Goal: Task Accomplishment & Management: Complete application form

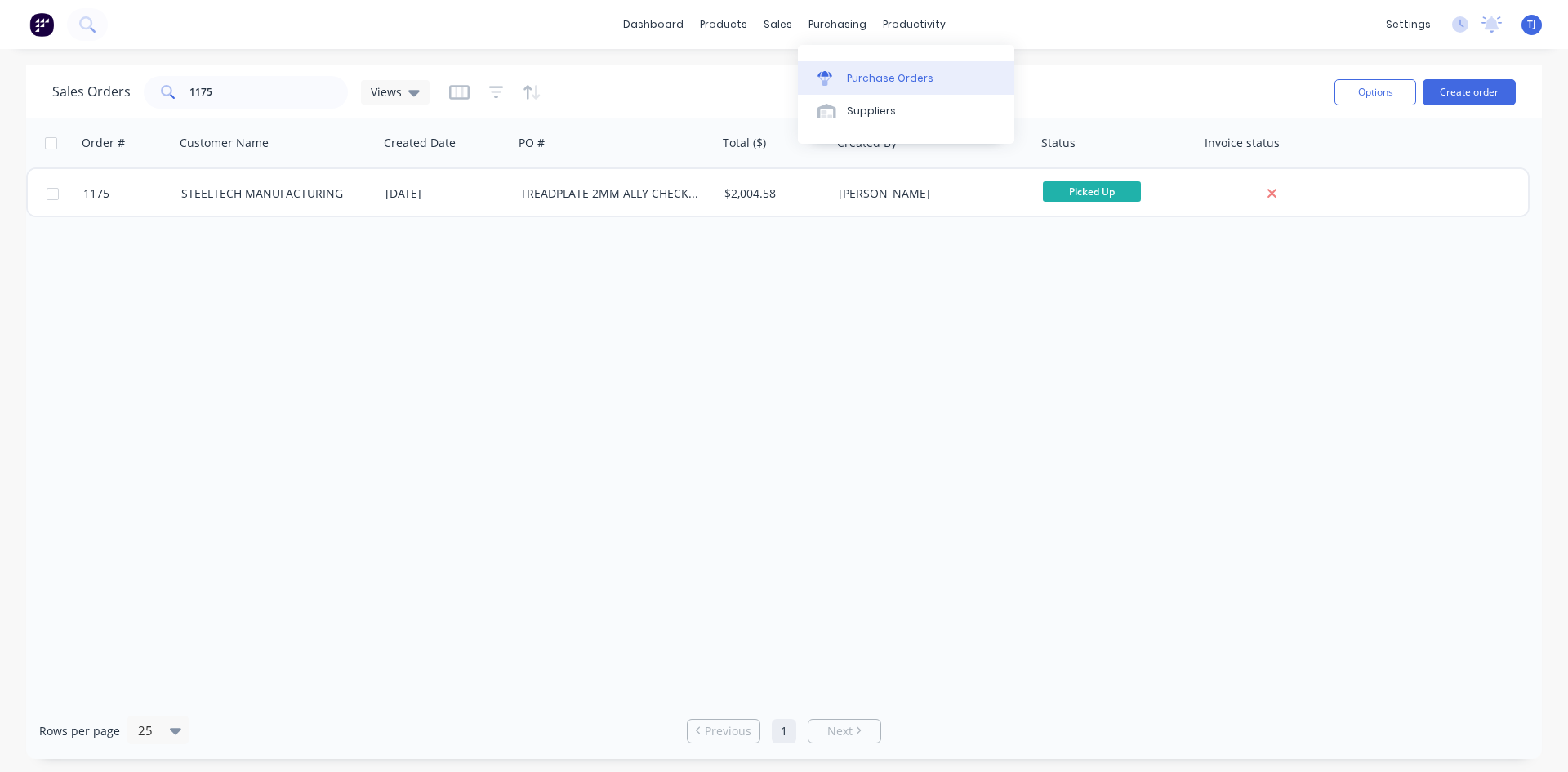
click at [881, 79] on div "Purchase Orders" at bounding box center [890, 78] width 86 height 15
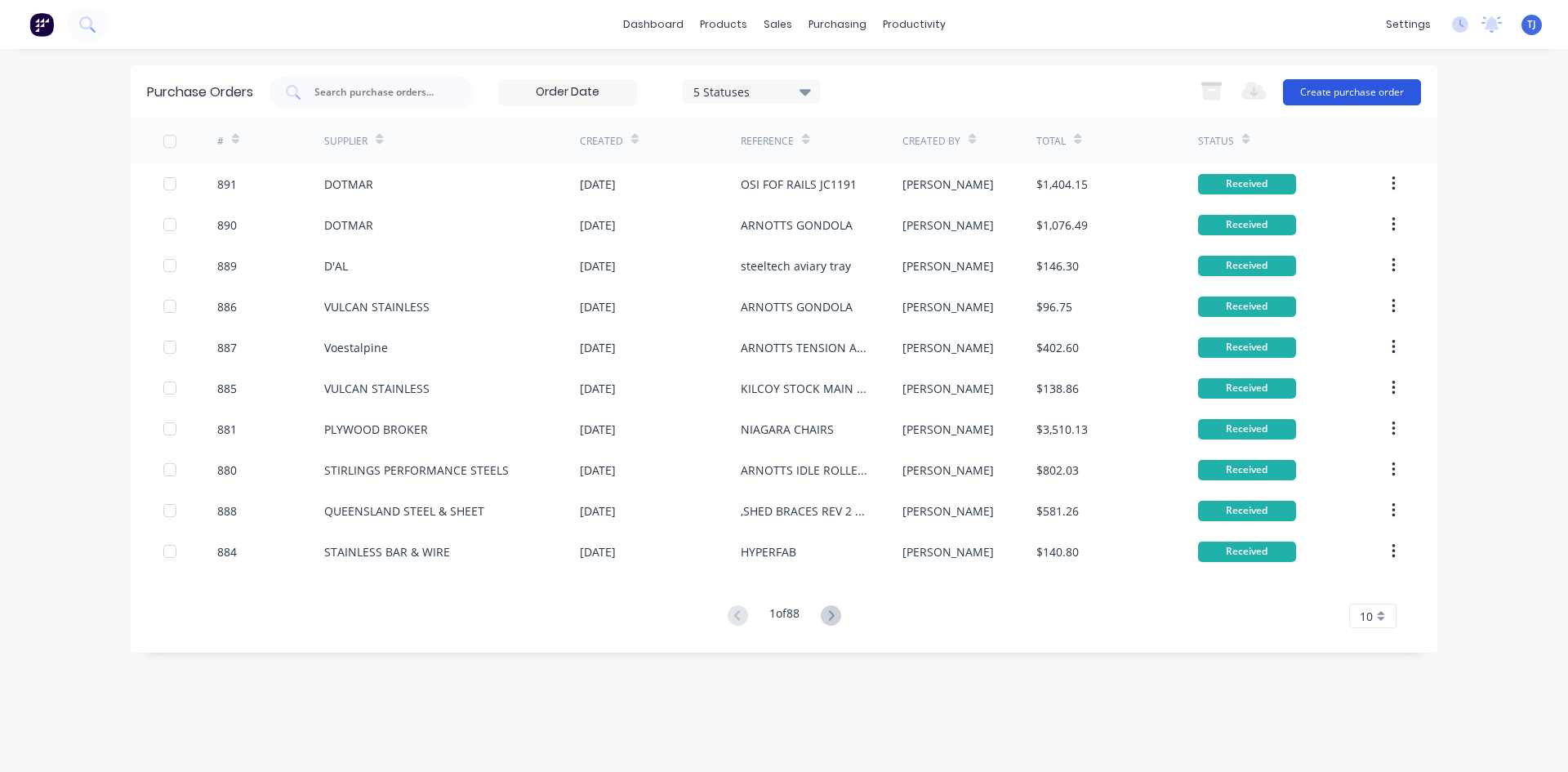
click at [1339, 89] on button "Create purchase order" at bounding box center [1352, 92] width 138 height 27
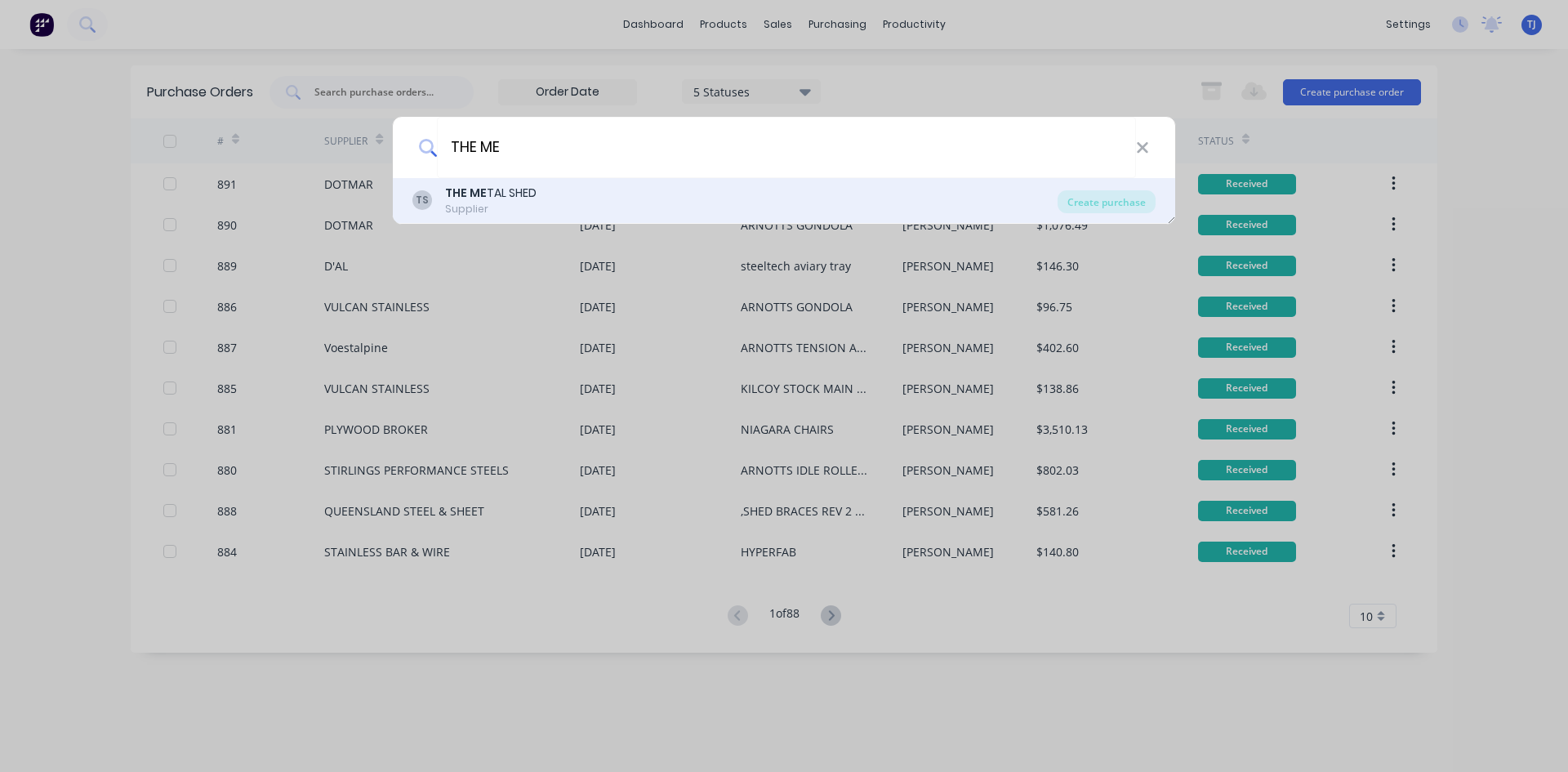
type input "THE ME"
click at [489, 192] on div "THE ME TAL SHED" at bounding box center [491, 193] width 91 height 17
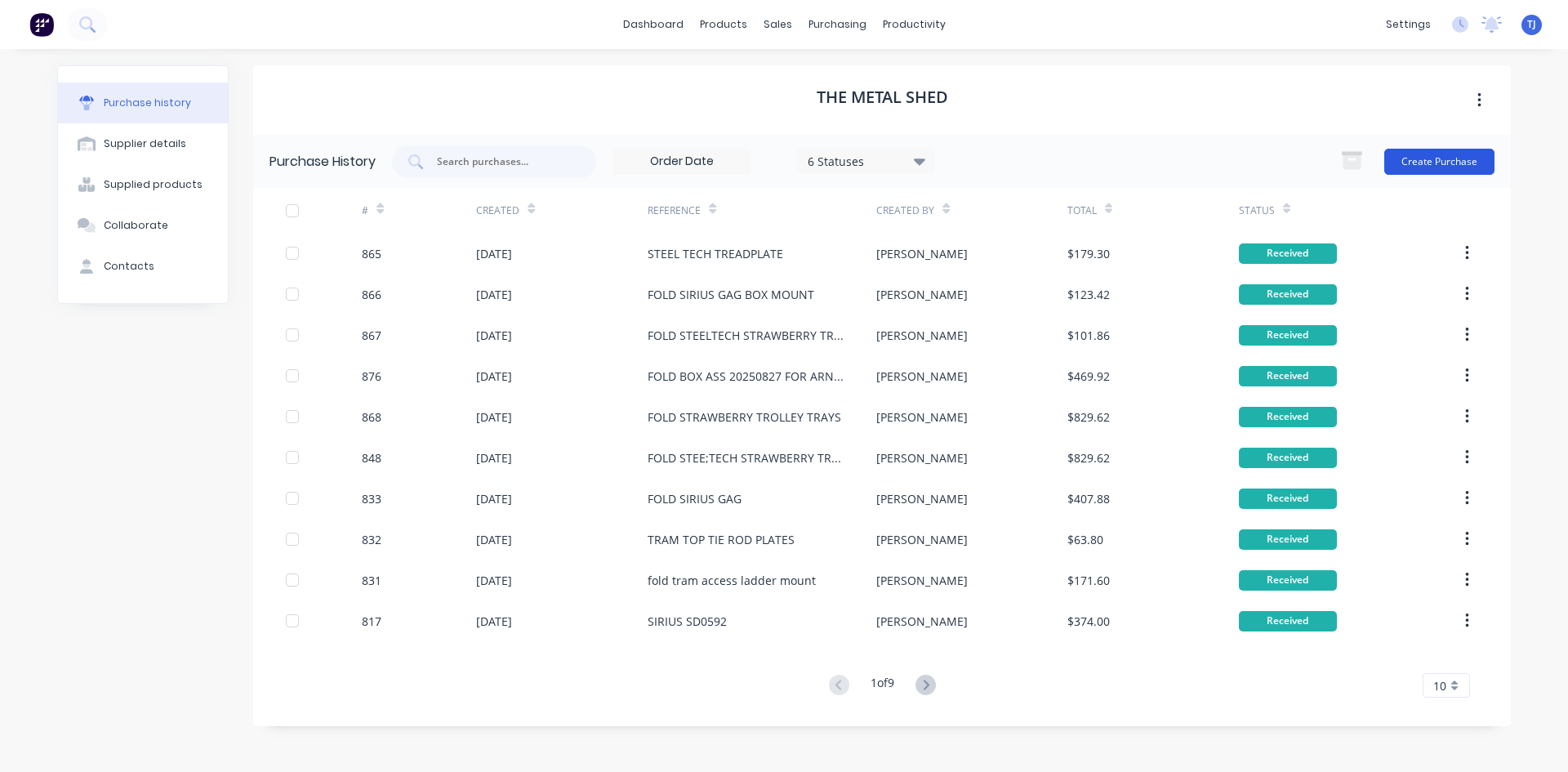
click at [1405, 156] on button "Create Purchase" at bounding box center [1439, 162] width 110 height 27
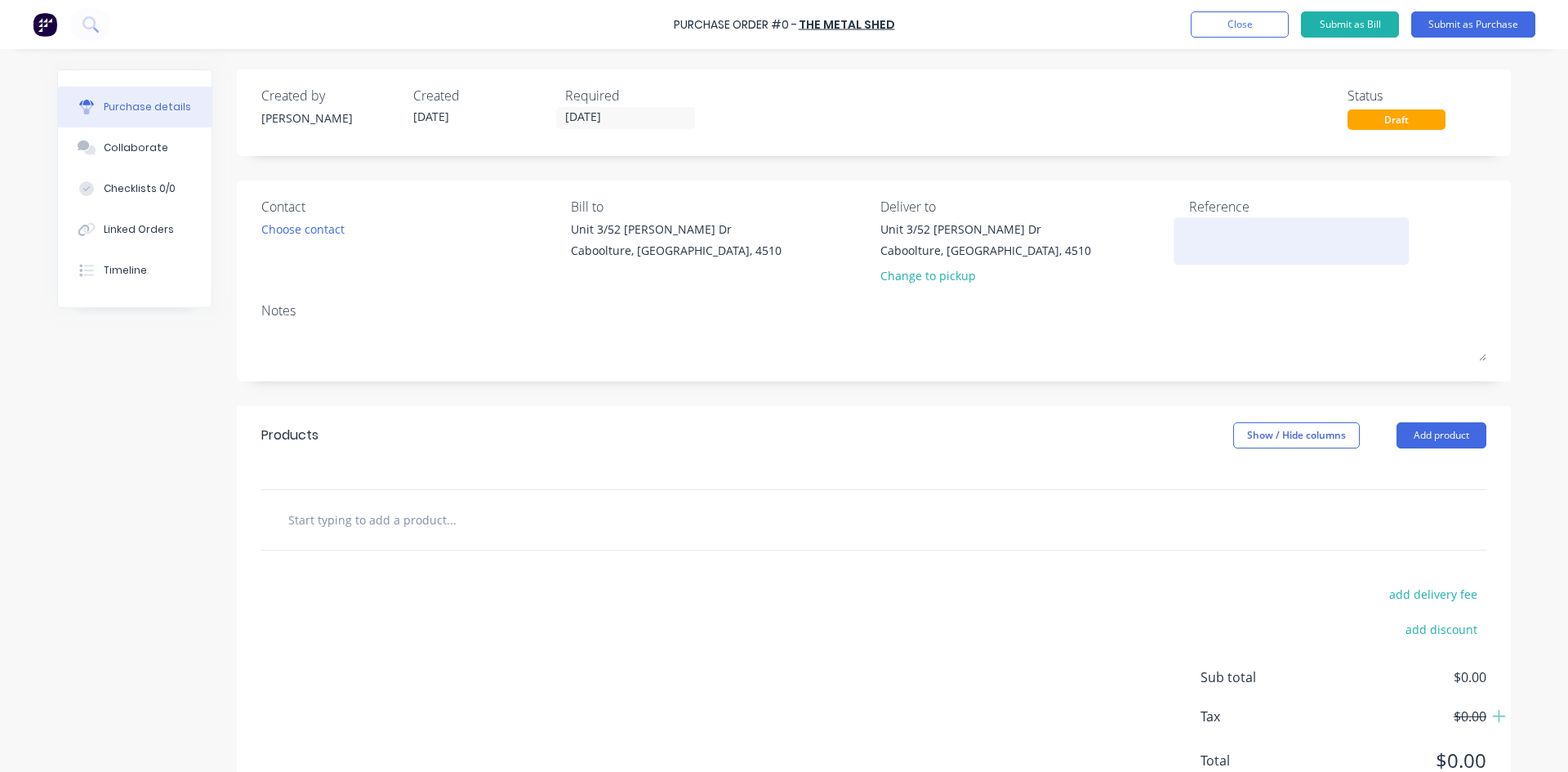
click at [1205, 244] on textarea at bounding box center [1291, 239] width 204 height 37
type textarea "x"
type textarea "S"
type textarea "x"
type textarea "ST"
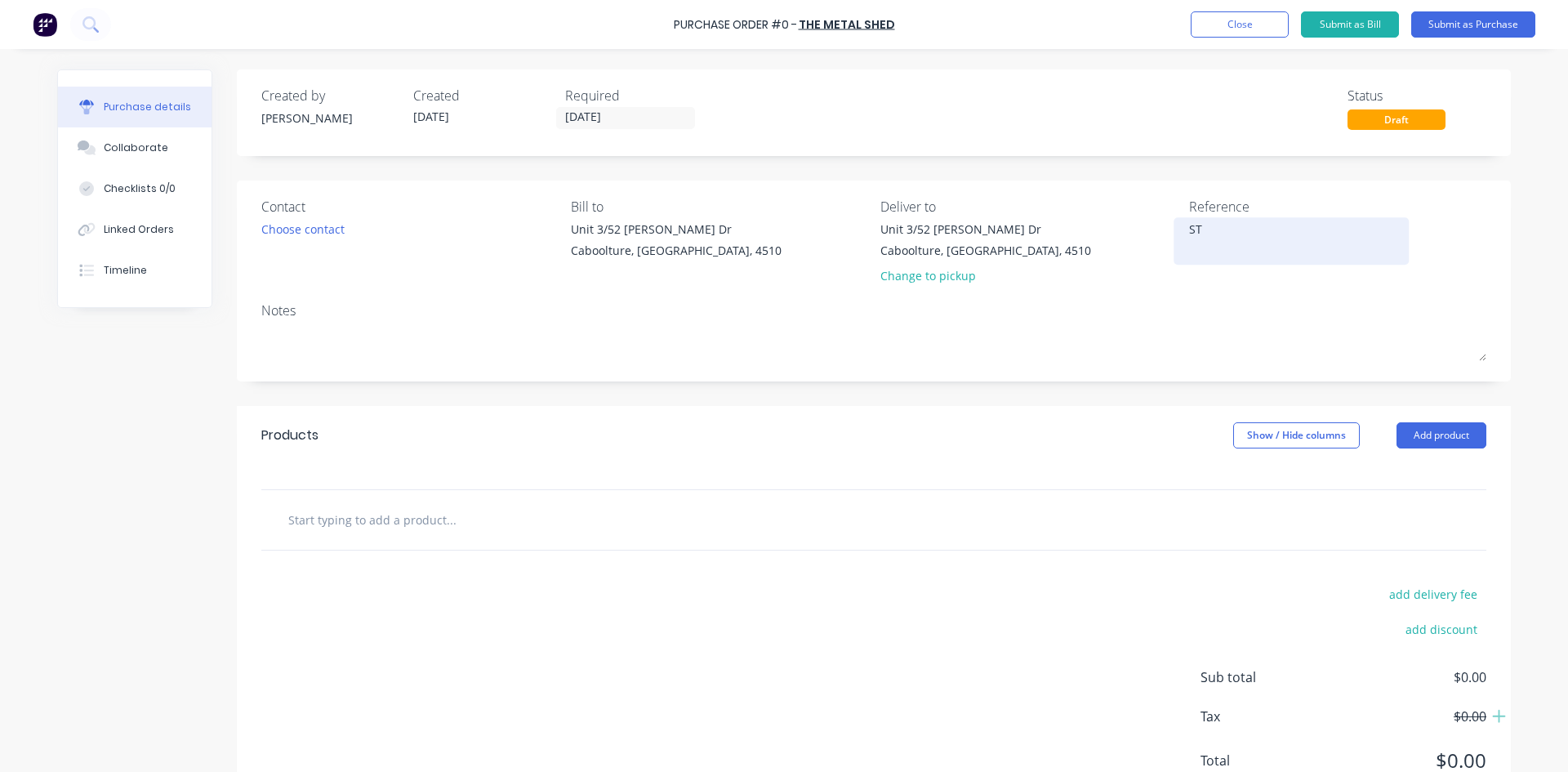
type textarea "x"
type textarea "STT"
type textarea "x"
type textarea "ST"
type textarea "x"
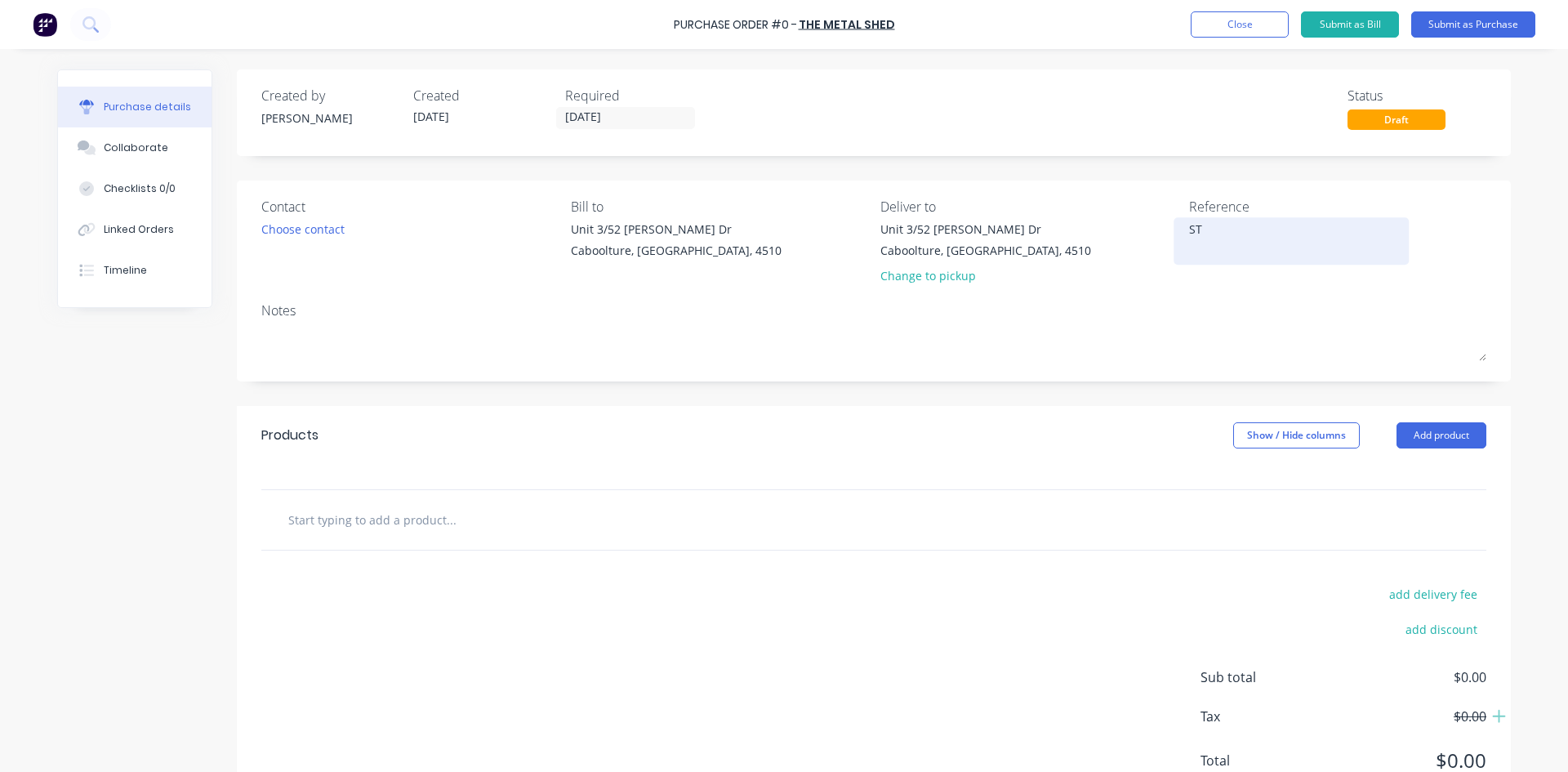
type textarea "STE"
type textarea "x"
type textarea "STEE"
type textarea "x"
type textarea "STEEL"
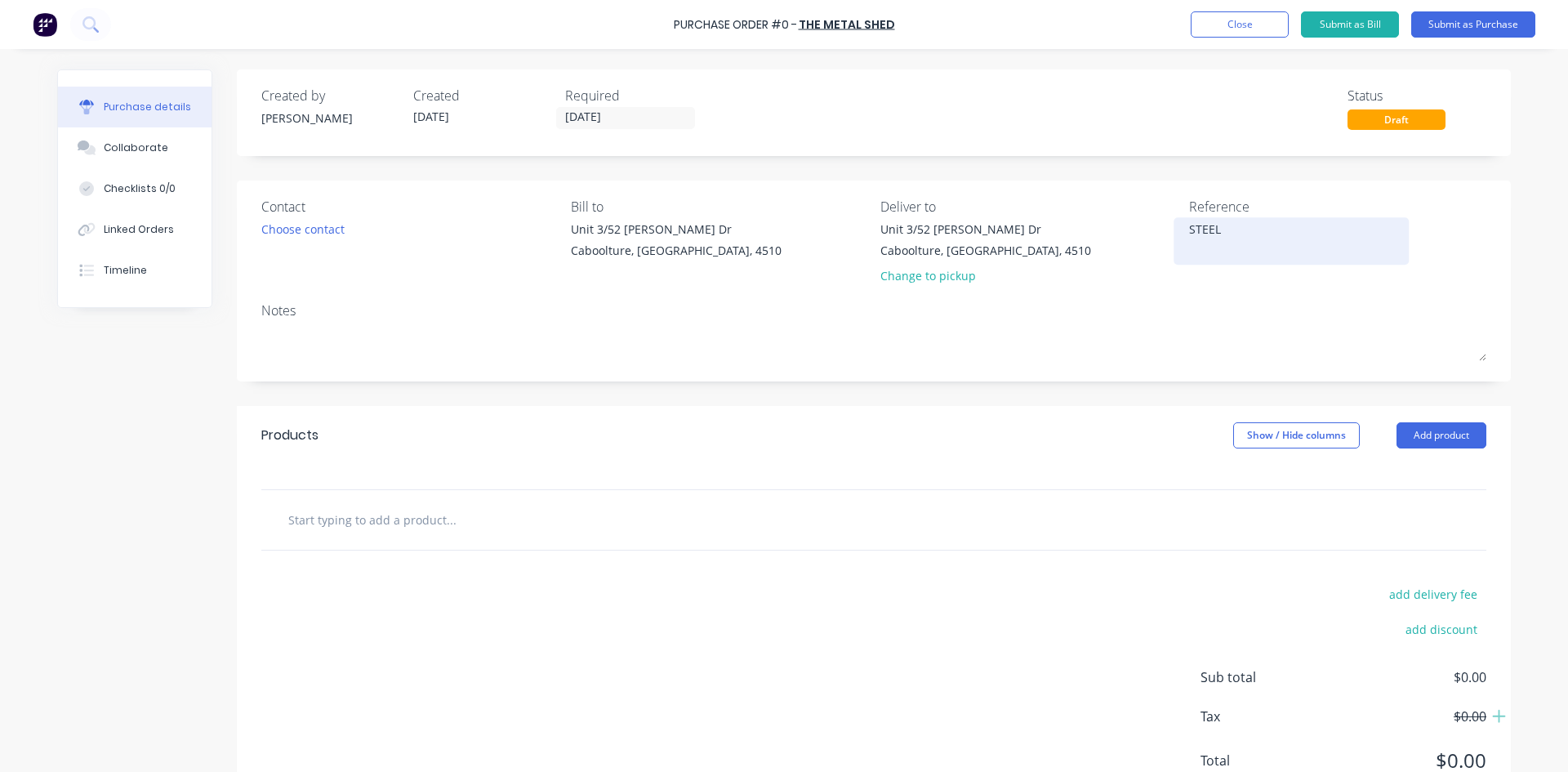
type textarea "x"
type textarea "STEELT"
type textarea "x"
type textarea "STEELTE"
type textarea "x"
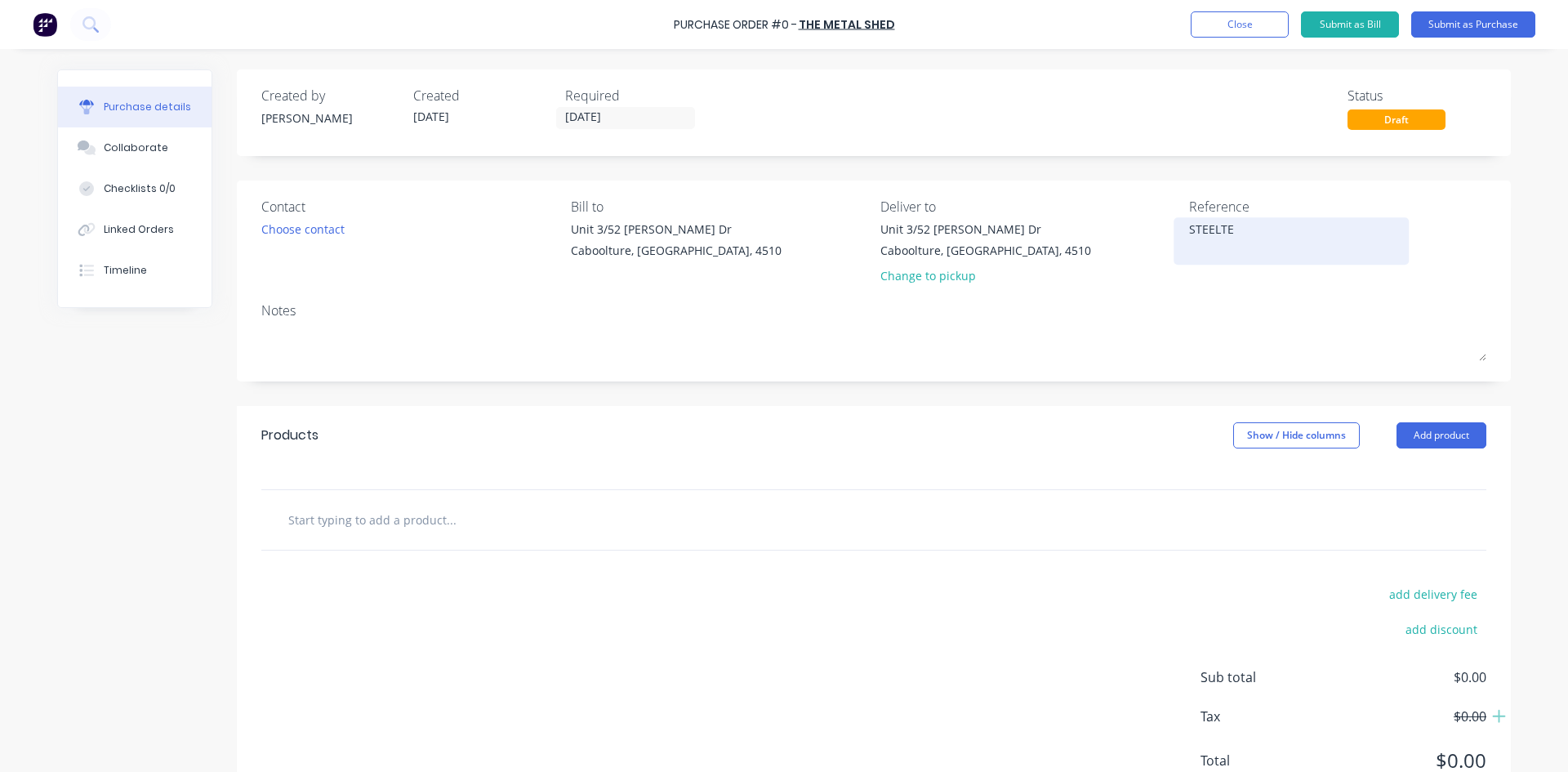
type textarea "STEELTEC"
type textarea "x"
type textarea "STEELTECH"
type textarea "x"
type textarea "STEELTECH"
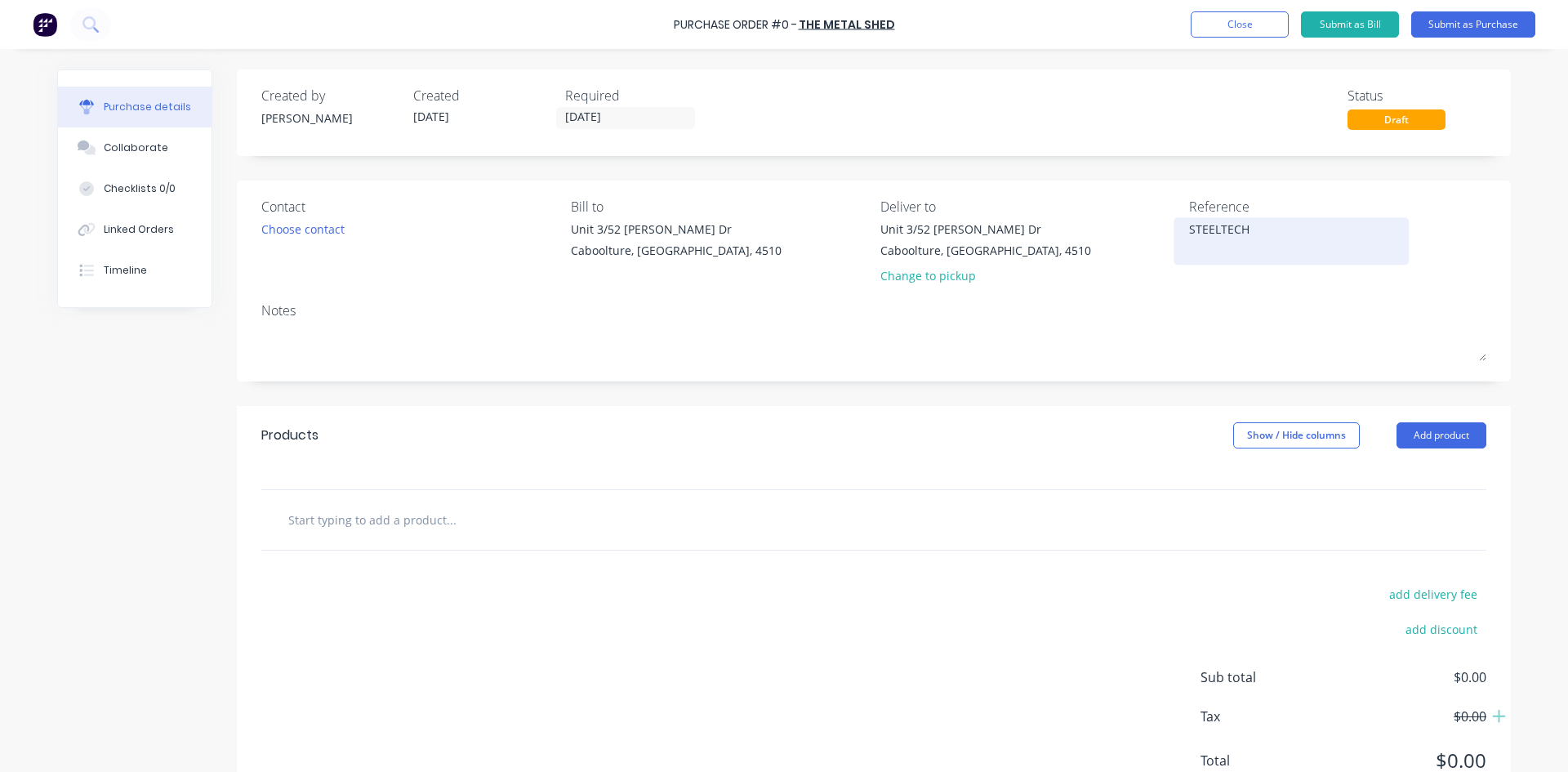
type textarea "x"
type textarea "STEELTECH 2"
type textarea "x"
type textarea "STEELTECH 2M"
type textarea "x"
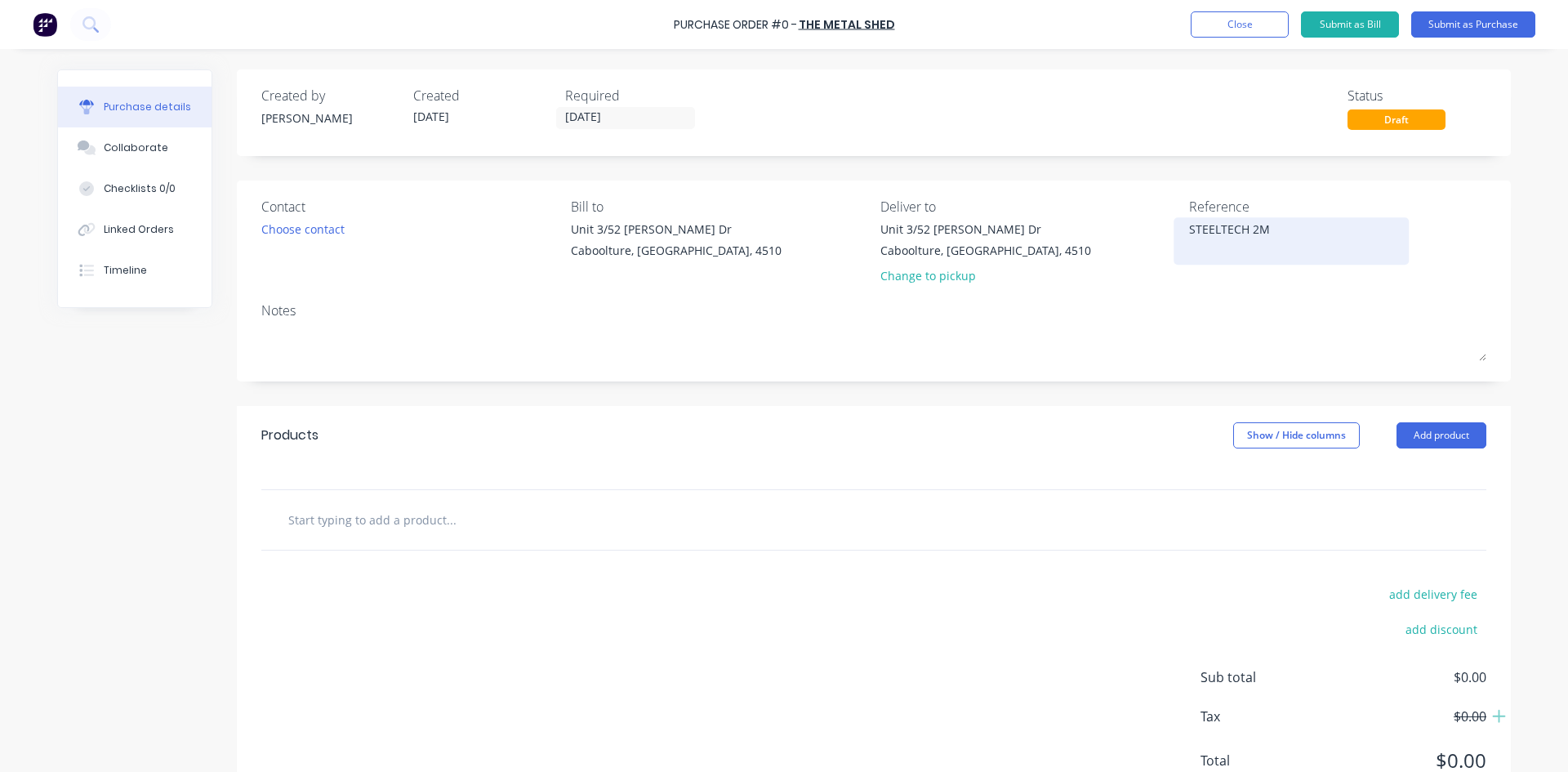
type textarea "STEELTECH 2MM"
type textarea "x"
type textarea "STEELTECH 2MM"
type textarea "x"
type textarea "STEELTECH 2MM T"
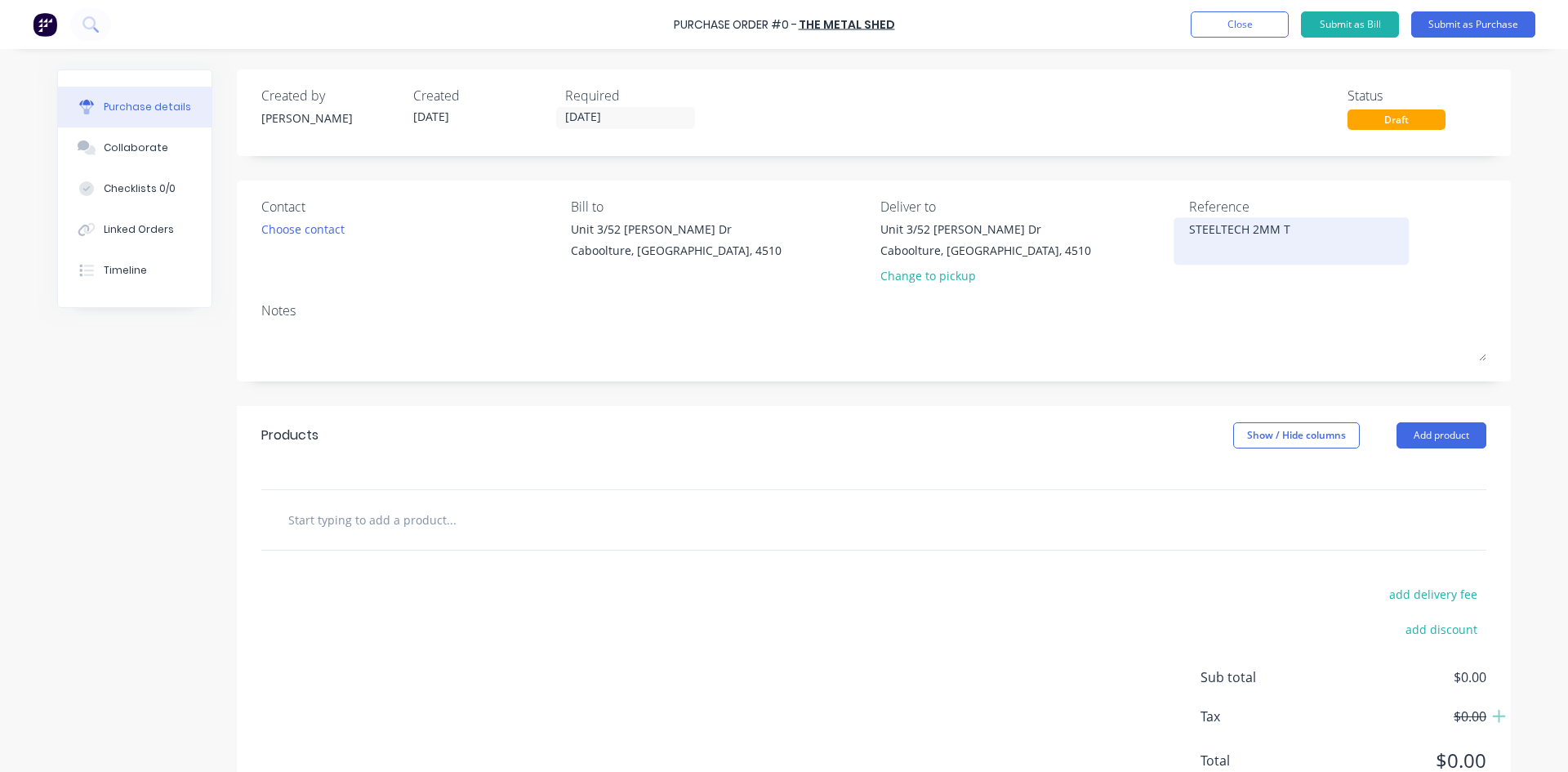
type textarea "x"
type textarea "STEELTECH 2MM TR"
type textarea "x"
type textarea "STEELTECH 2MM TRE"
type textarea "x"
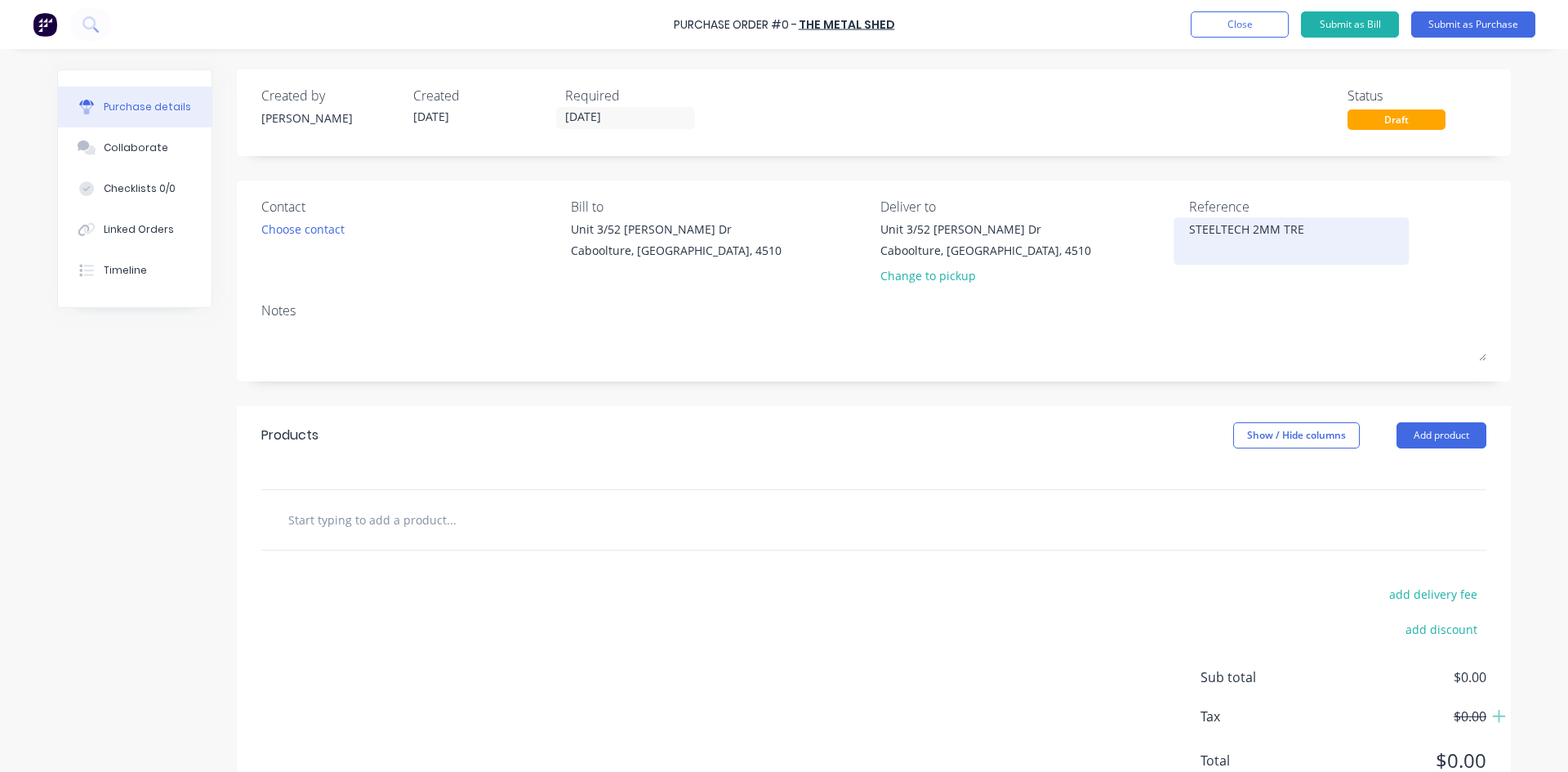
type textarea "STEELTECH 2MM TREA"
type textarea "x"
type textarea "STEELTECH 2MM TRE"
type textarea "x"
type textarea "STEELTECH 2MM TR"
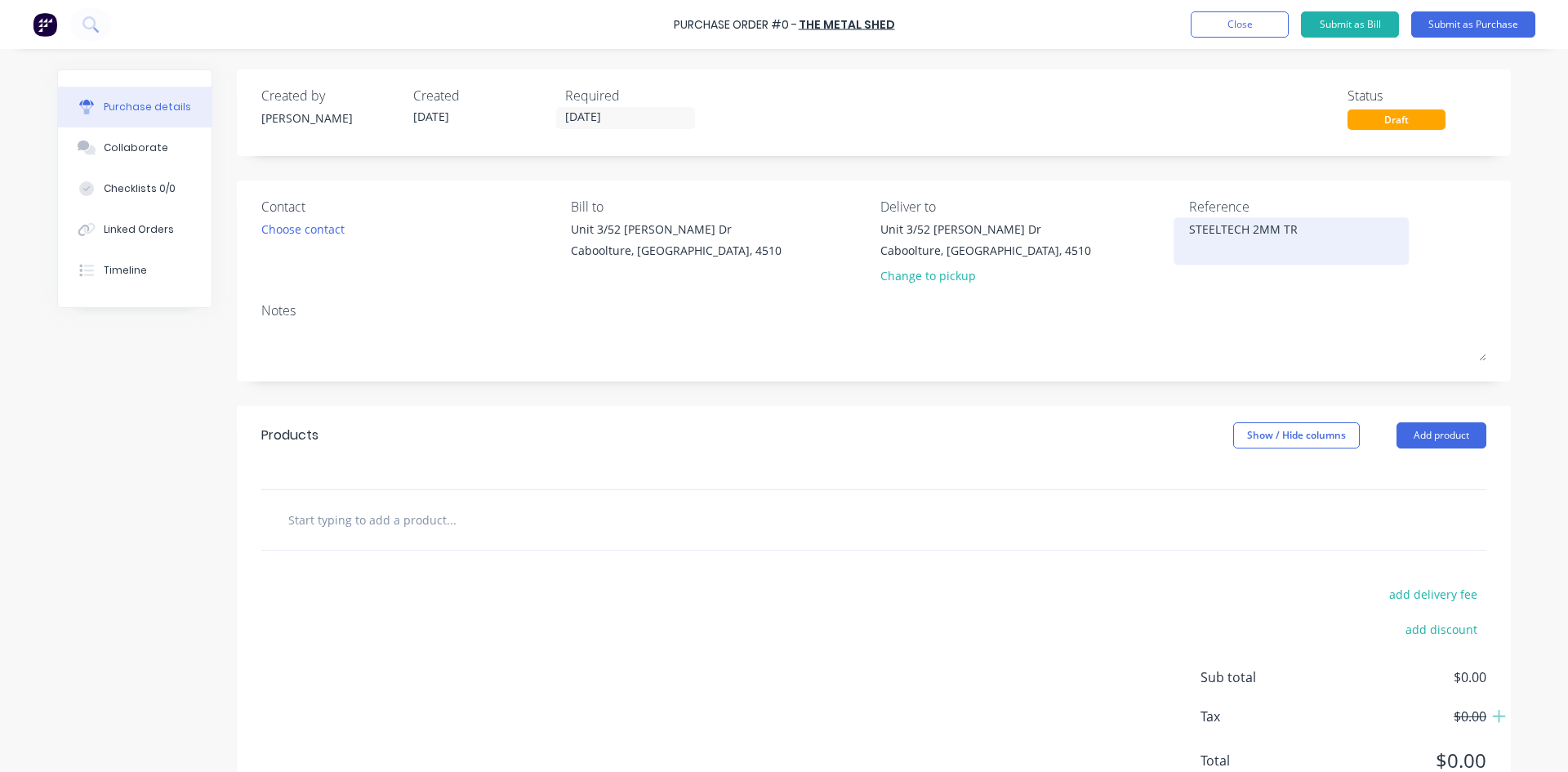
type textarea "x"
type textarea "STEELTECH 2MM T"
type textarea "x"
type textarea "STEELTECH 2MM"
type textarea "x"
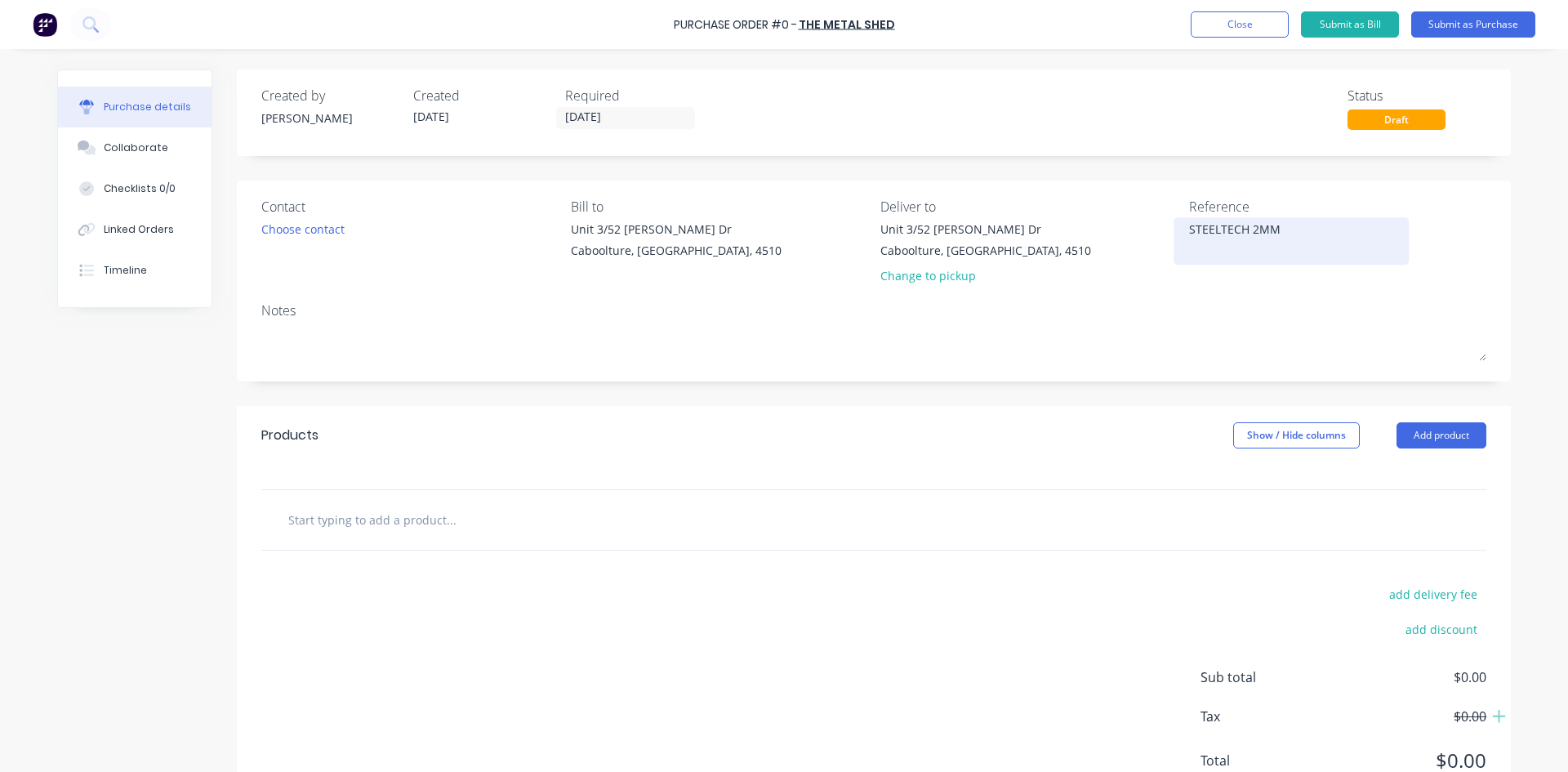
type textarea "STEELTECH 2MM A"
type textarea "x"
type textarea "STEELTECH 2MM AL"
type textarea "x"
type textarea "STEELTECH 2MM ALL"
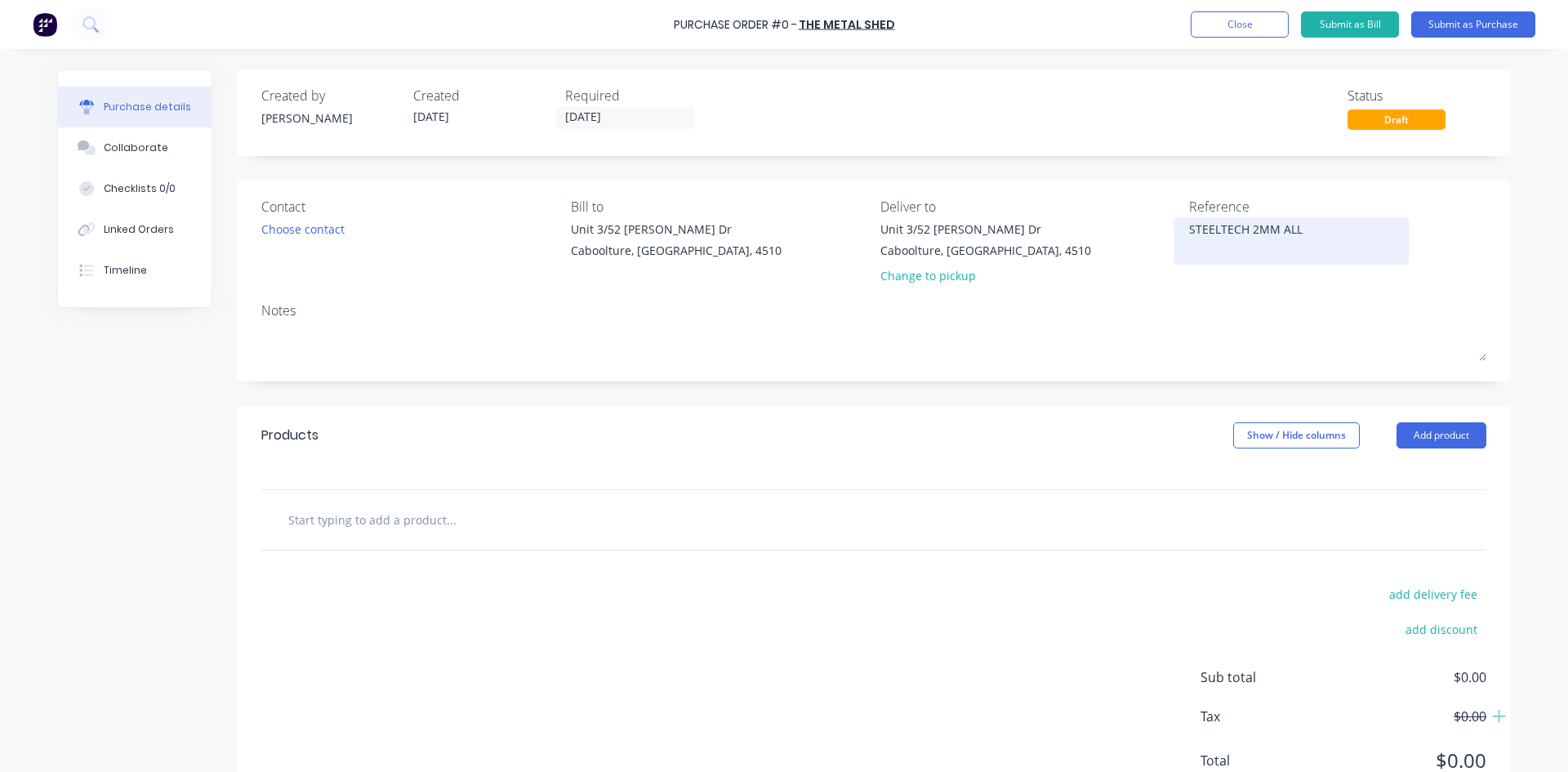
type textarea "x"
type textarea "STEELTECH 2MM ALLY"
type textarea "x"
type textarea "STEELTECH 2MM ALLY"
type textarea "x"
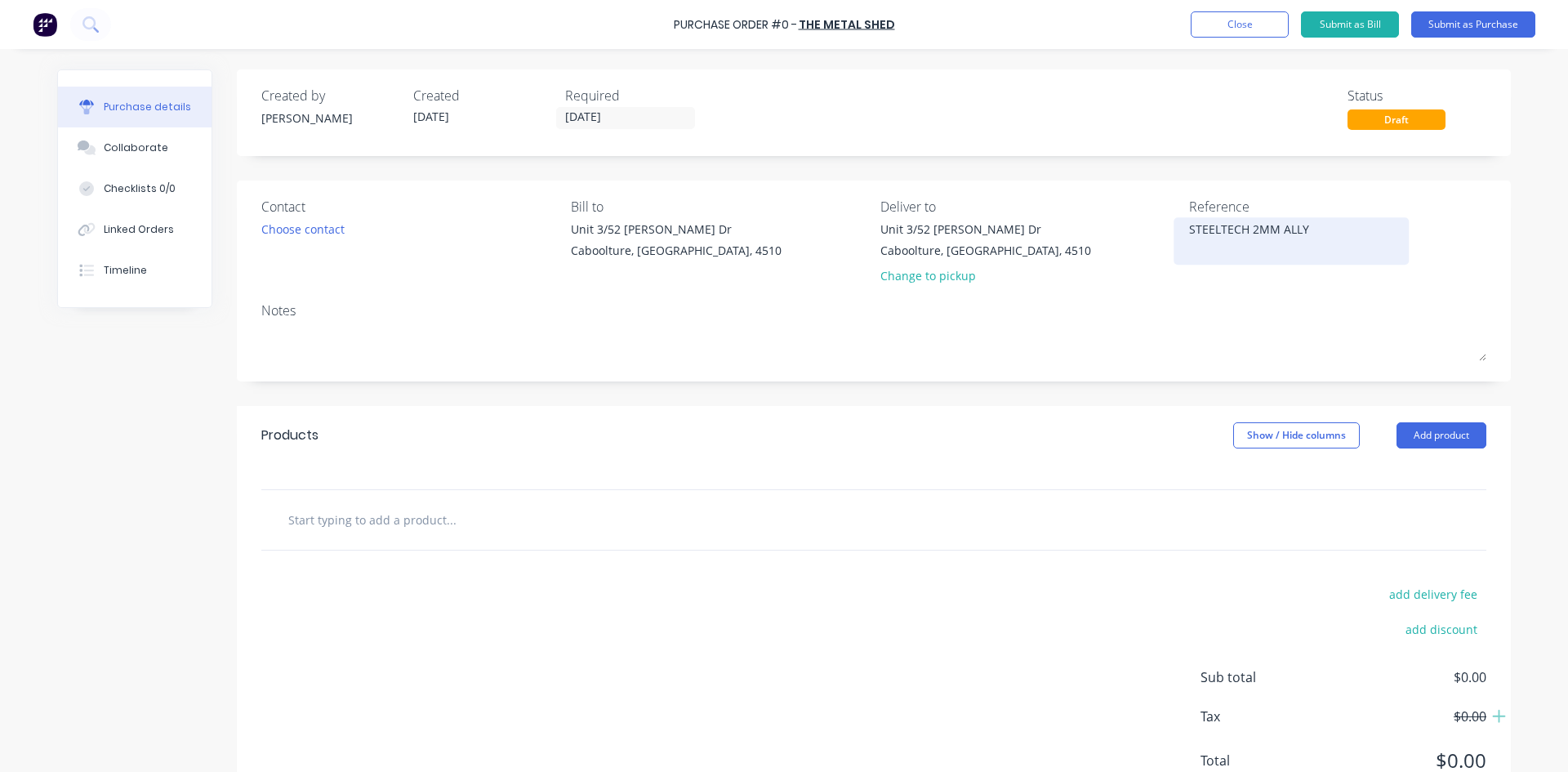
type textarea "STEELTECH 2MM ALLY C"
type textarea "x"
type textarea "STEELTECH 2MM ALLY CH"
type textarea "x"
type textarea "STEELTECH 2MM ALLY CHE"
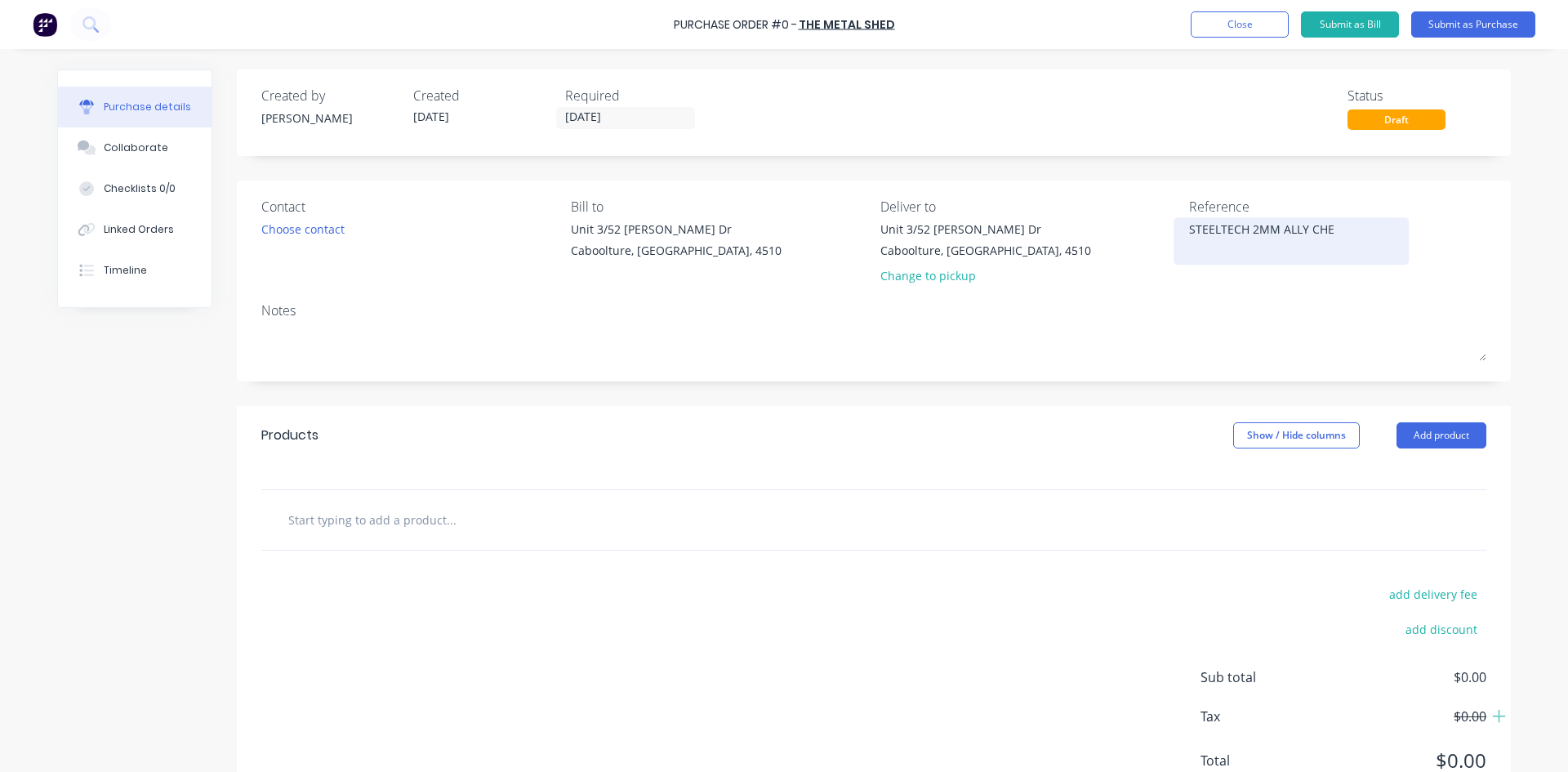
type textarea "x"
type textarea "STEELTECH 2MM ALLY CHEC"
type textarea "x"
type textarea "STEELTECH 2MM ALLY CHECK"
type textarea "x"
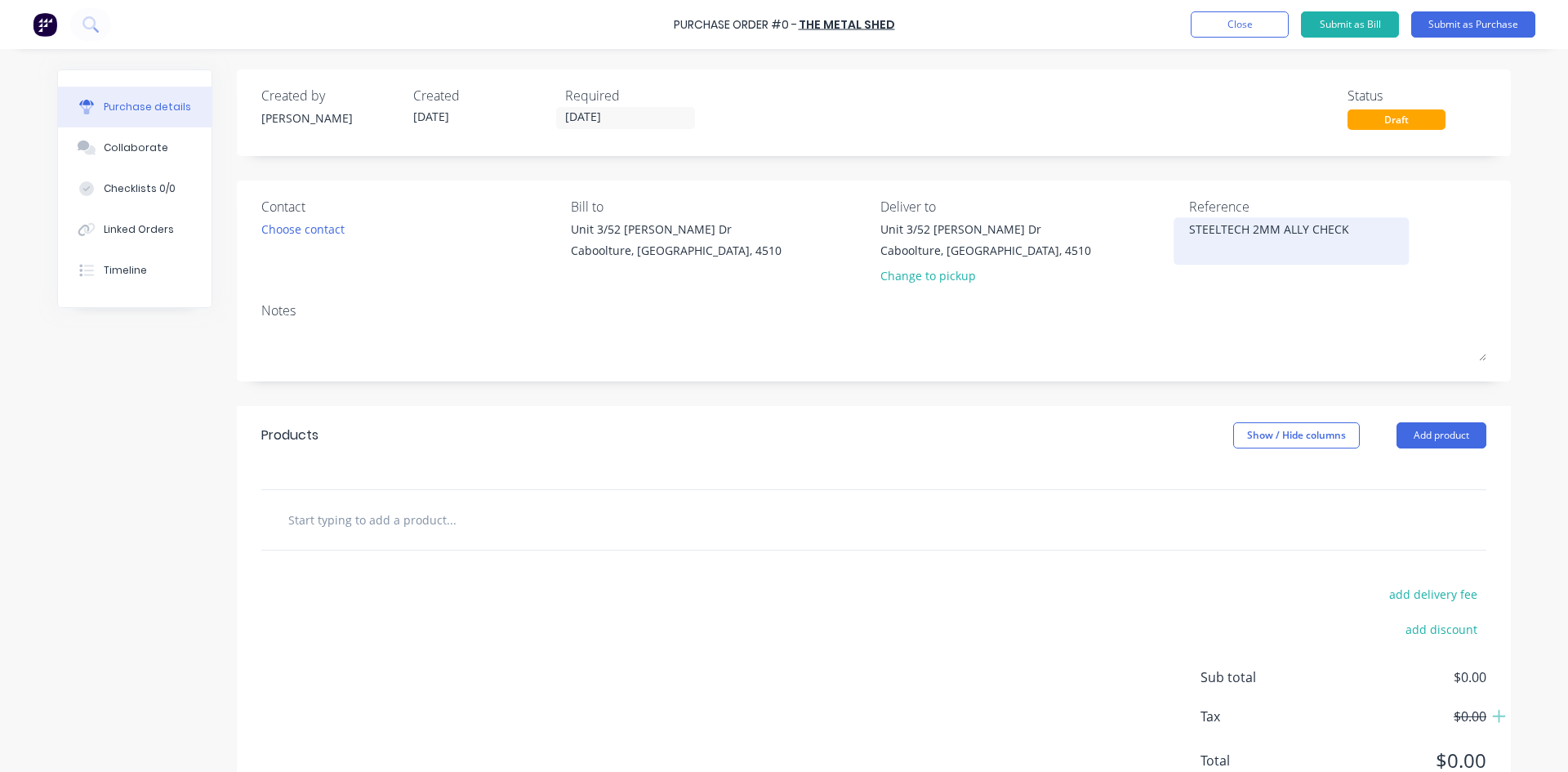
type textarea "STEELTECH 2MM ALLY CHECKE"
type textarea "x"
type textarea "STEELTECH 2MM ALLY CHECKER"
type textarea "x"
type textarea "STEELTECH 2MM ALLY CHECKER"
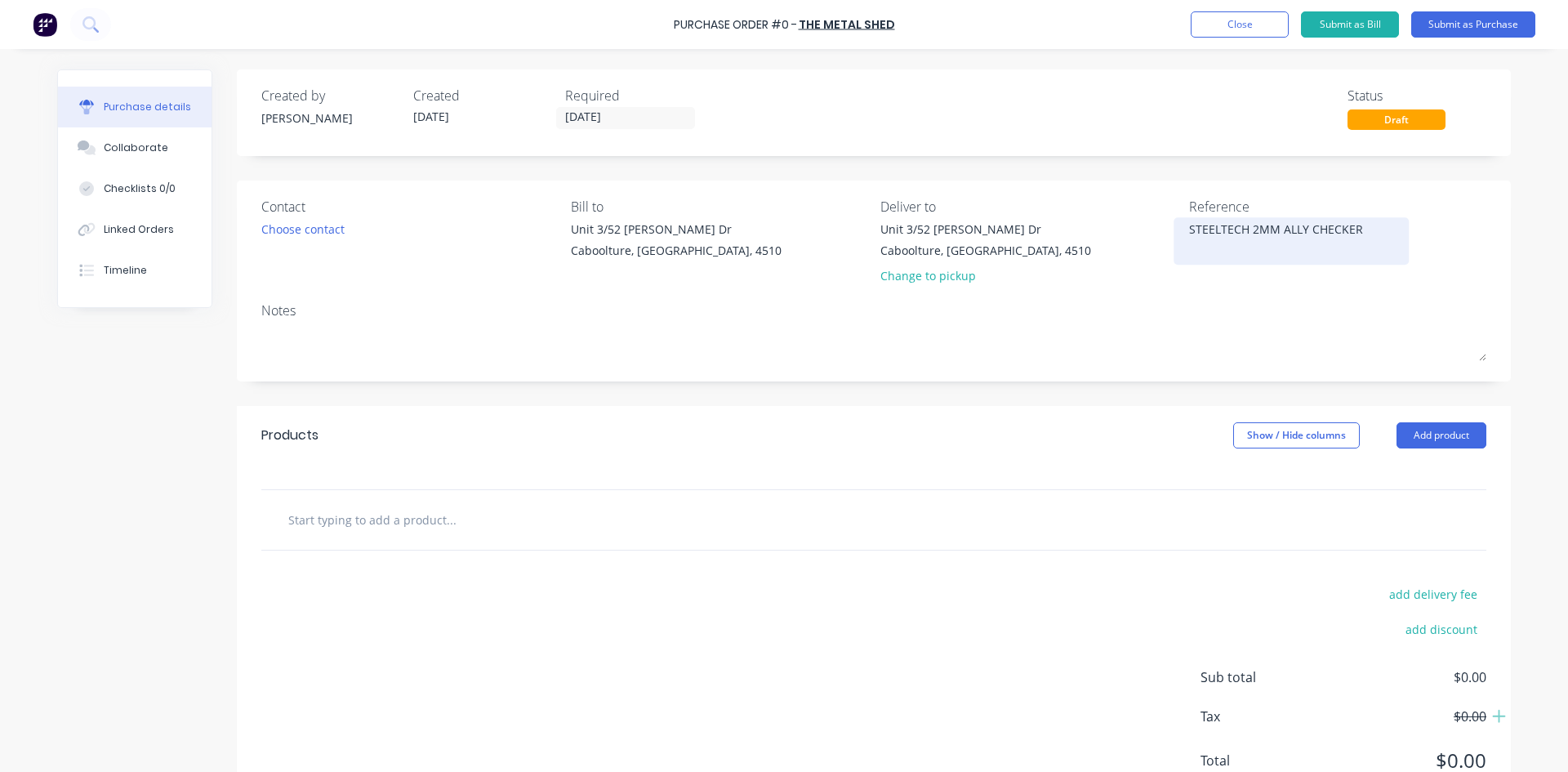
type textarea "x"
type textarea "STEELTECH 2MM ALLY CHECKER T"
type textarea "x"
type textarea "STEELTECH 2MM ALLY CHECKER TR"
type textarea "x"
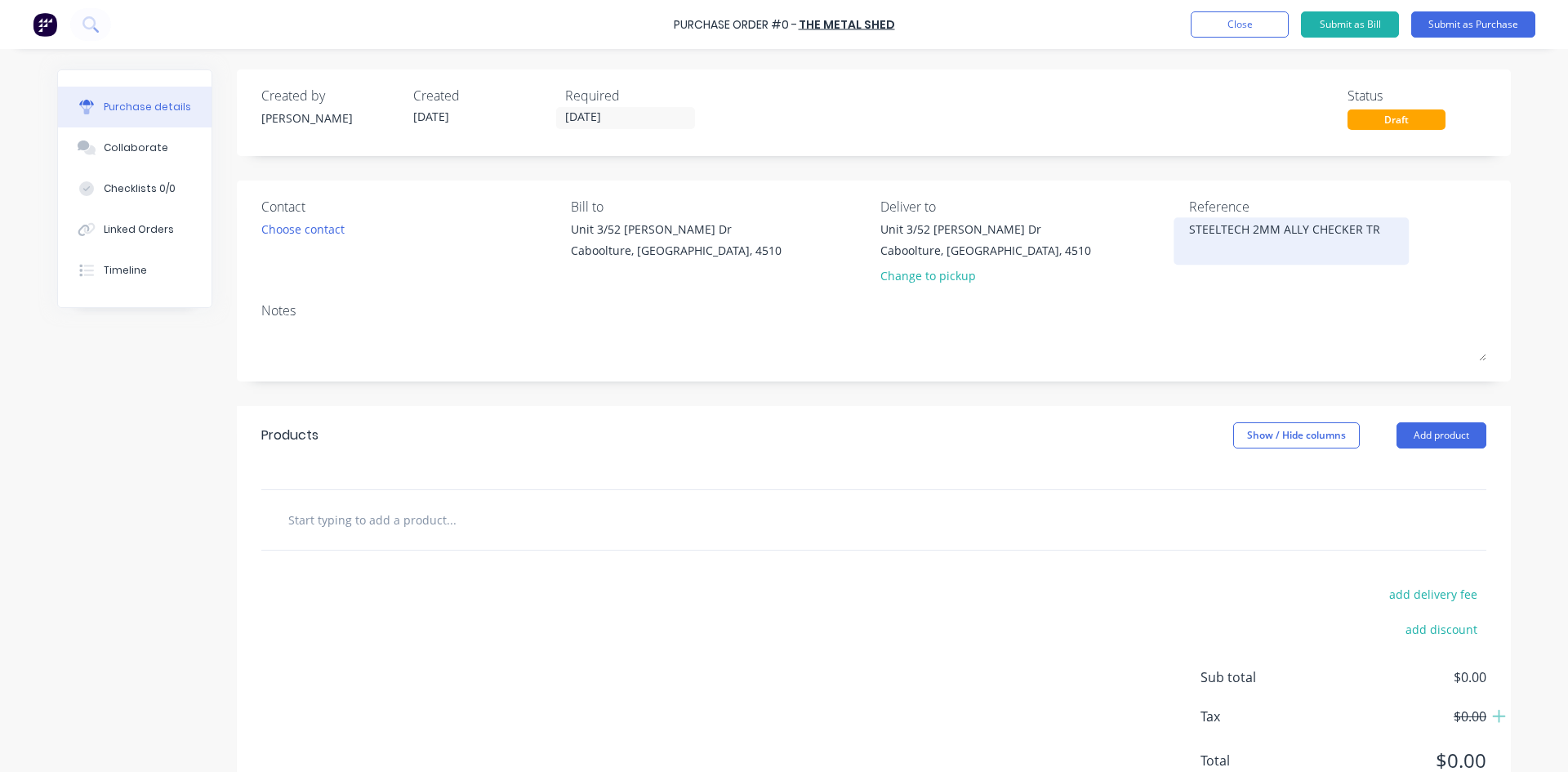
type textarea "STEELTECH 2MM ALLY CHECKER TRE"
type textarea "x"
type textarea "STEELTECH 2MM ALLY CHECKER TREA"
type textarea "x"
type textarea "STEELTECH 2MM ALLY CHECKER TREAD"
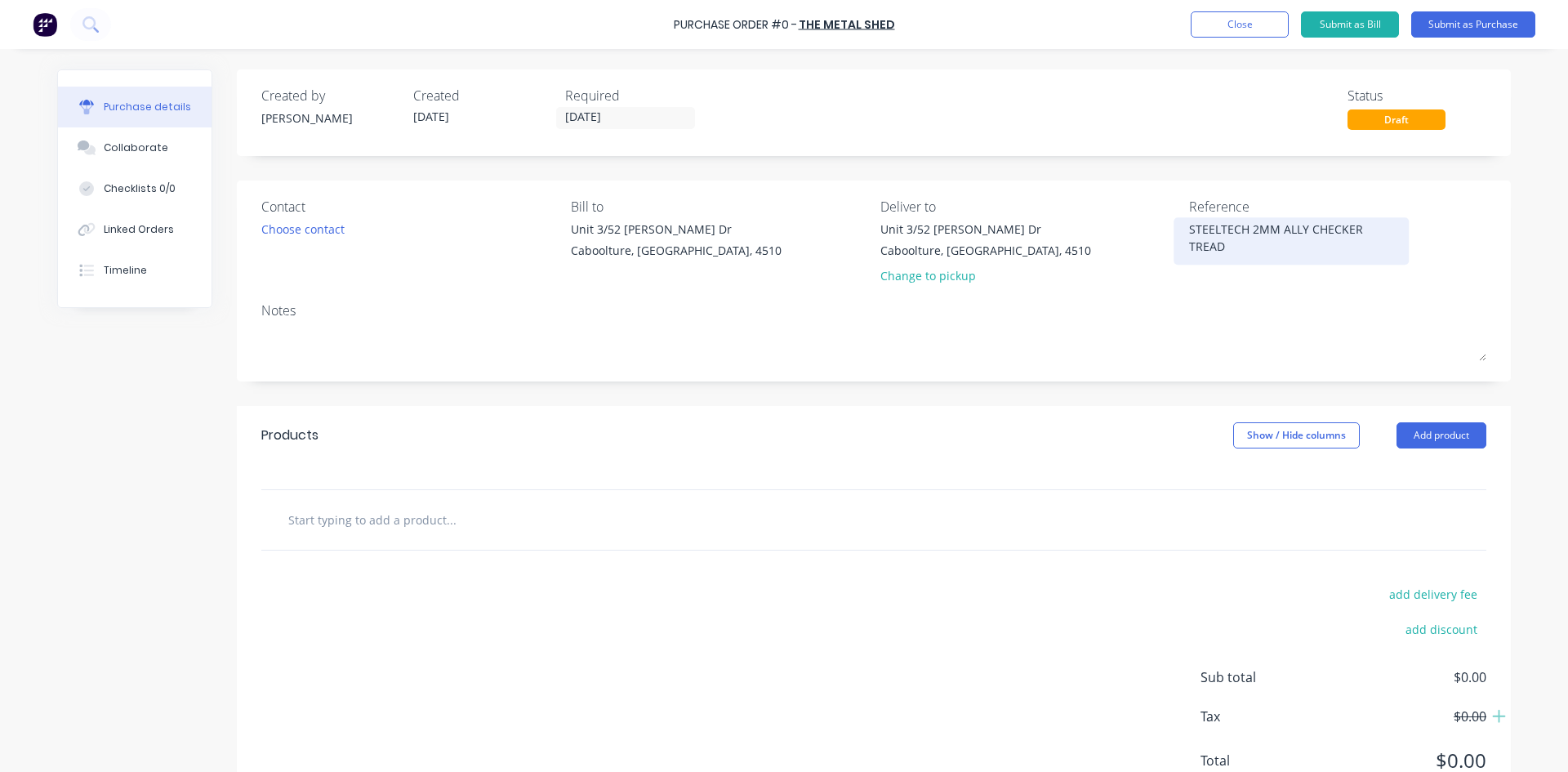
type textarea "x"
type textarea "STEELTECH 2MM ALLY CHECKER TREADP"
type textarea "x"
type textarea "STEELTECH 2MM ALLY CHECKER TREADPL"
type textarea "x"
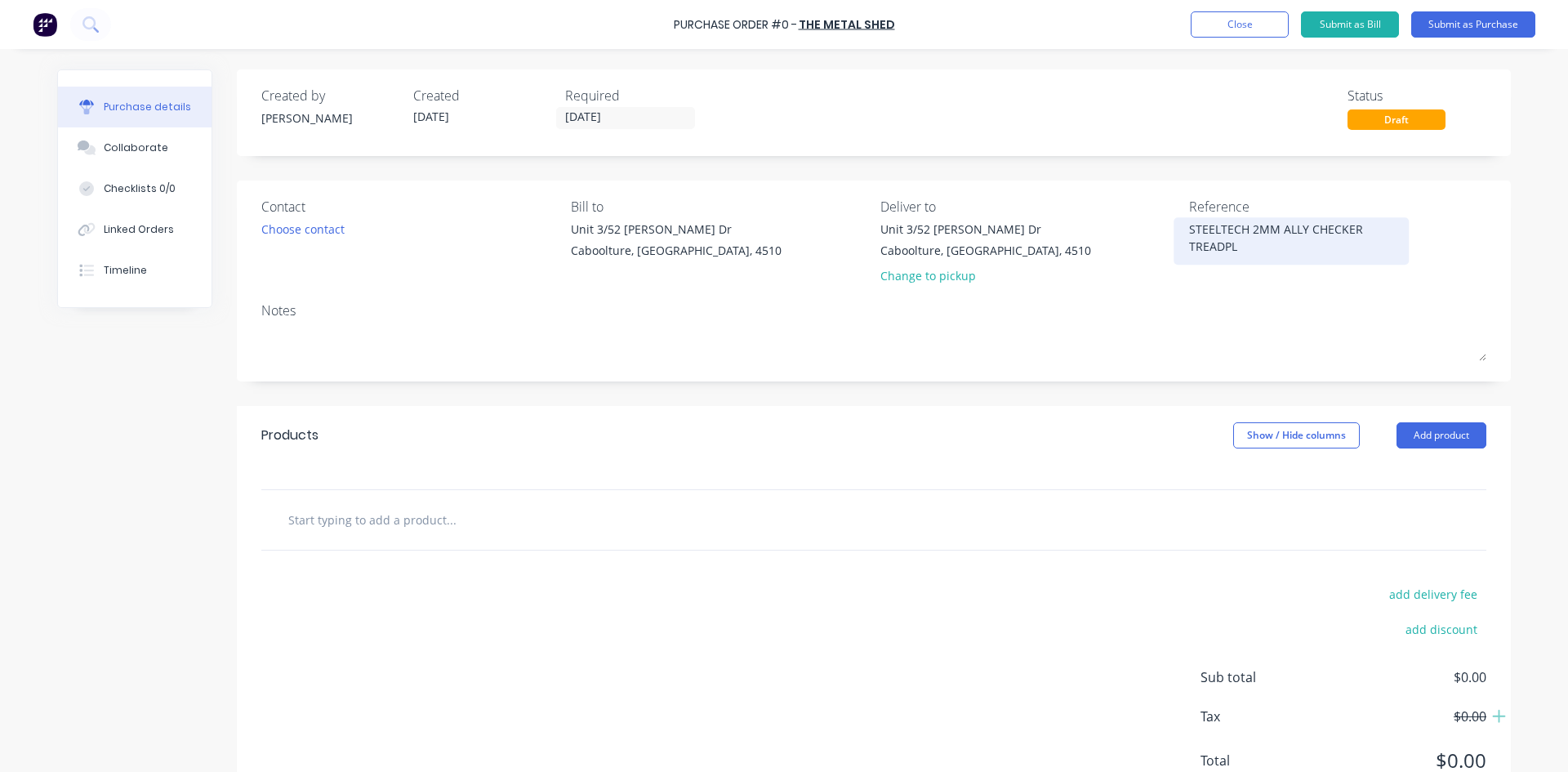
type textarea "STEELTECH 2MM ALLY CHECKER TREADPLA"
type textarea "x"
type textarea "STEELTECH 2MM ALLY CHECKER TREADPLAT"
type textarea "x"
type textarea "STEELTECH 2MM ALLY CHECKER TREADPLATE"
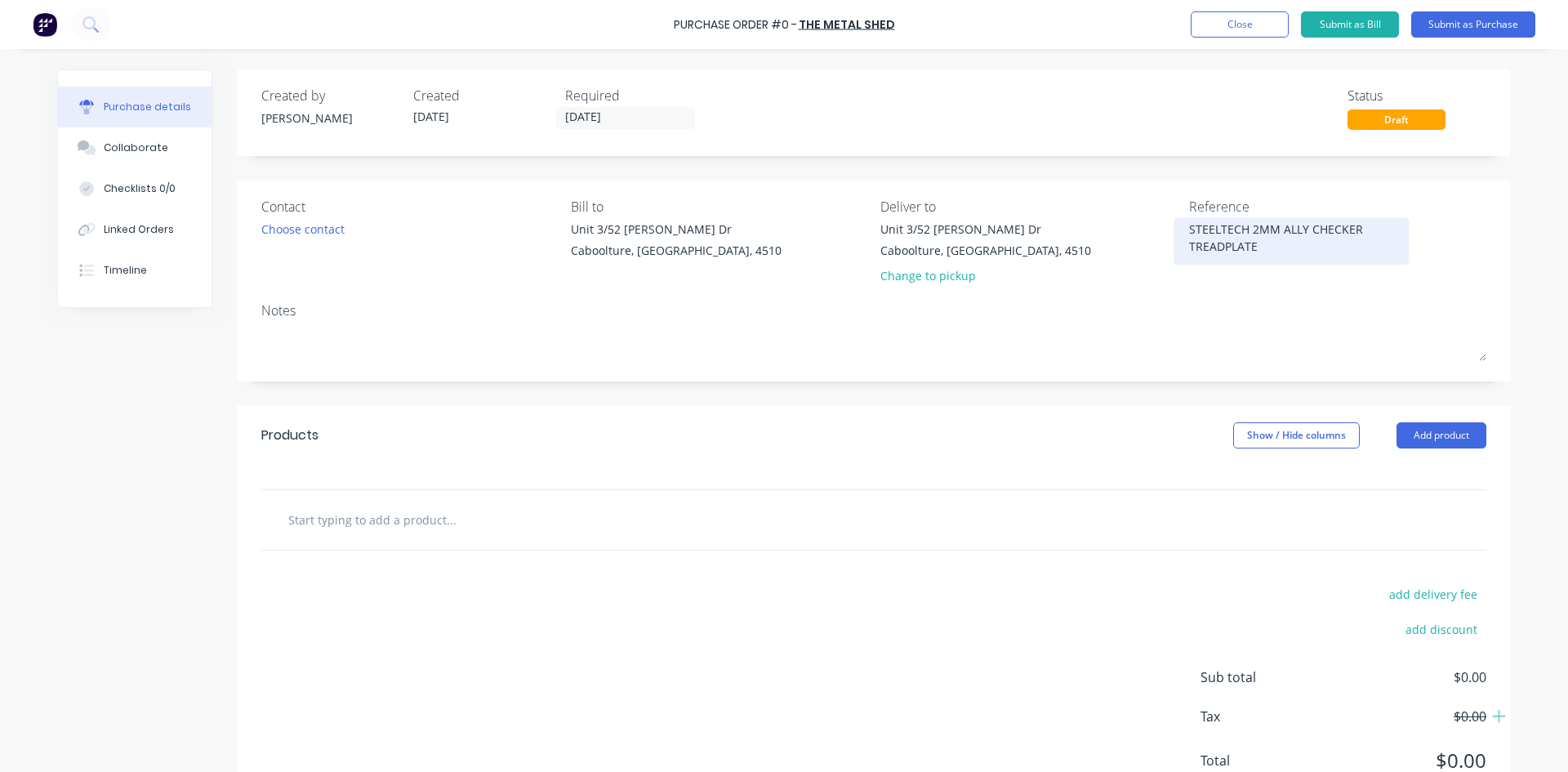
type textarea "x"
type textarea "STEELTECH 2MM ALLY CHECKER TREADPLATE"
type textarea "x"
type textarea "STEELTECH 2MM ALLY CHECKER TREADPLATE F"
type textarea "x"
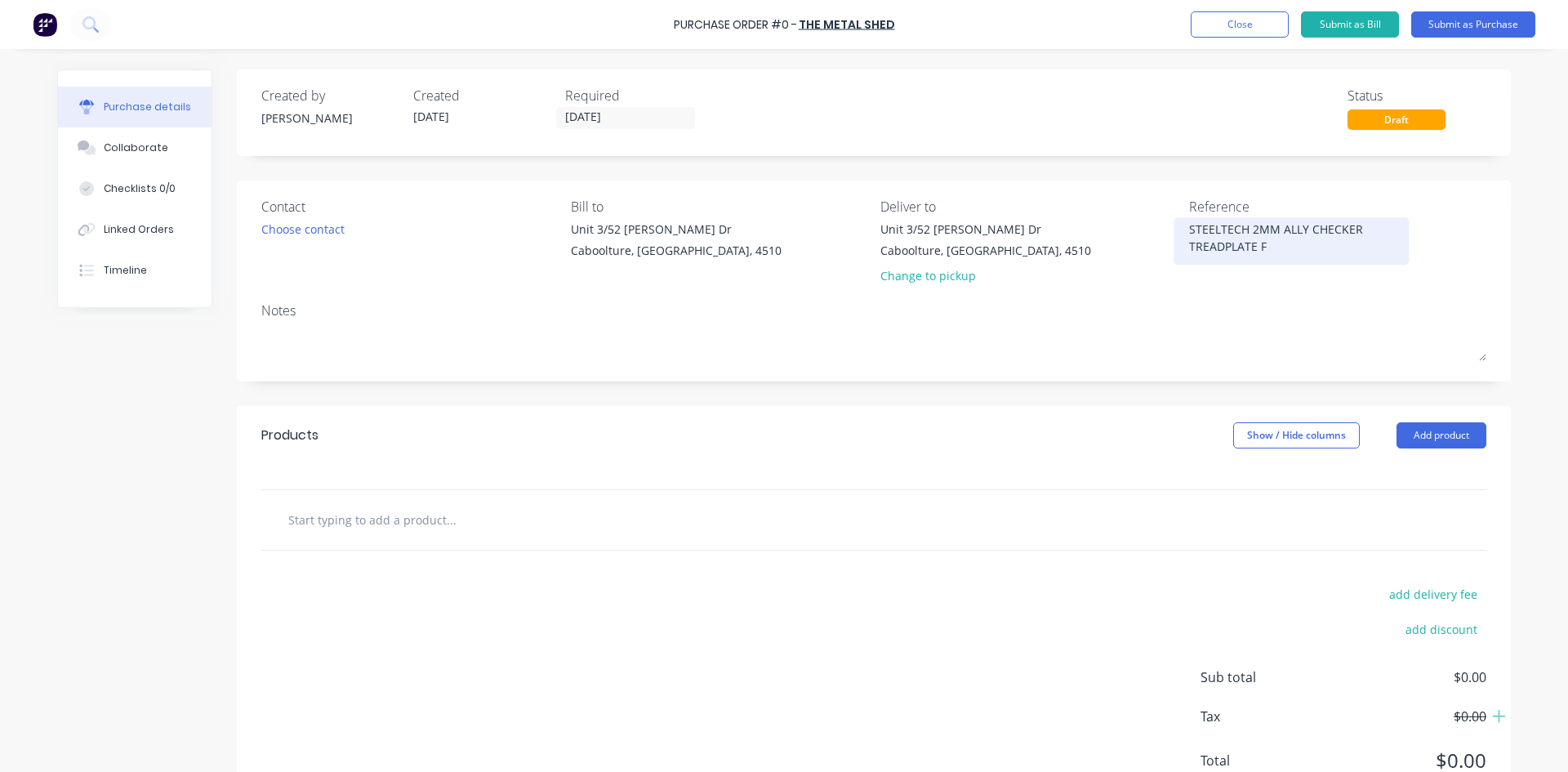
type textarea "STEELTECH 2MM ALLY CHECKER TREADPLATE FO"
type textarea "x"
type textarea "STEELTECH 2MM ALLY CHECKER TREADPLATE FOL"
type textarea "x"
type textarea "STEELTECH 2MM ALLY CHECKER TREADPLATE FOLD"
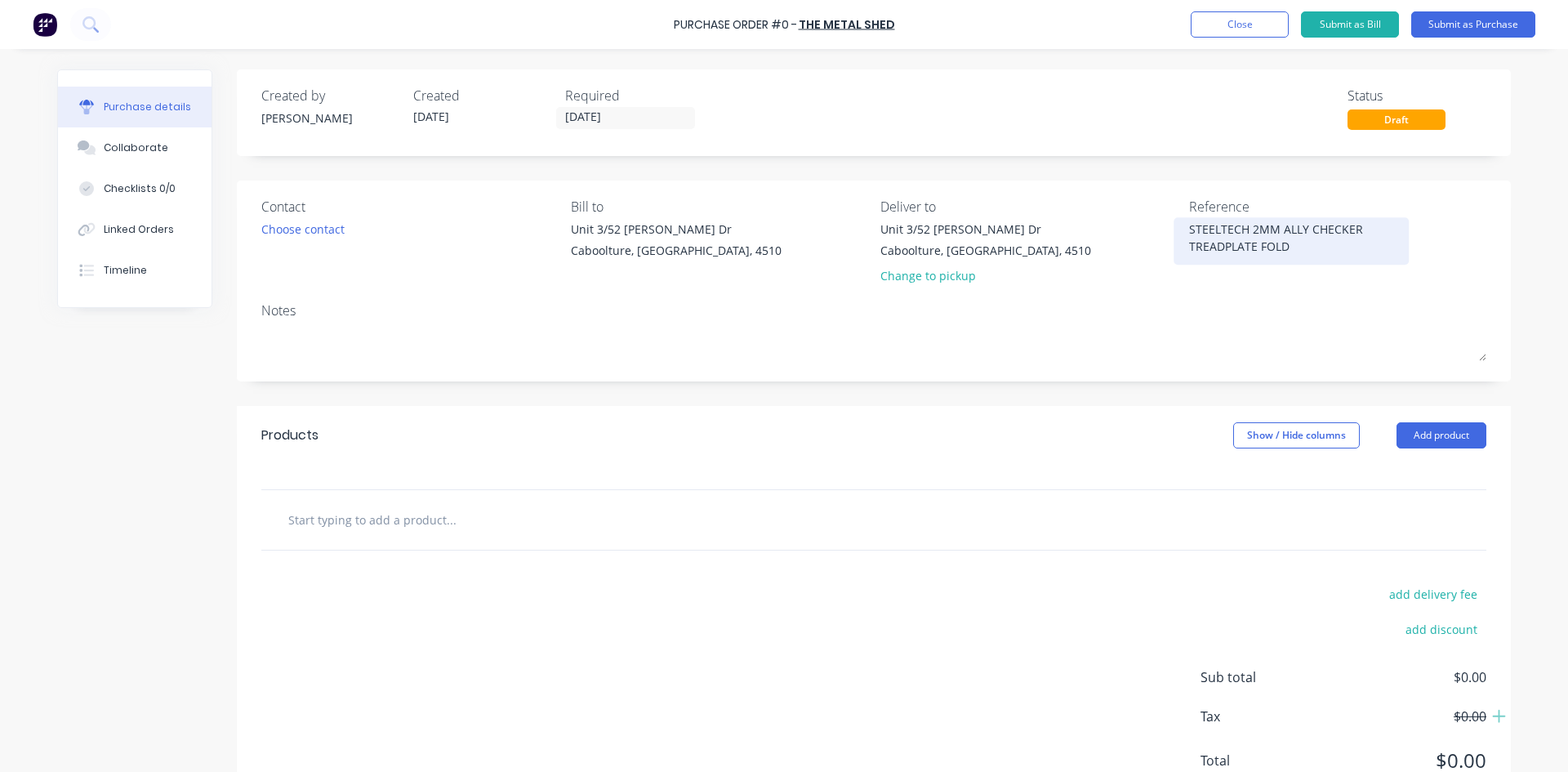
type textarea "x"
type textarea "STEELTECH 2MM ALLY CHECKER TREADPLATE FOLDI"
type textarea "x"
type textarea "STEELTECH 2MM ALLY CHECKER TREADPLATE FOLDIN"
type textarea "x"
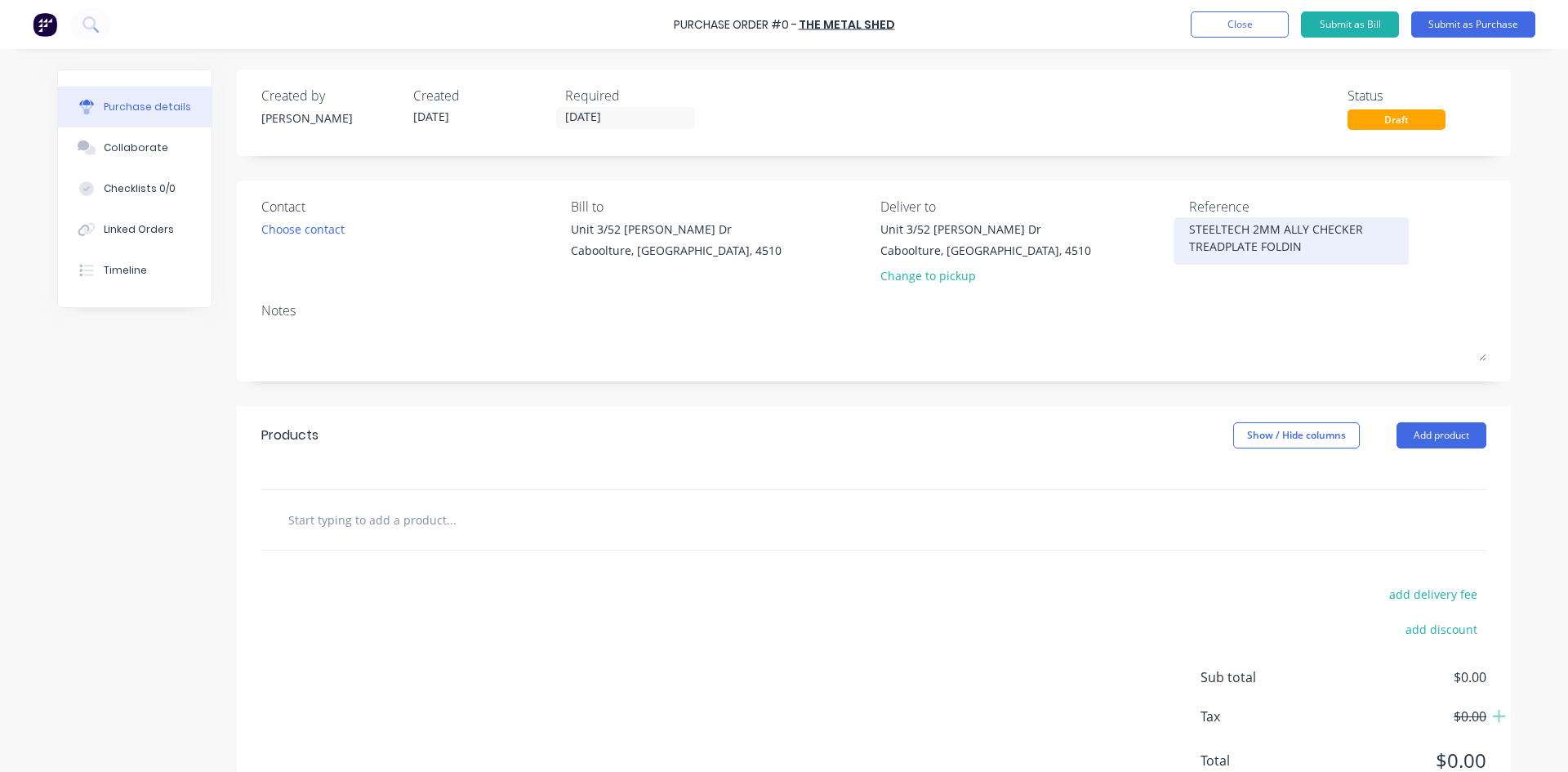
type textarea "STEELTECH 2MM ALLY CHECKER TREADPLATE FOLDING"
type textarea "x"
type textarea "STEELTECH 2MM ALLY CHECKER TREADPLATE FOLDING"
type textarea "x"
type textarea "STEELTECH 2MM ALLY CHECKER TREADPLATE FOLDING 1"
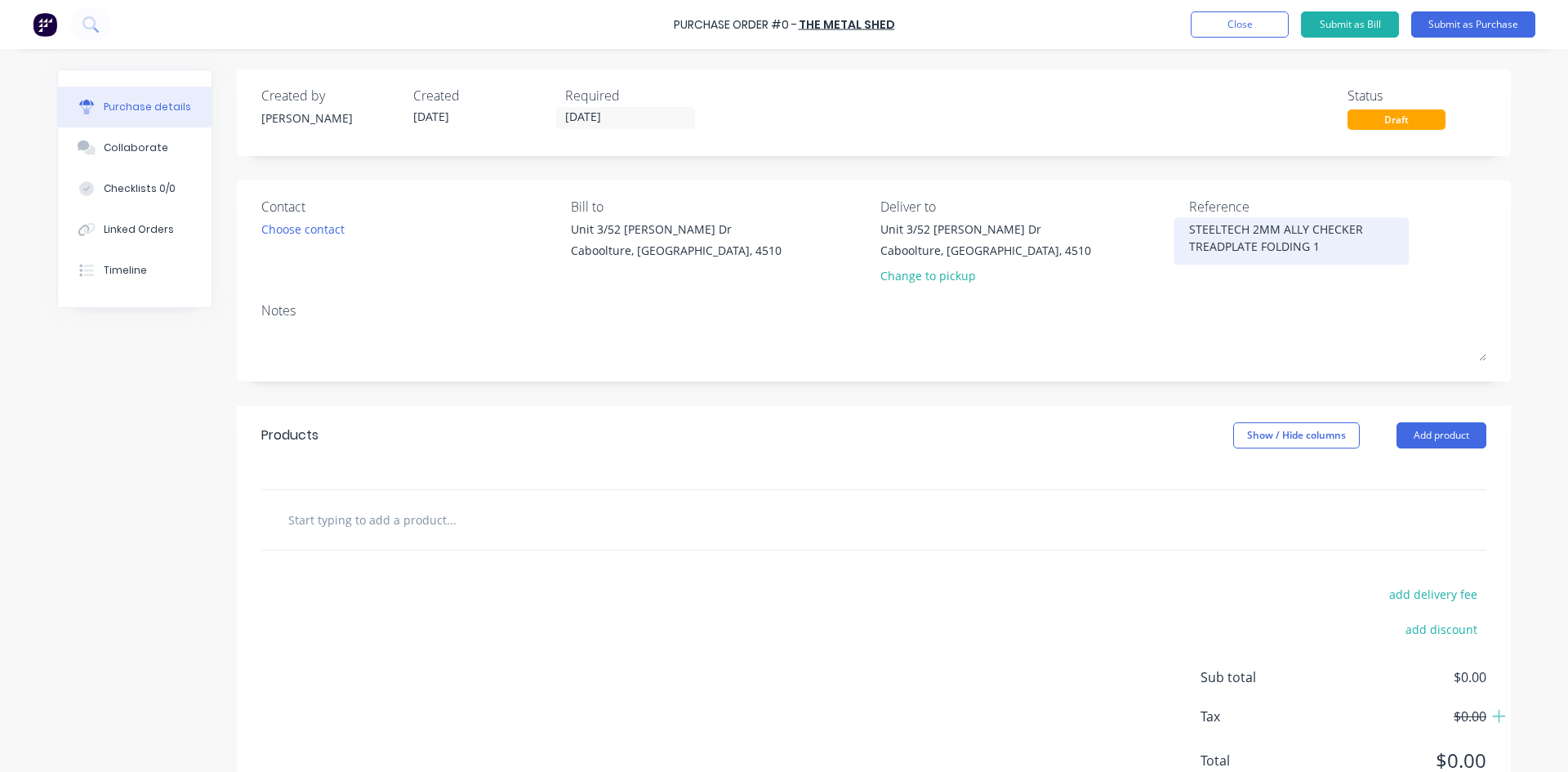
type textarea "x"
type textarea "STEELTECH 2MM ALLY CHECKER TREADPLATE FOLDING 10"
type textarea "x"
type textarea "STEELTECH 2MM ALLY CHECKER TREADPLATE FOLDING 10"
type textarea "x"
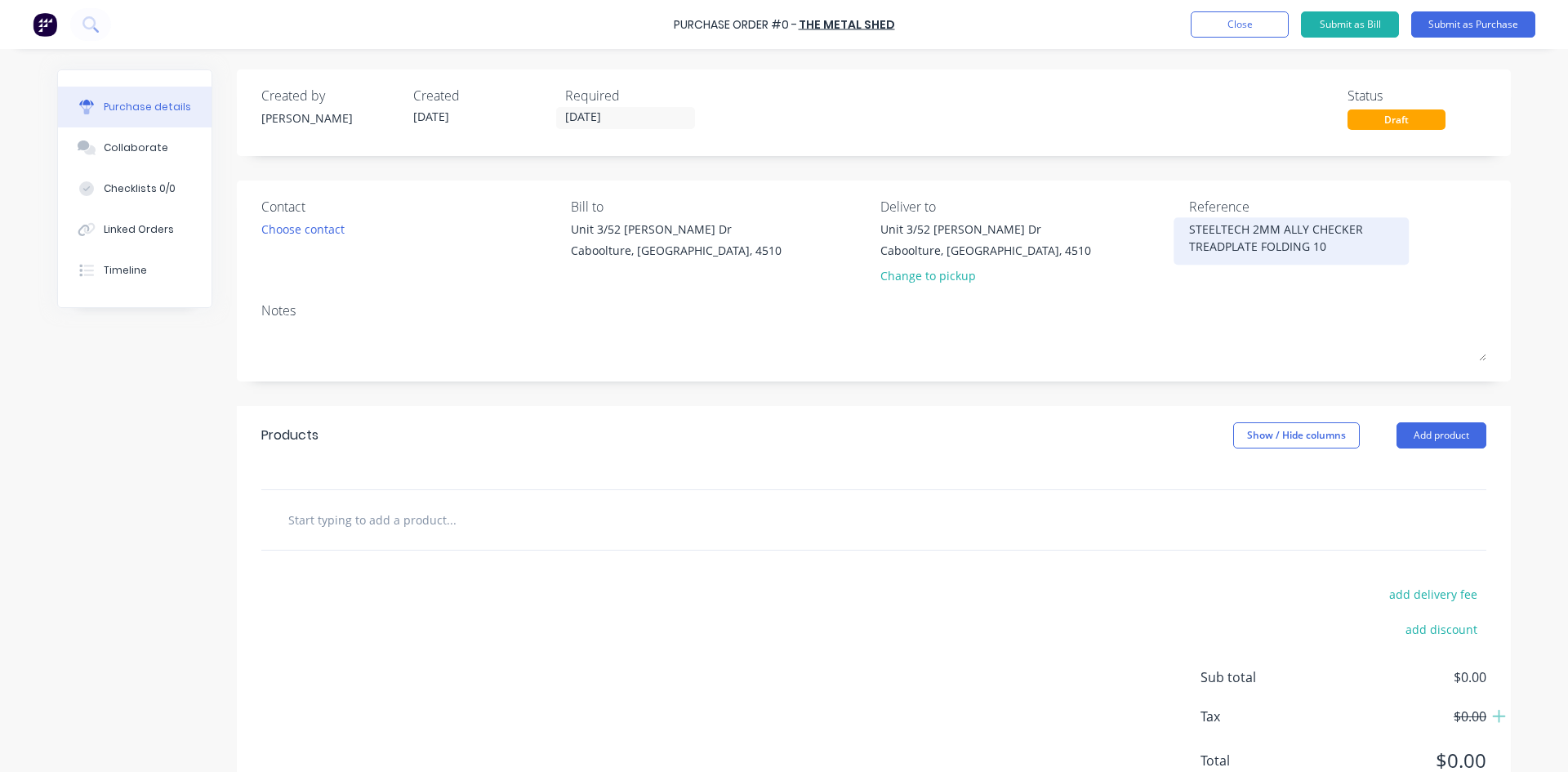
type textarea "STEELTECH 2MM ALLY CHECKER TREADPLATE FOLDING 10 O"
type textarea "x"
type textarea "STEELTECH 2MM ALLY CHECKER TREADPLATE FOLDING 10 OF"
type textarea "x"
type textarea "STEELTECH 2MM ALLY CHECKER TREADPLATE FOLDING 10 OFF"
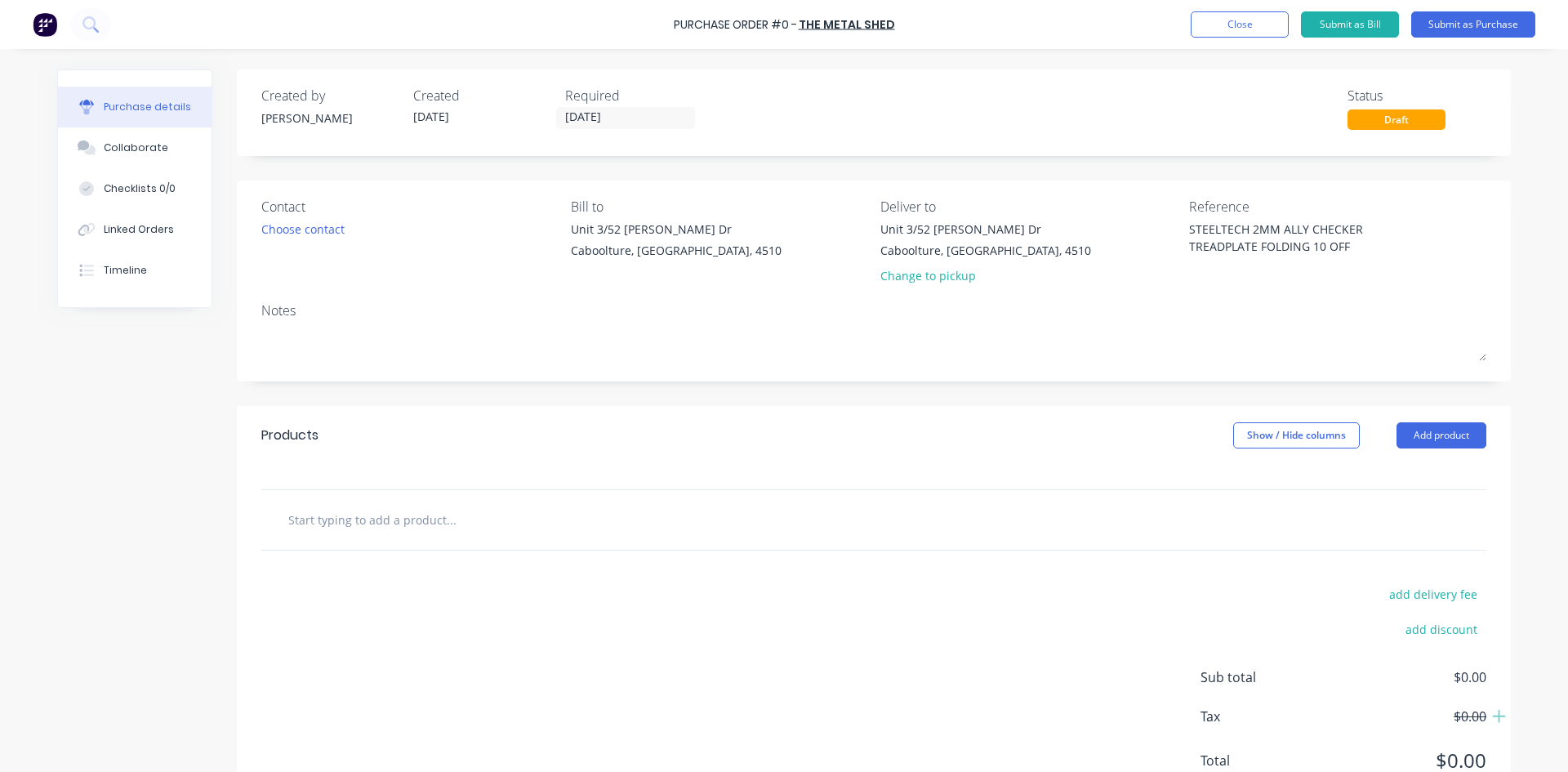
type textarea "x"
type textarea "STEELTECH 2MM ALLY CHECKER TREADPLATE FOLDING 10 OFF"
click at [1416, 421] on div "Products Show / Hide columns Add product" at bounding box center [874, 435] width 1274 height 59
click at [1415, 432] on button "Add product" at bounding box center [1441, 435] width 90 height 27
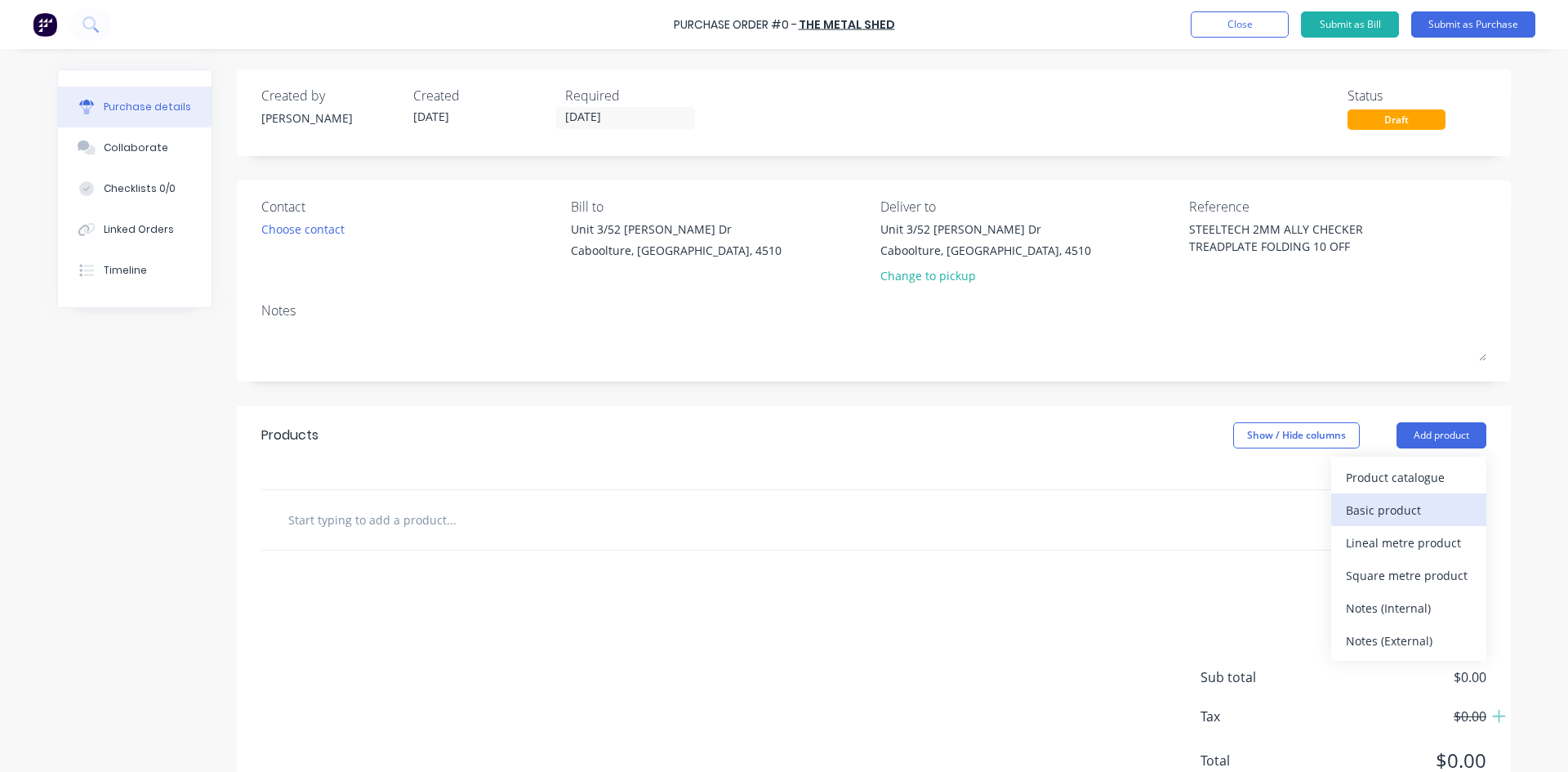
click at [1402, 509] on div "Basic product" at bounding box center [1408, 510] width 126 height 24
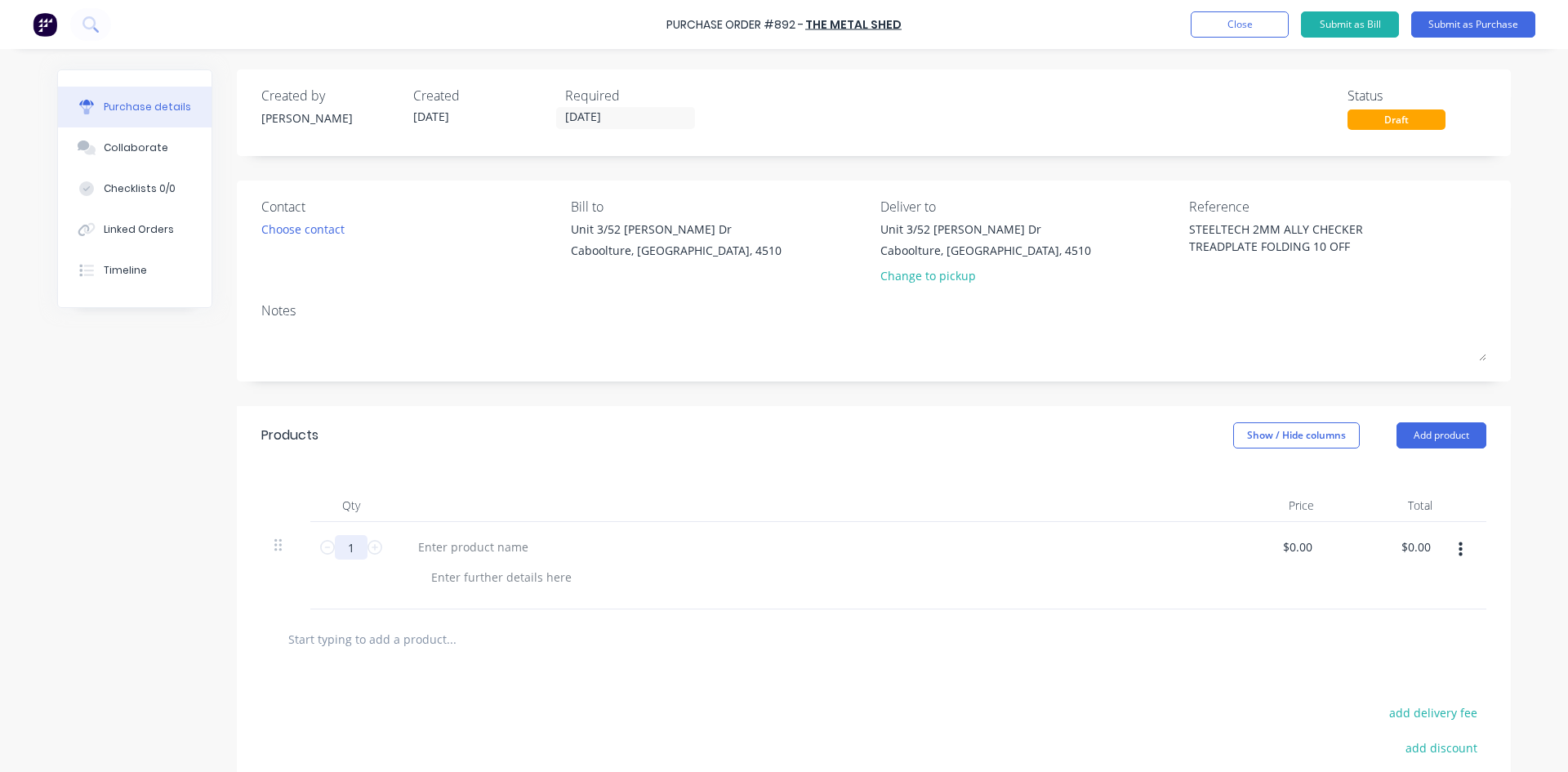
click at [341, 557] on input "1" at bounding box center [351, 547] width 32 height 25
type textarea "x"
type input "10"
type textarea "x"
type input "10"
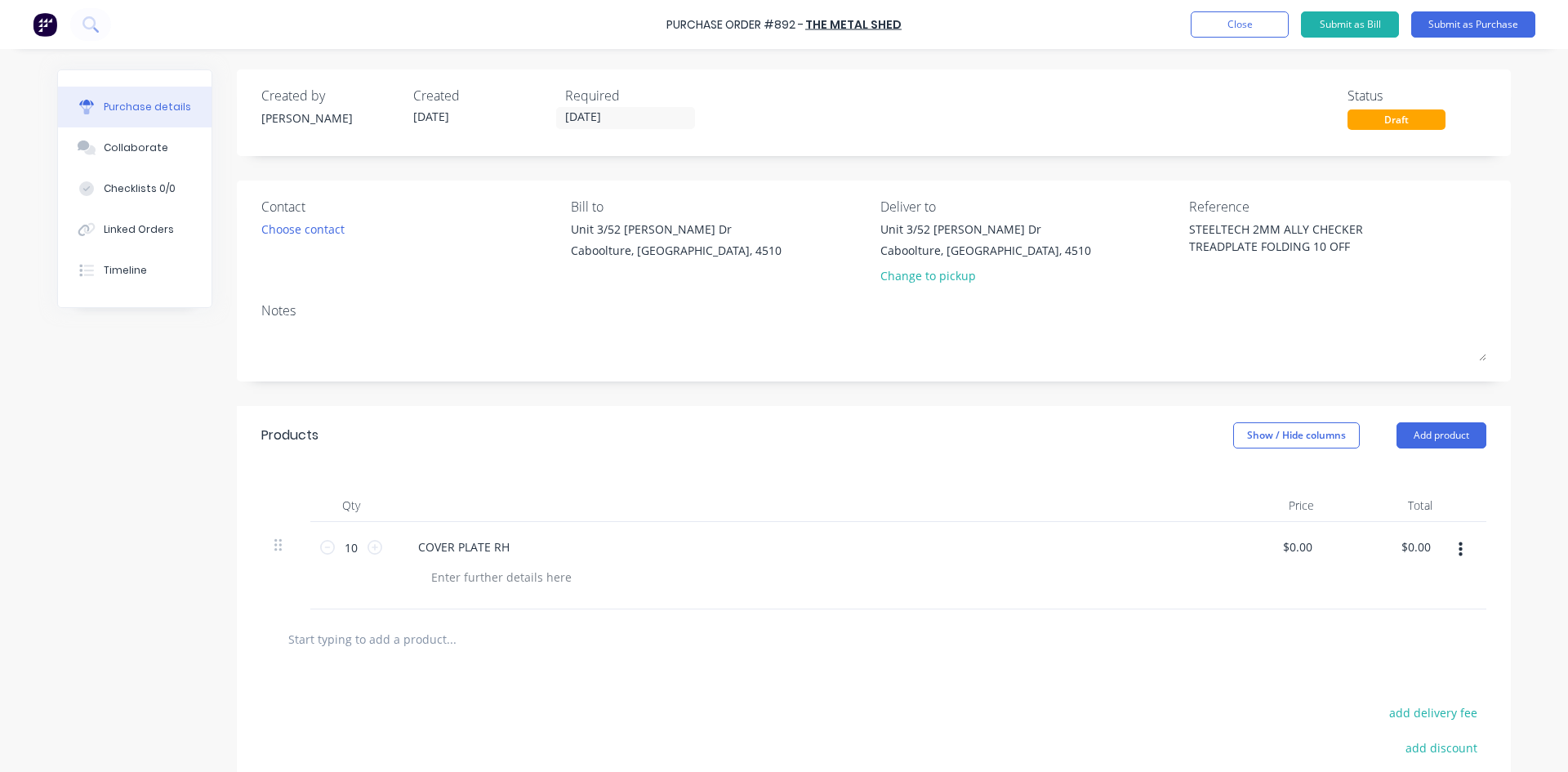
type textarea "x"
type input "0"
type input "11.36"
type textarea "x"
type input "$11.36"
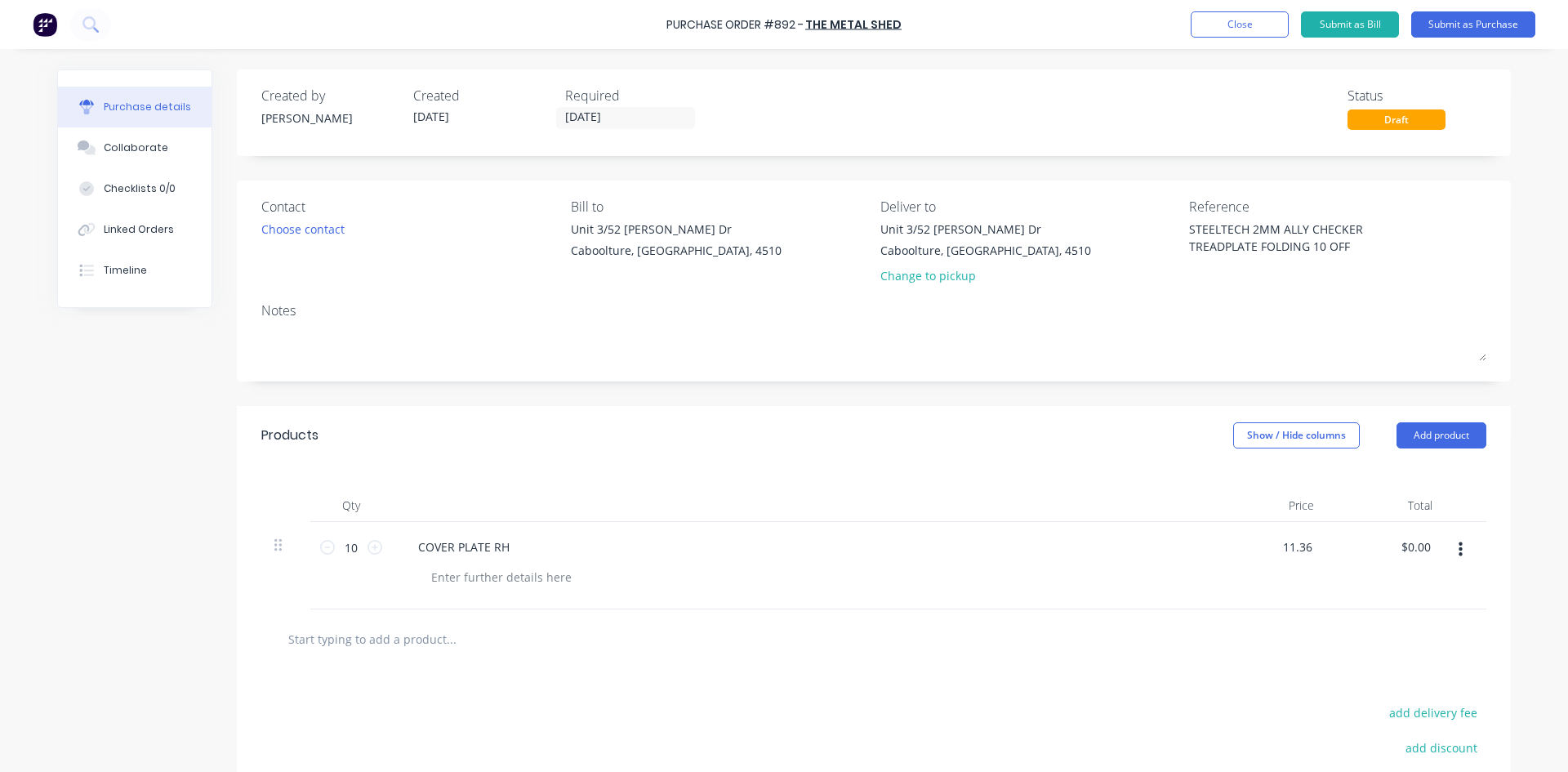
type input "113.60"
type textarea "x"
type input "$113.60"
click at [1444, 438] on button "Add product" at bounding box center [1441, 435] width 90 height 27
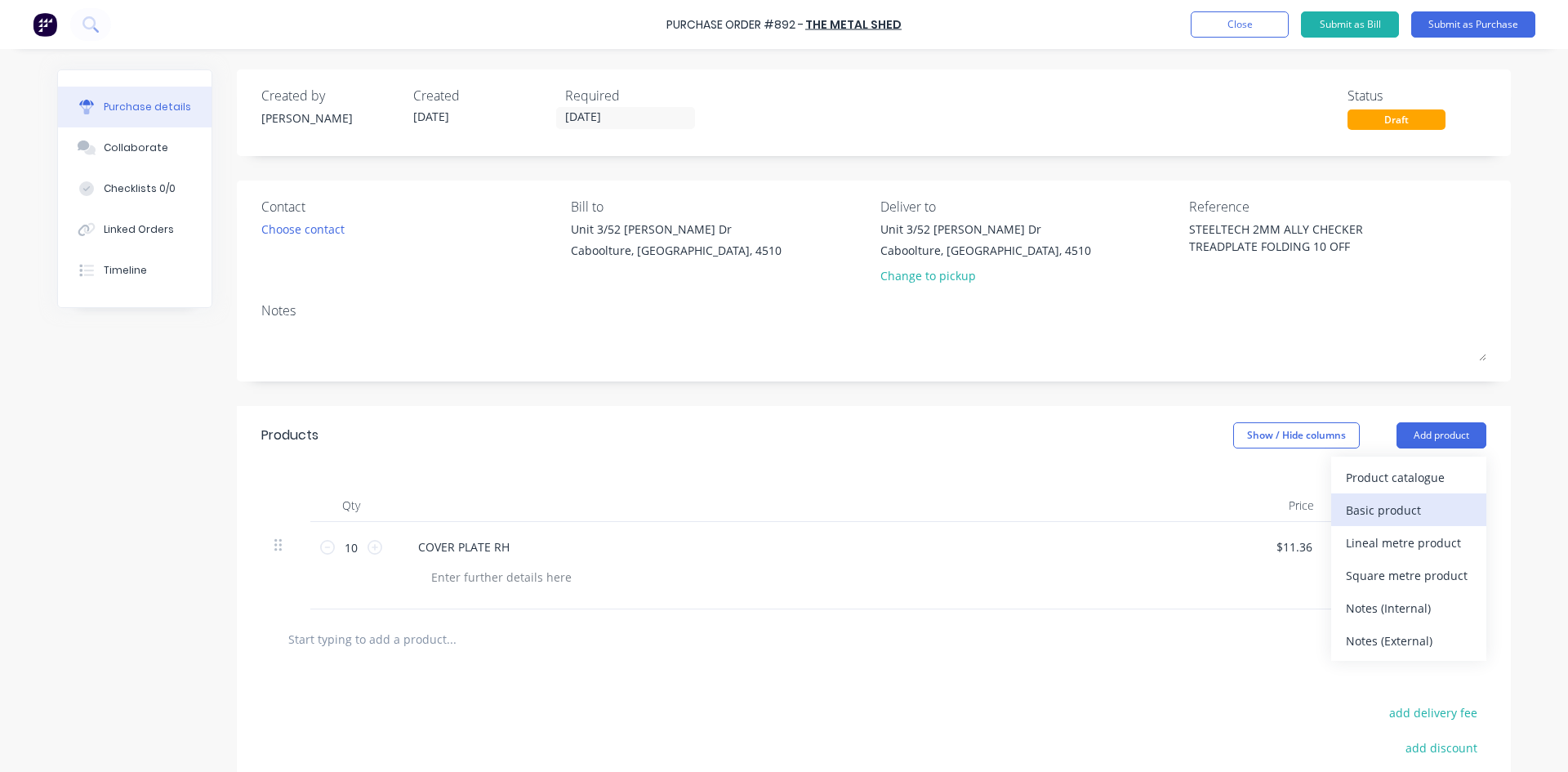
click at [1411, 510] on div "Basic product" at bounding box center [1408, 510] width 126 height 24
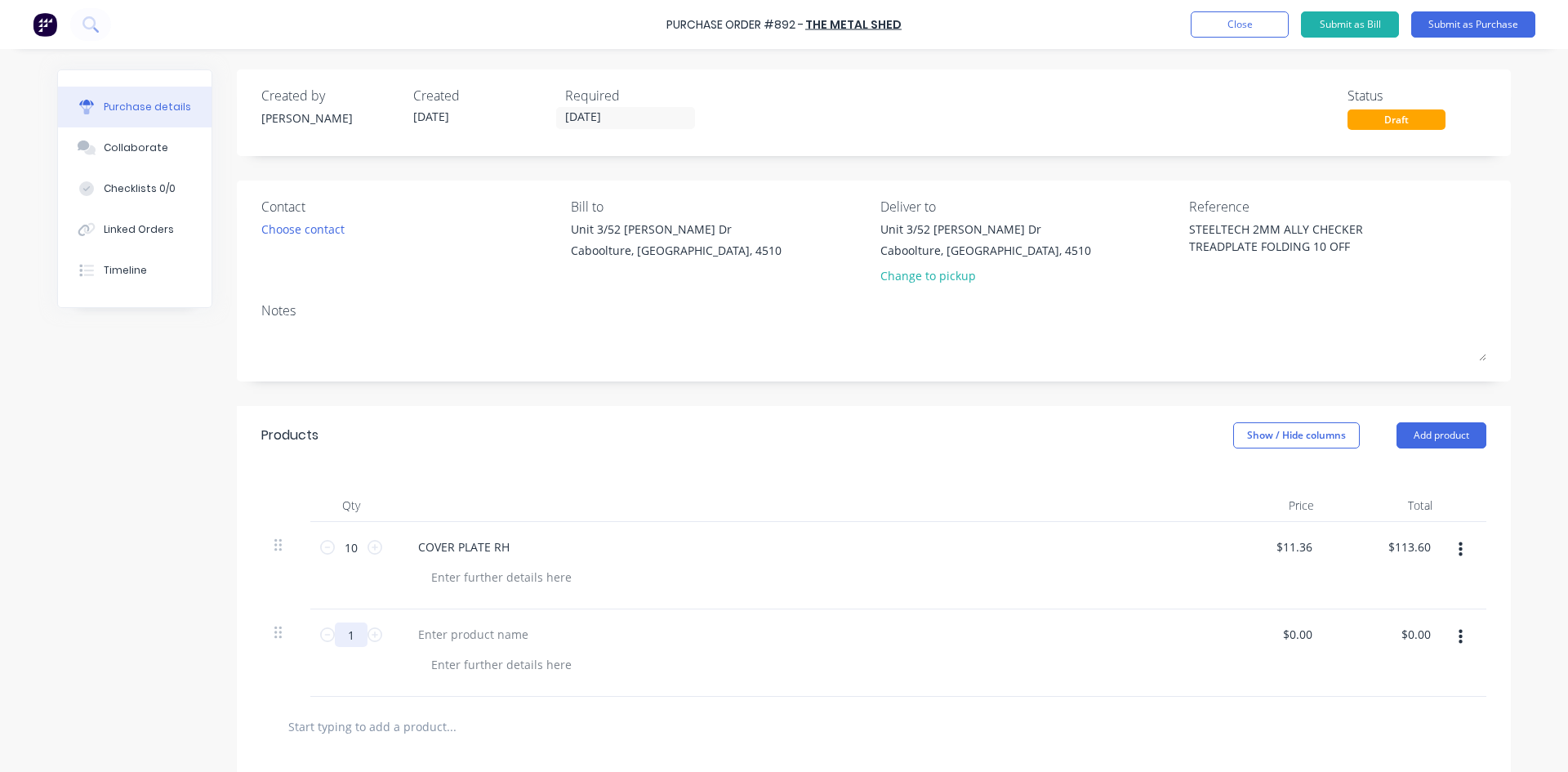
click at [348, 645] on input "1" at bounding box center [351, 634] width 32 height 25
type textarea "x"
type input "10"
type textarea "x"
type input "10"
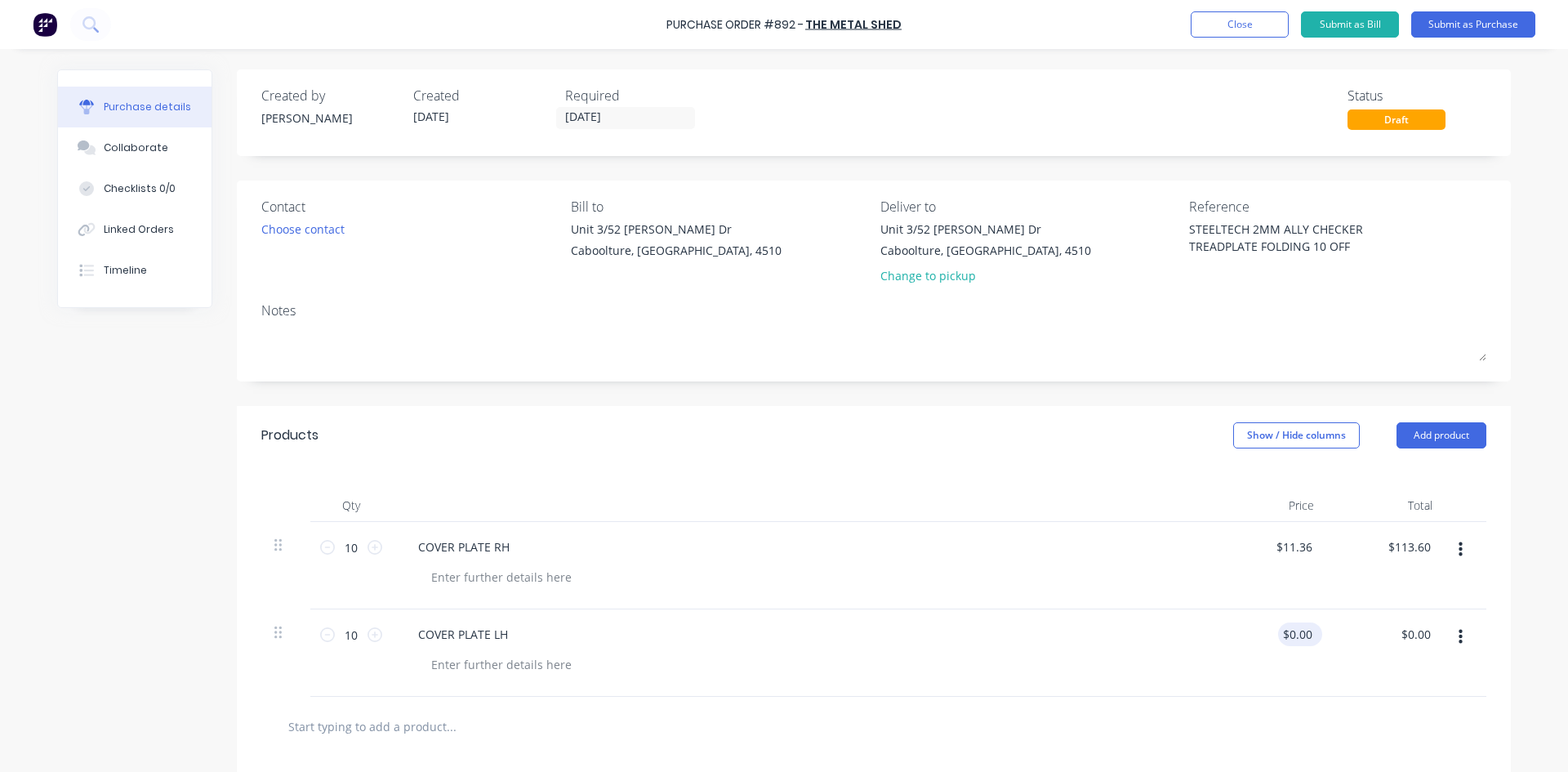
type textarea "x"
click at [1306, 641] on input "0.00" at bounding box center [1300, 634] width 31 height 24
type input "0"
type input "11.36"
type textarea "x"
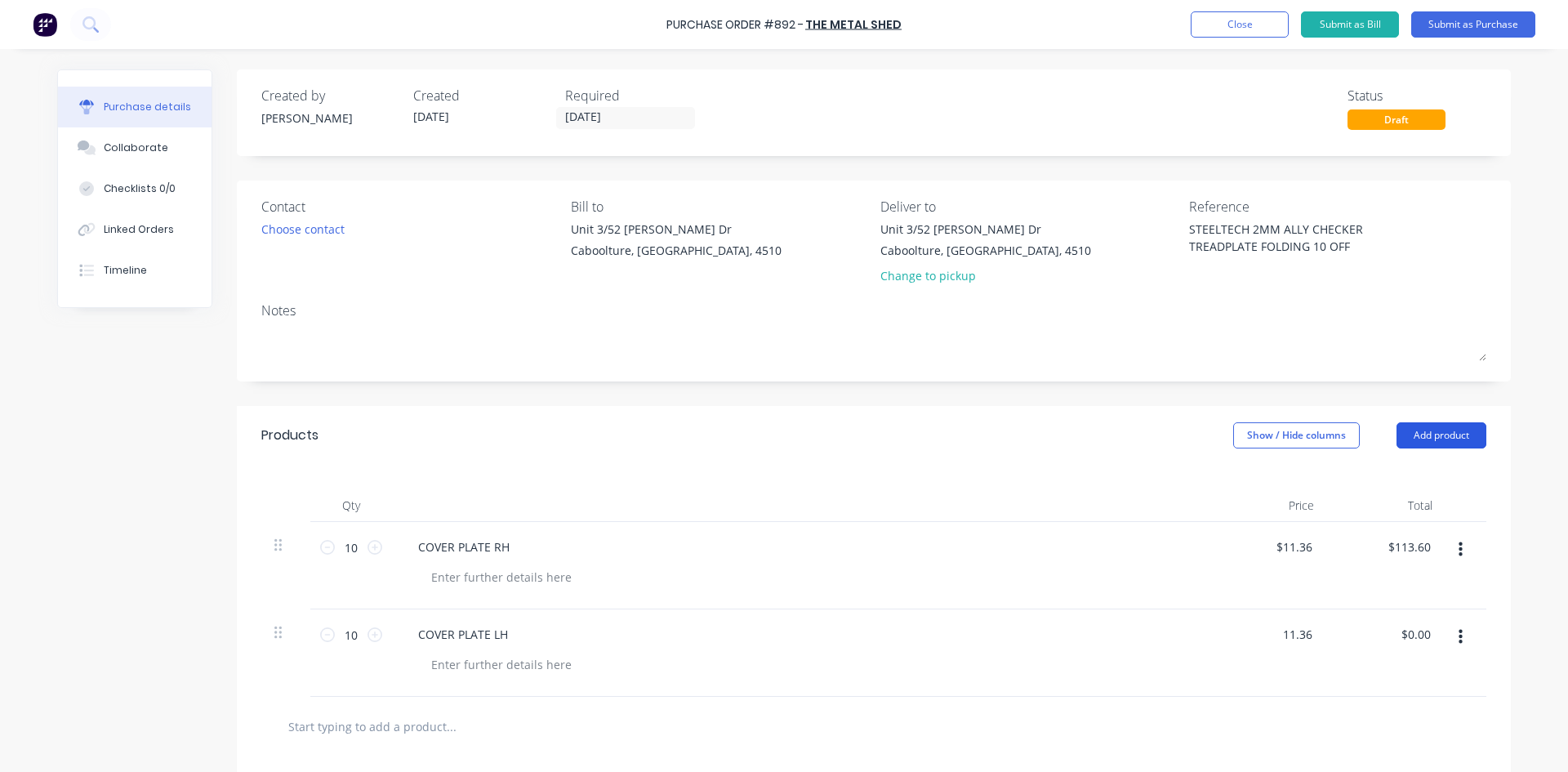
type input "$11.36"
type input "$113.60"
click at [1424, 441] on button "Add product" at bounding box center [1441, 435] width 90 height 27
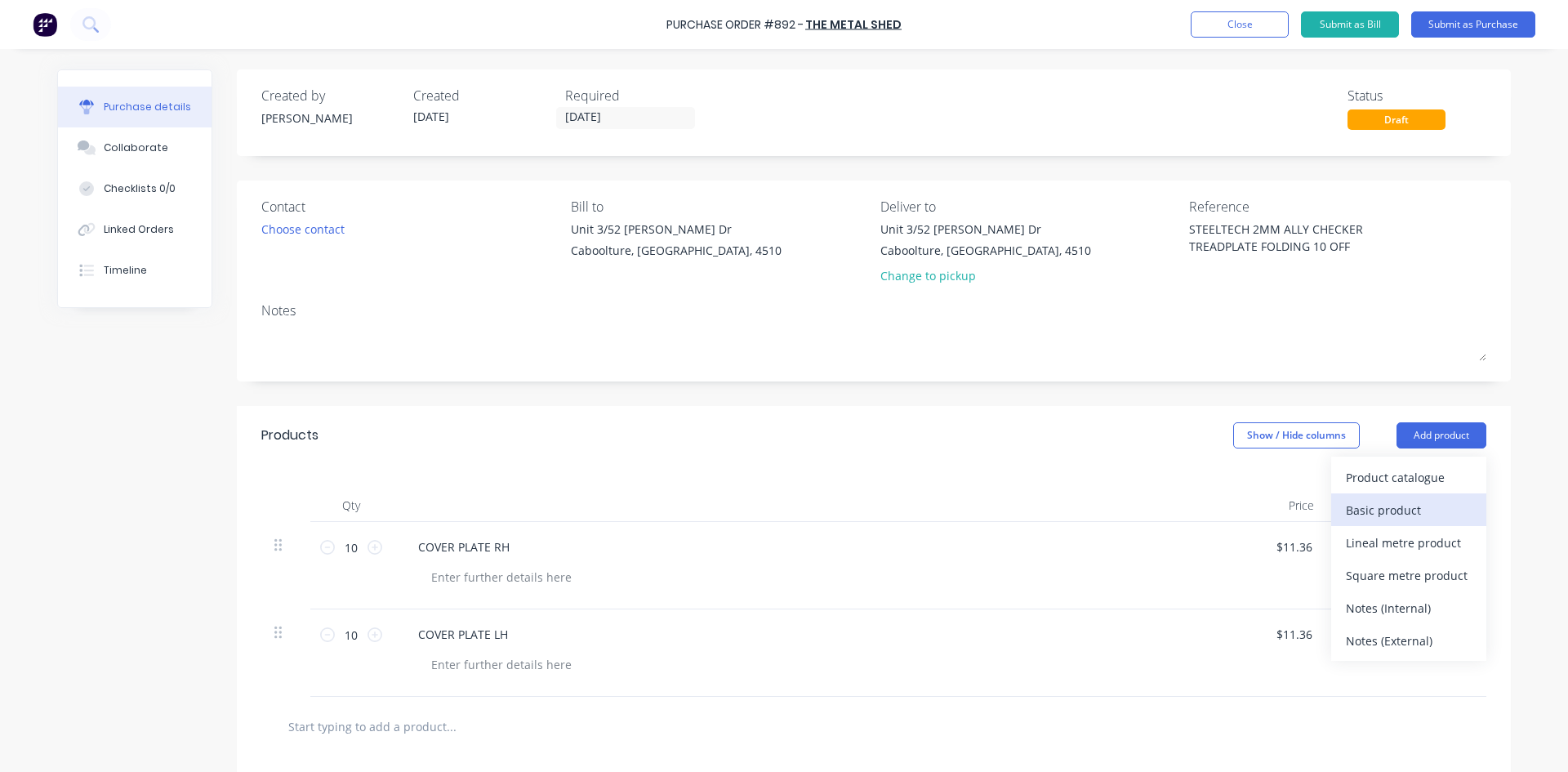
click at [1401, 521] on div "Basic product" at bounding box center [1408, 510] width 126 height 24
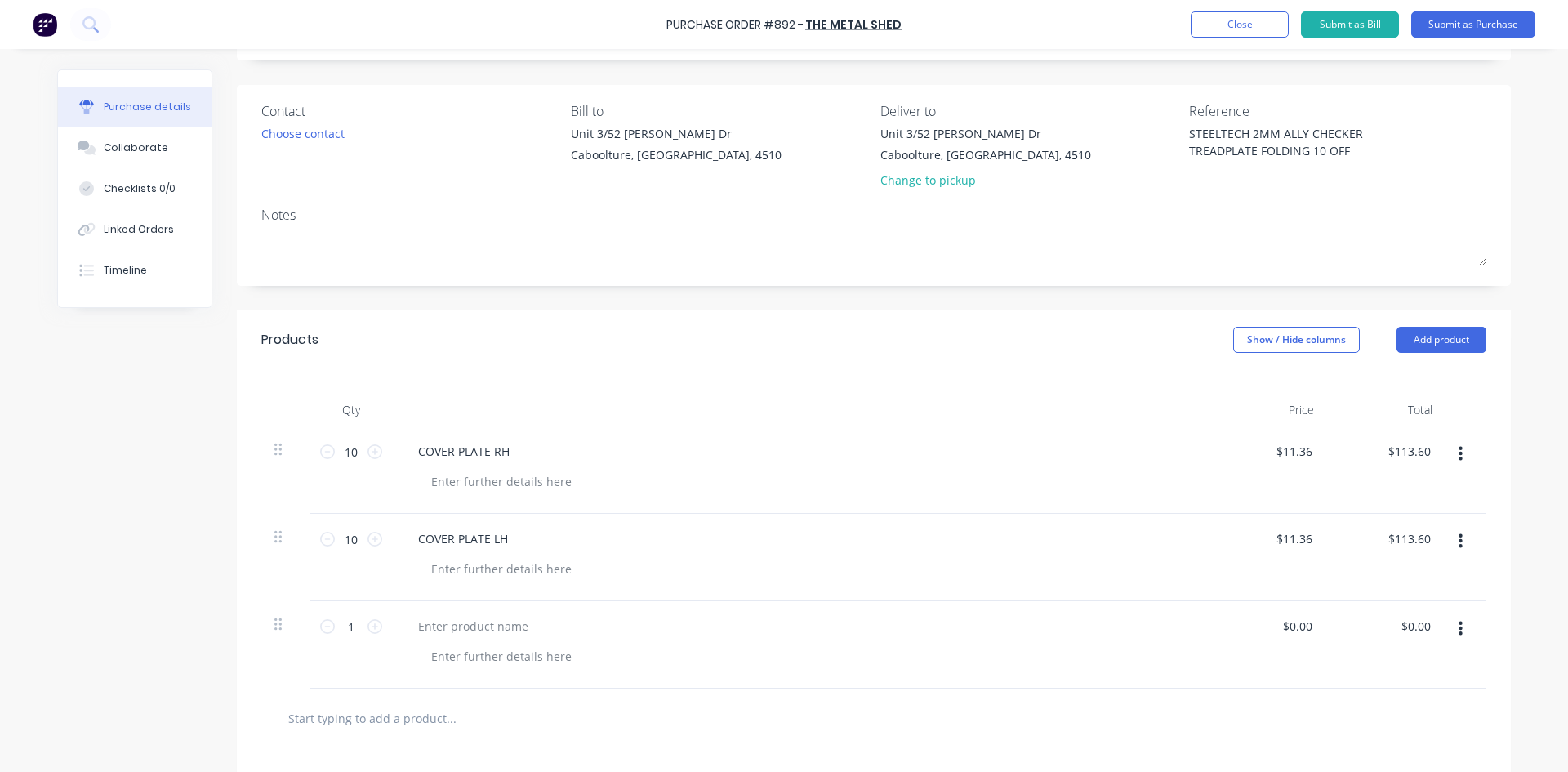
scroll to position [163, 0]
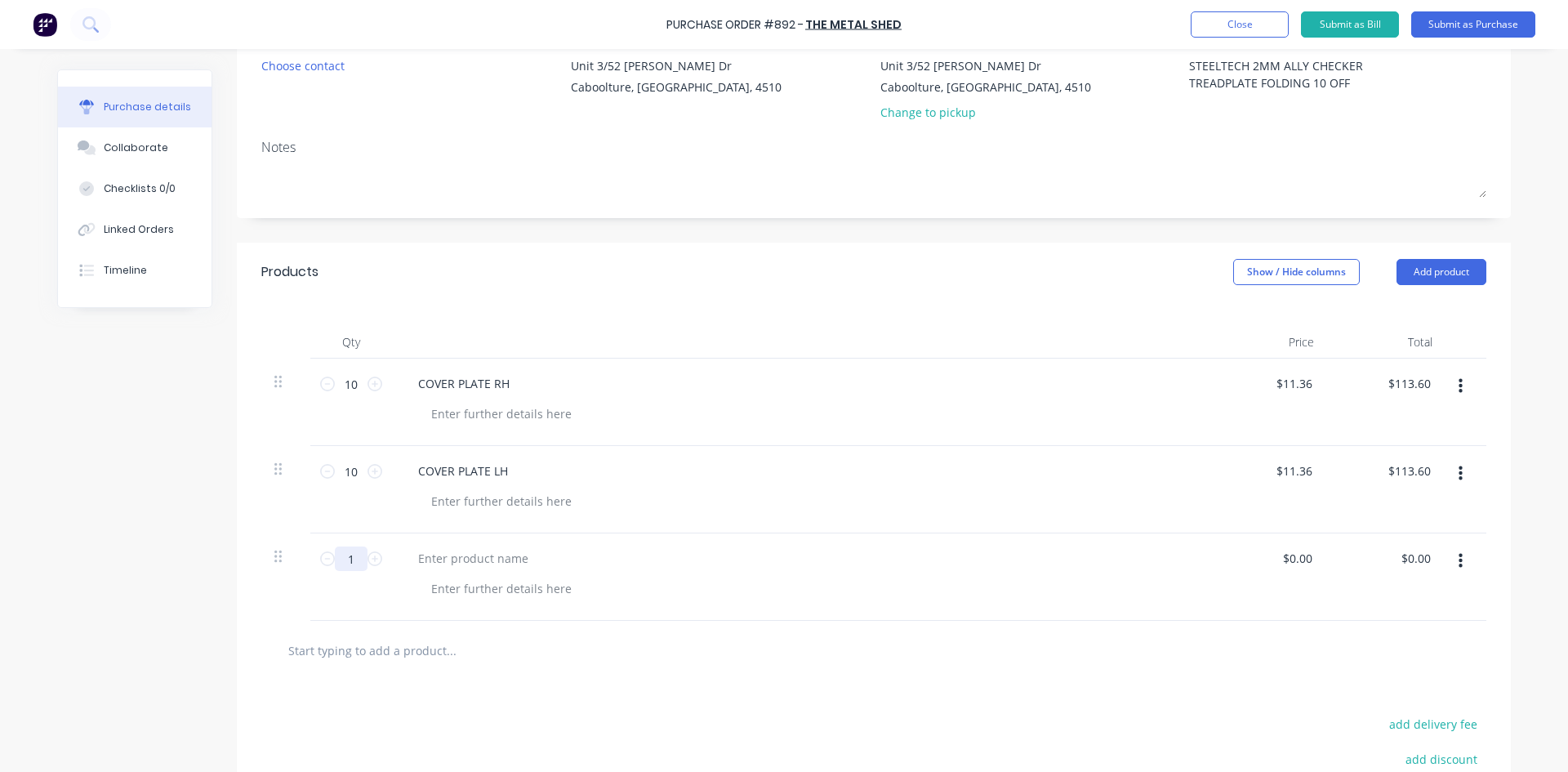
click at [348, 561] on input "1" at bounding box center [351, 558] width 32 height 25
type textarea "x"
type input "10"
type textarea "x"
type input "10"
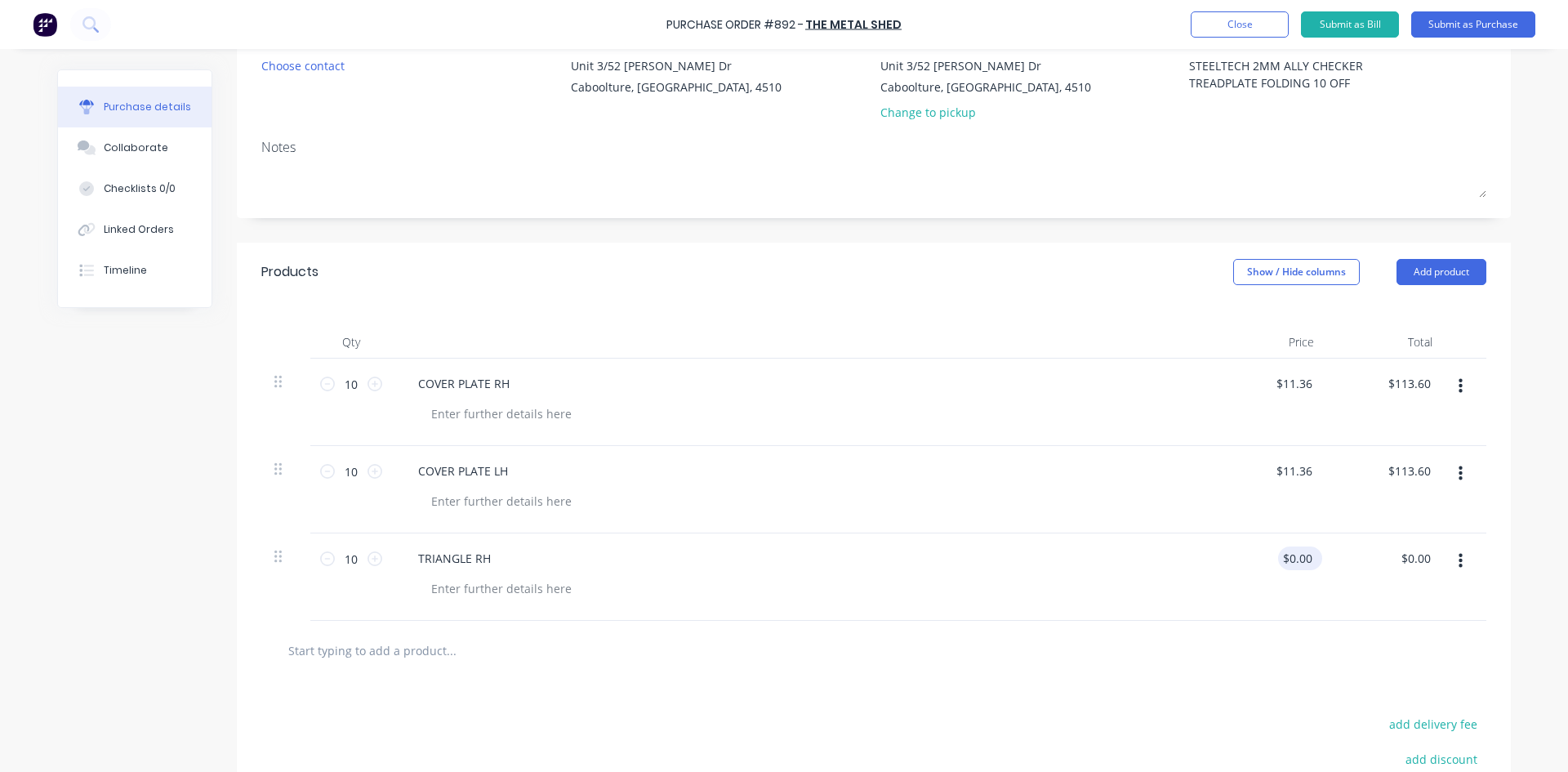
type textarea "x"
click at [1298, 562] on input "0.00" at bounding box center [1297, 558] width 38 height 24
type input "0"
type input "5.55"
type textarea "x"
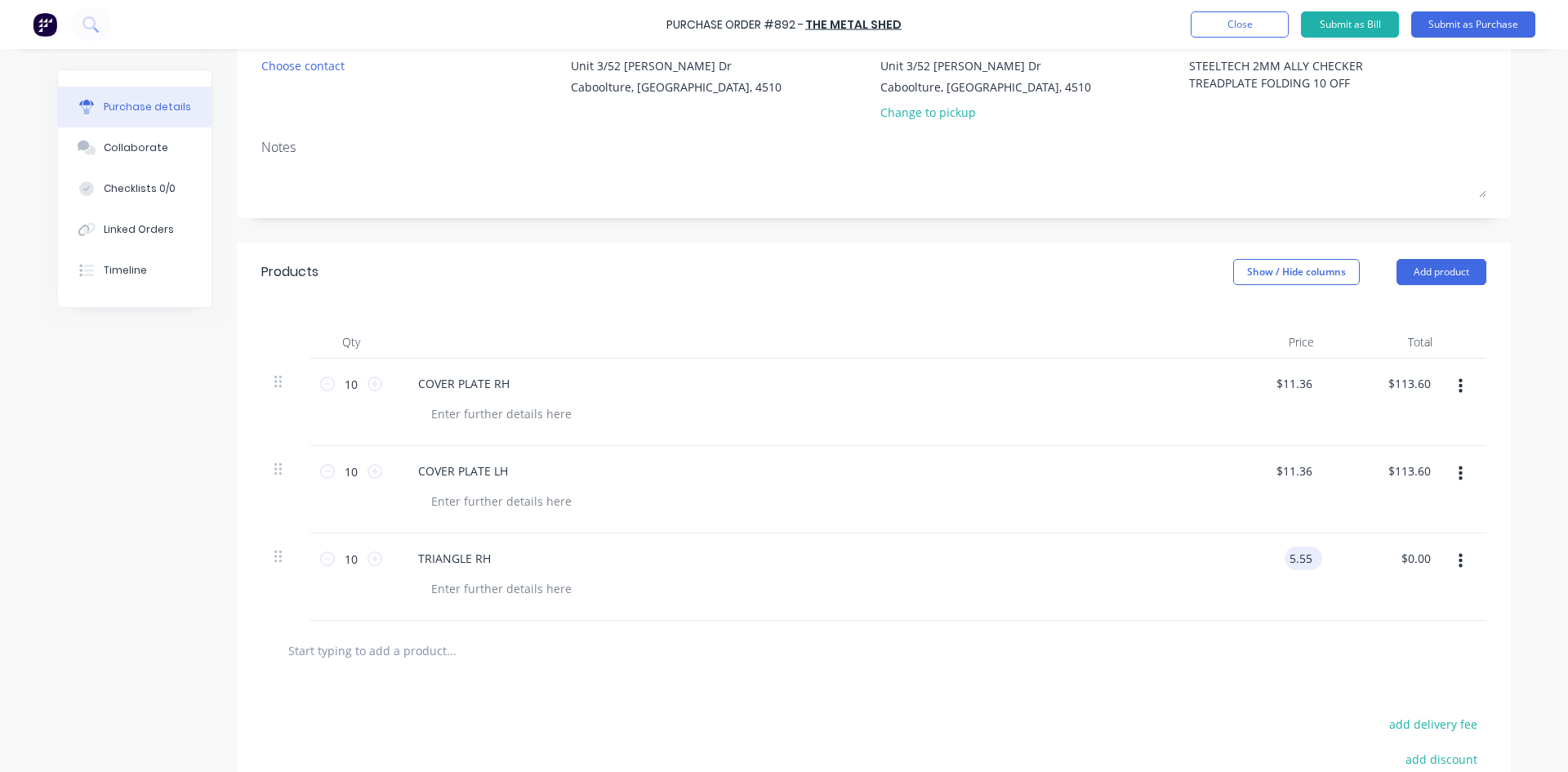
type input "$5.55"
type input "55.50"
type textarea "x"
type input "$55.50"
click at [1417, 274] on button "Add product" at bounding box center [1441, 272] width 90 height 27
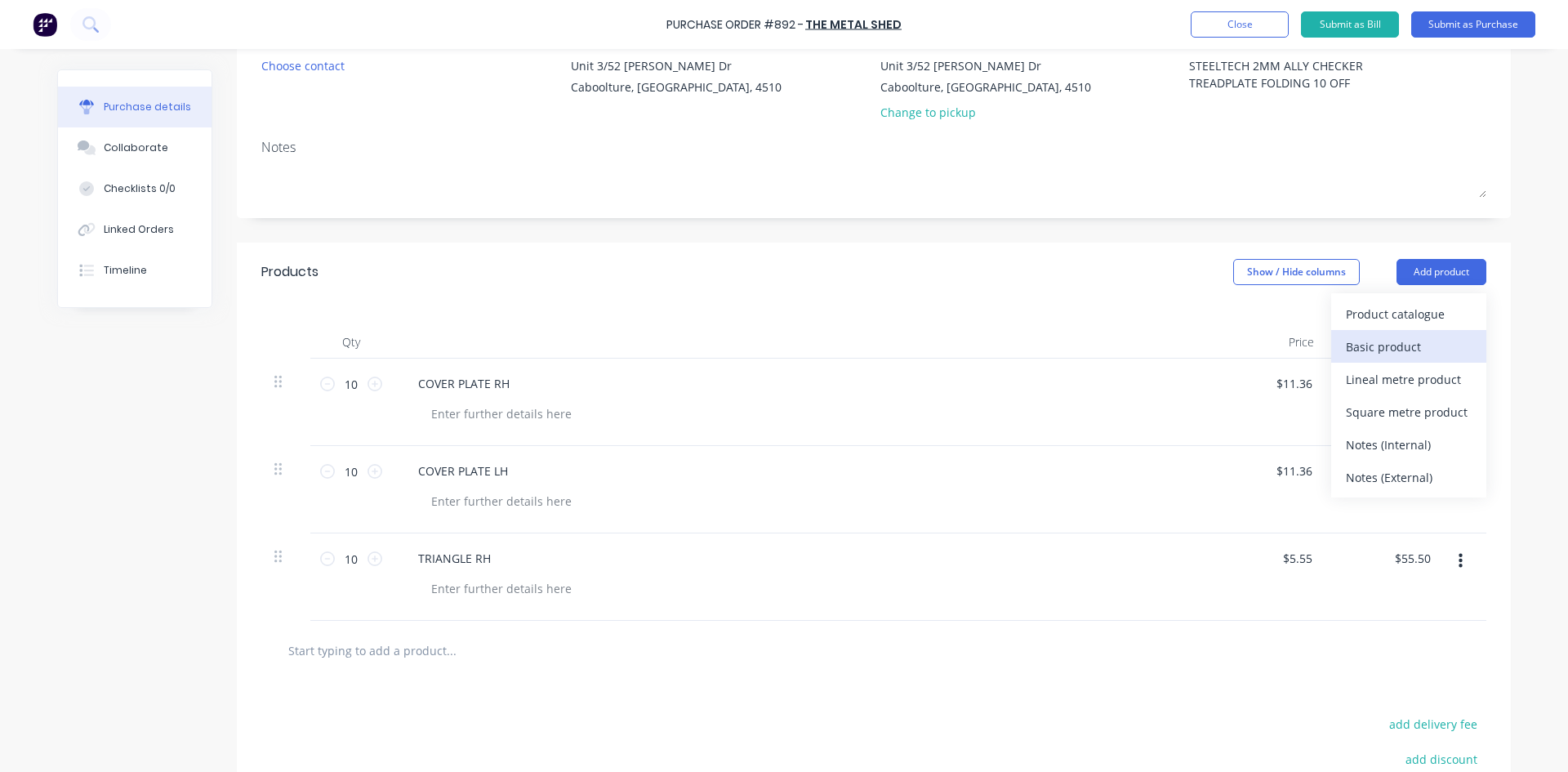
click at [1346, 346] on div "Basic product" at bounding box center [1408, 347] width 126 height 24
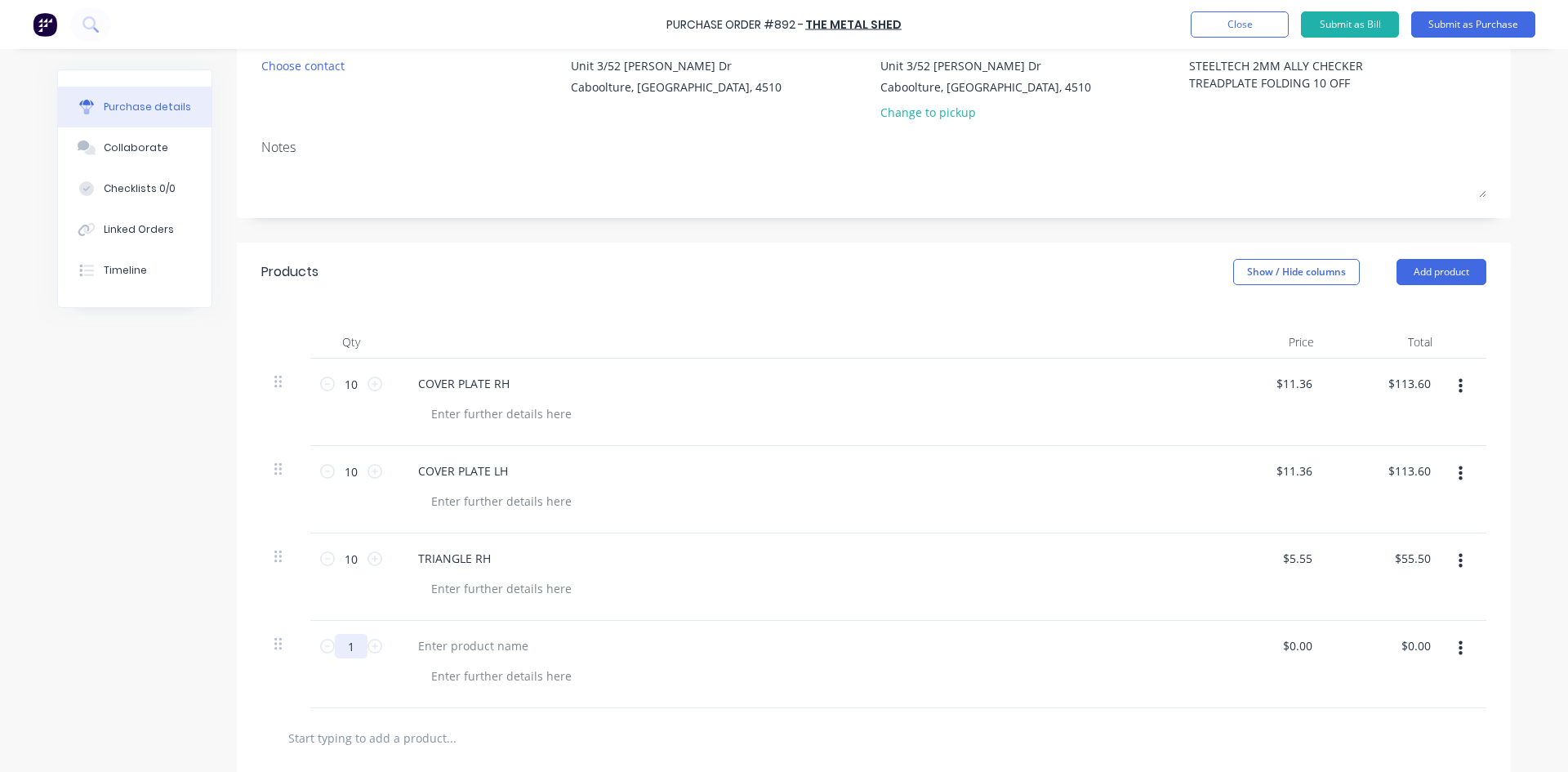
click at [347, 646] on input "1" at bounding box center [351, 645] width 32 height 25
type textarea "x"
type input "10"
type textarea "x"
type input "10"
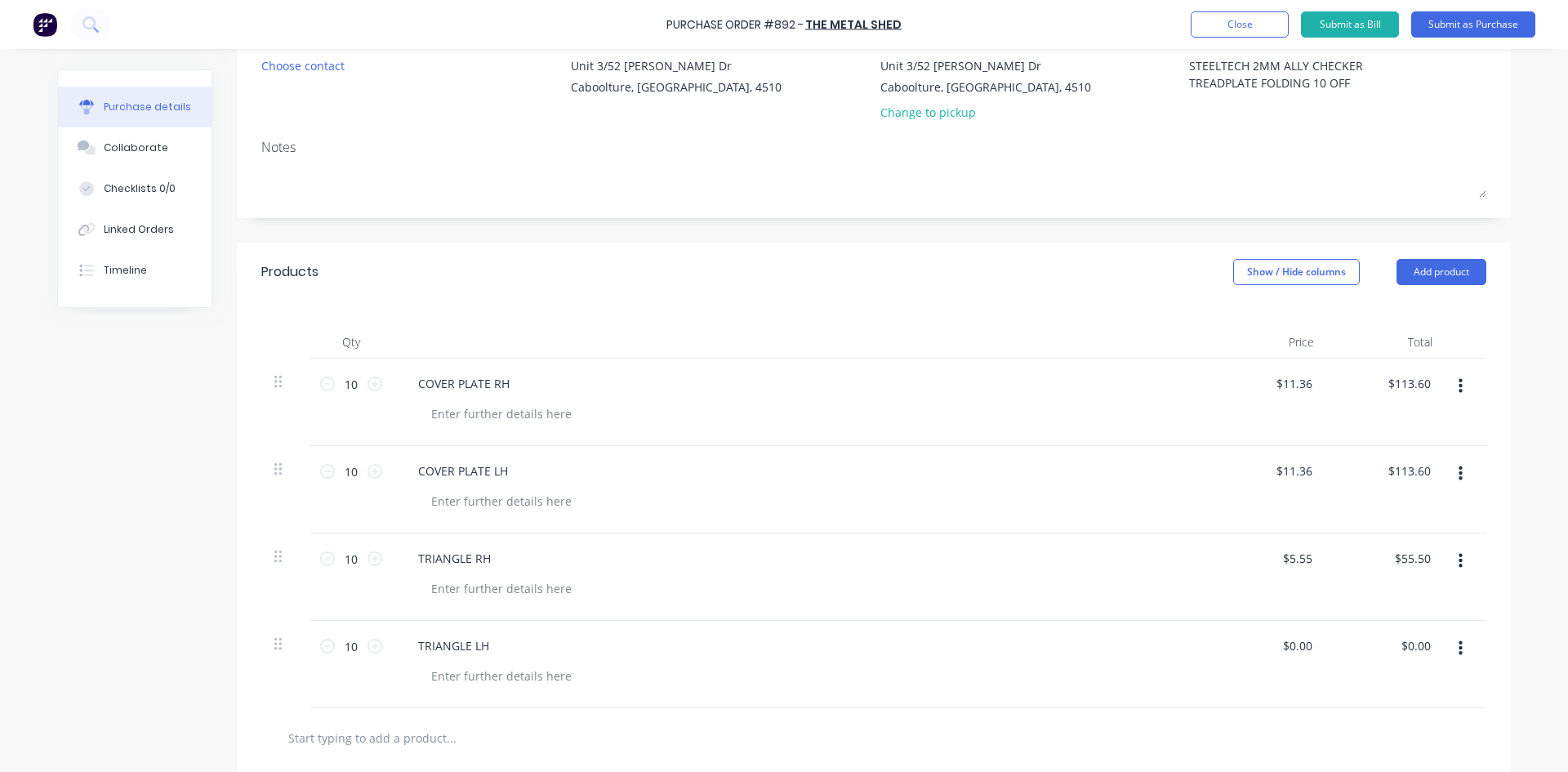
type textarea "x"
type input "0"
type input "5.55"
type textarea "x"
type input "$5.55"
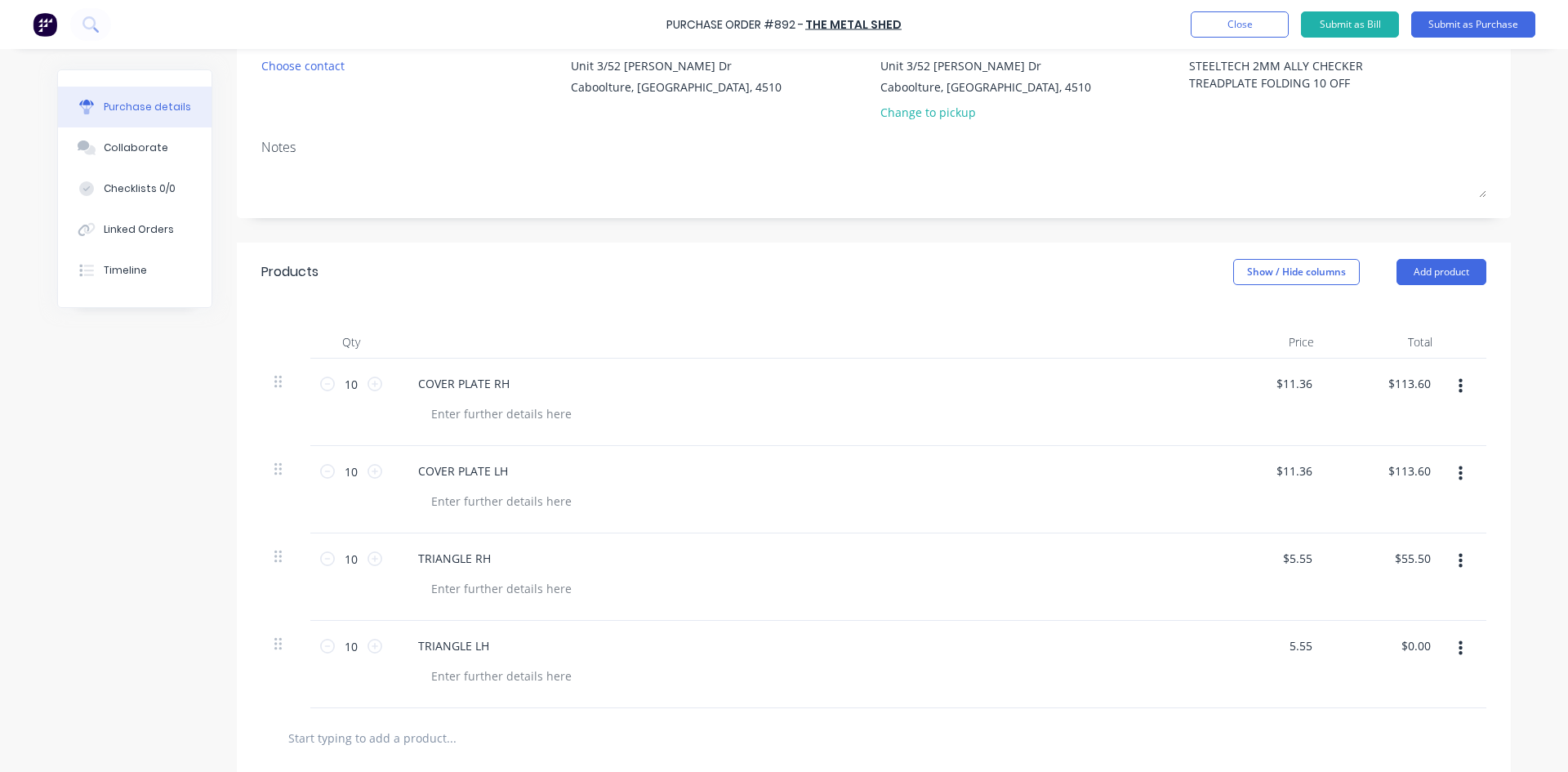
type input "55.50"
type textarea "x"
type input "$55.50"
click at [1441, 275] on button "Add product" at bounding box center [1441, 272] width 90 height 27
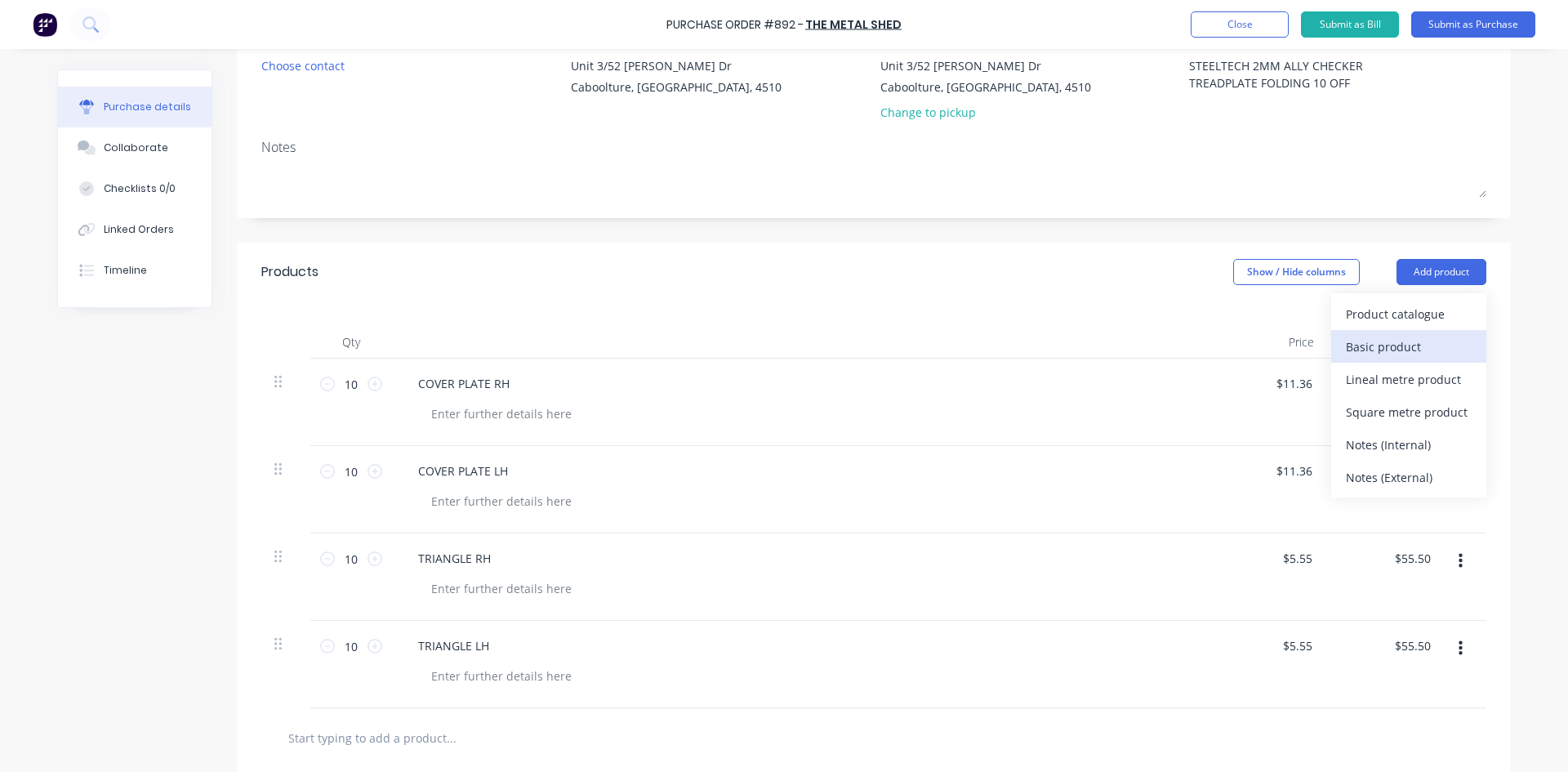
click at [1338, 350] on button "Basic product" at bounding box center [1409, 346] width 156 height 32
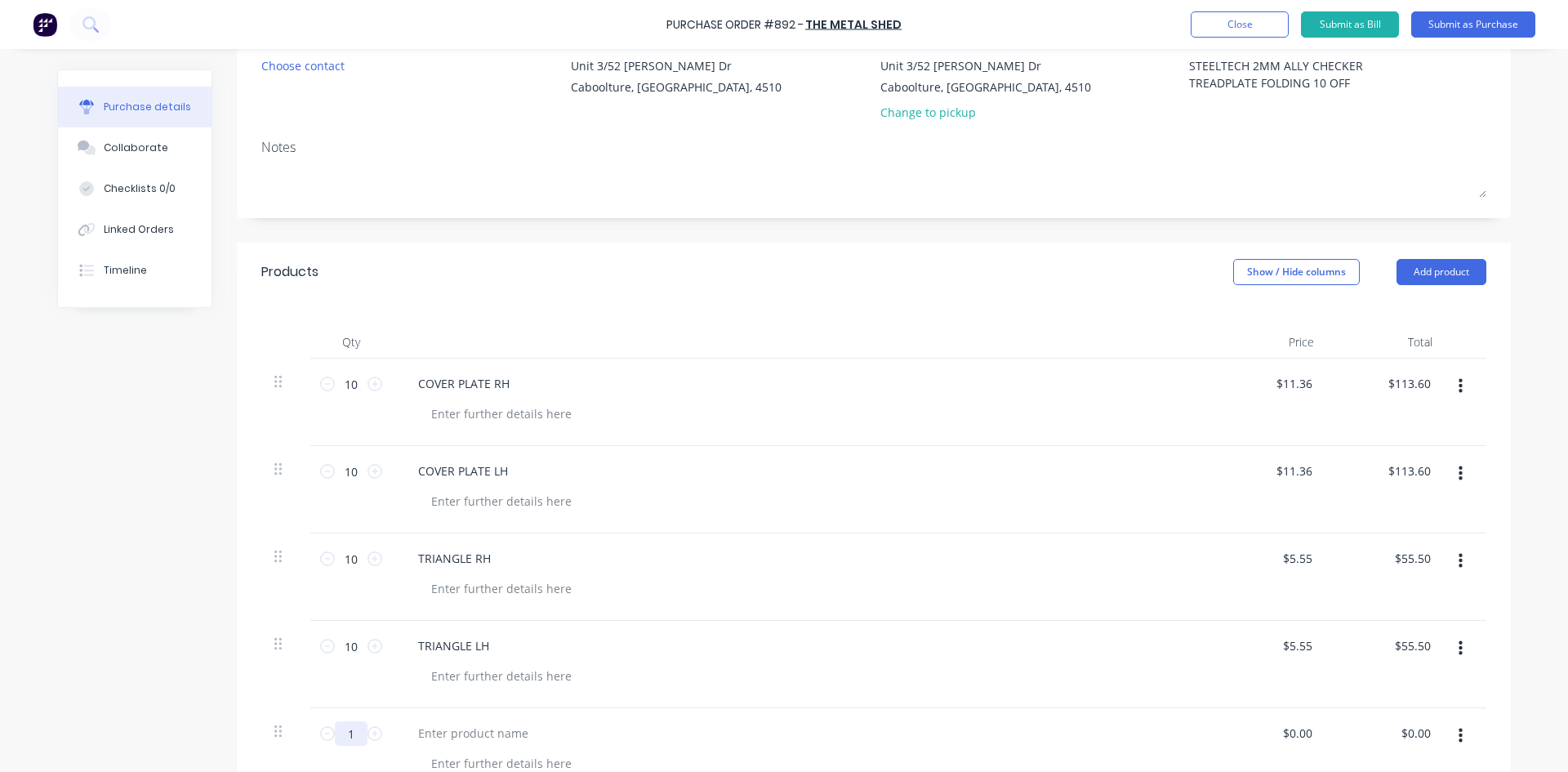
click at [349, 740] on input "1" at bounding box center [351, 734] width 32 height 25
type textarea "x"
type input "10"
type textarea "x"
type input "10"
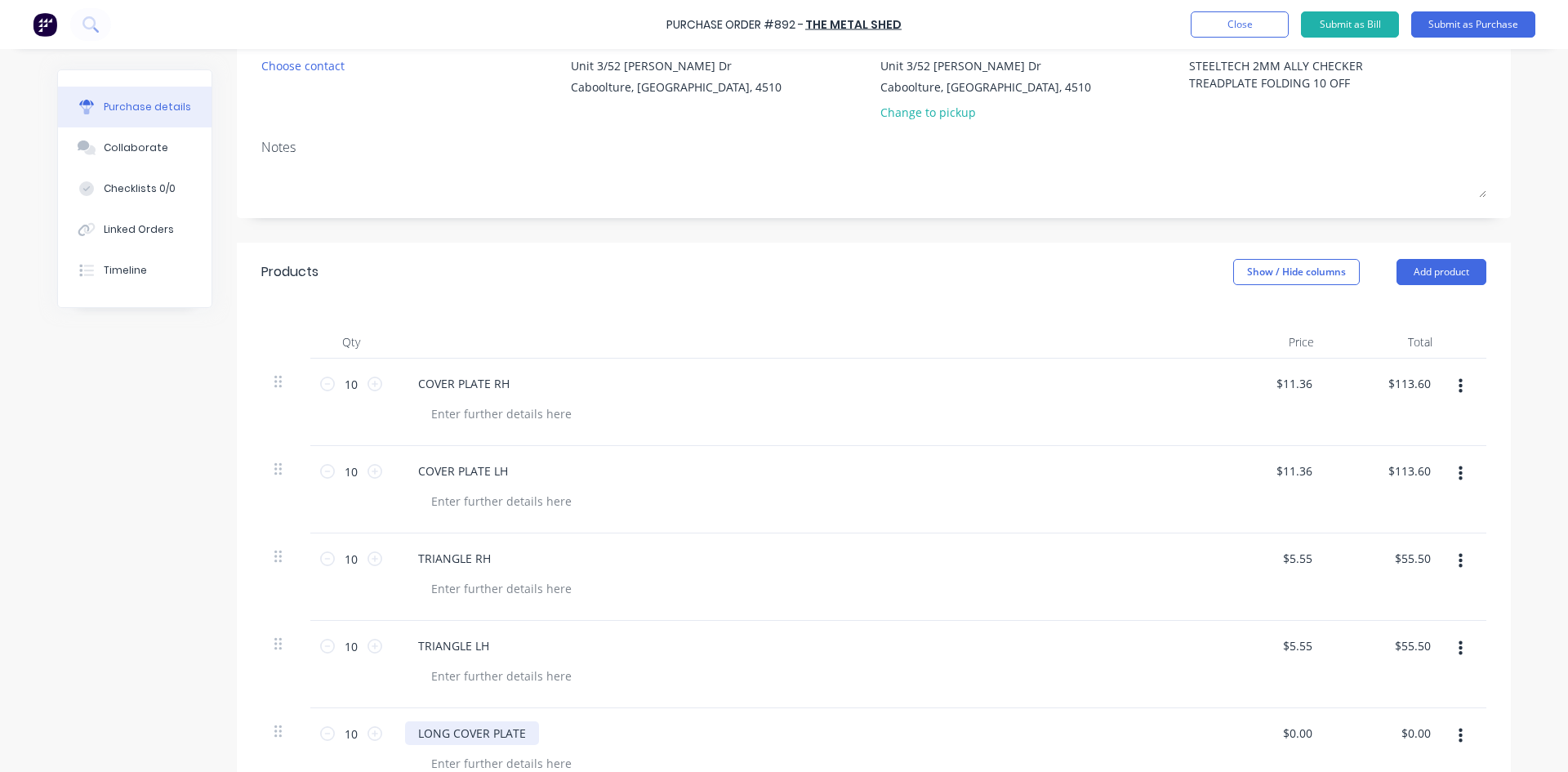
type textarea "x"
type input "0"
type input "16.20"
type textarea "x"
type input "$16.20"
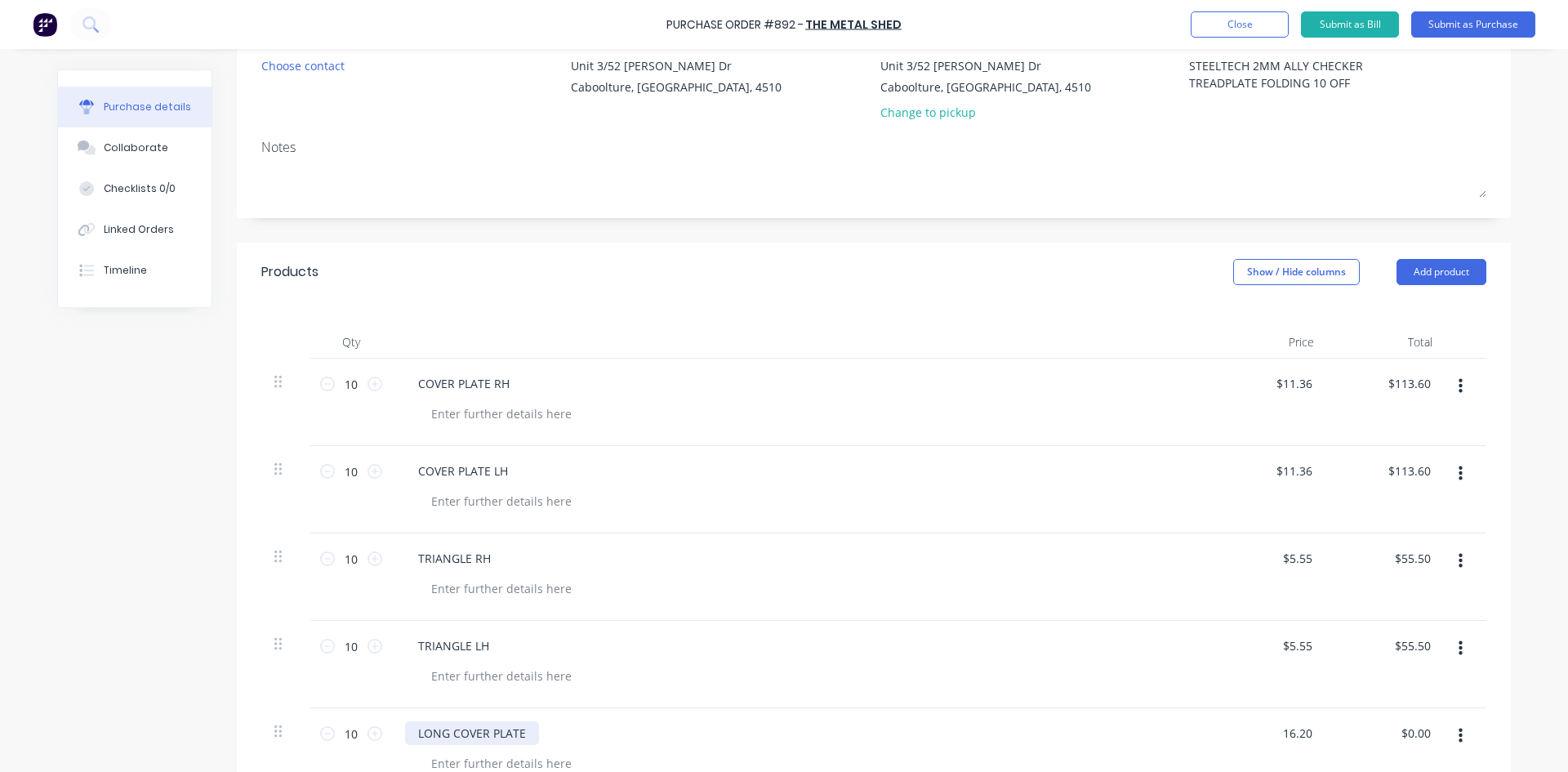
type input "162.00"
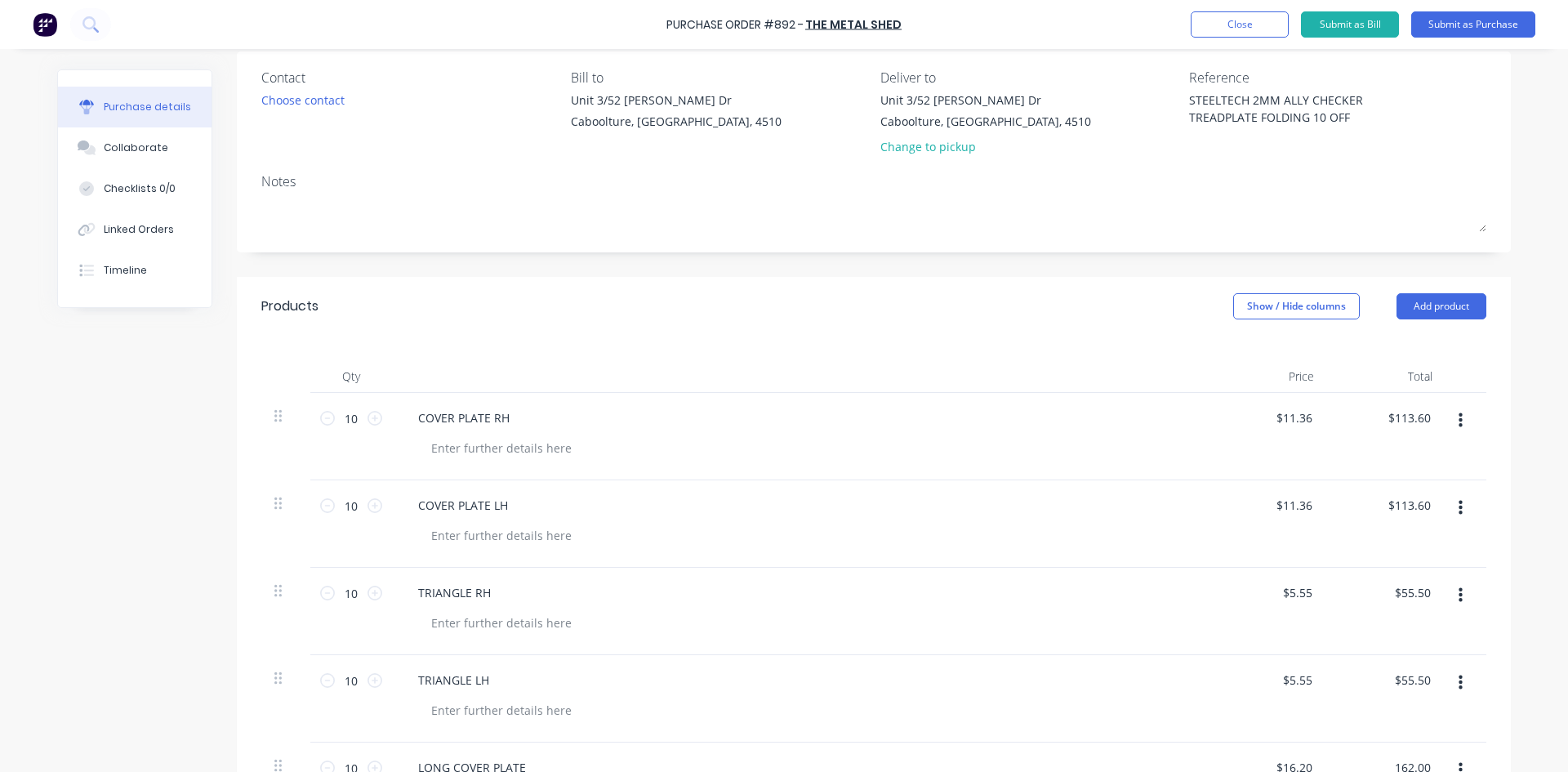
scroll to position [123, 0]
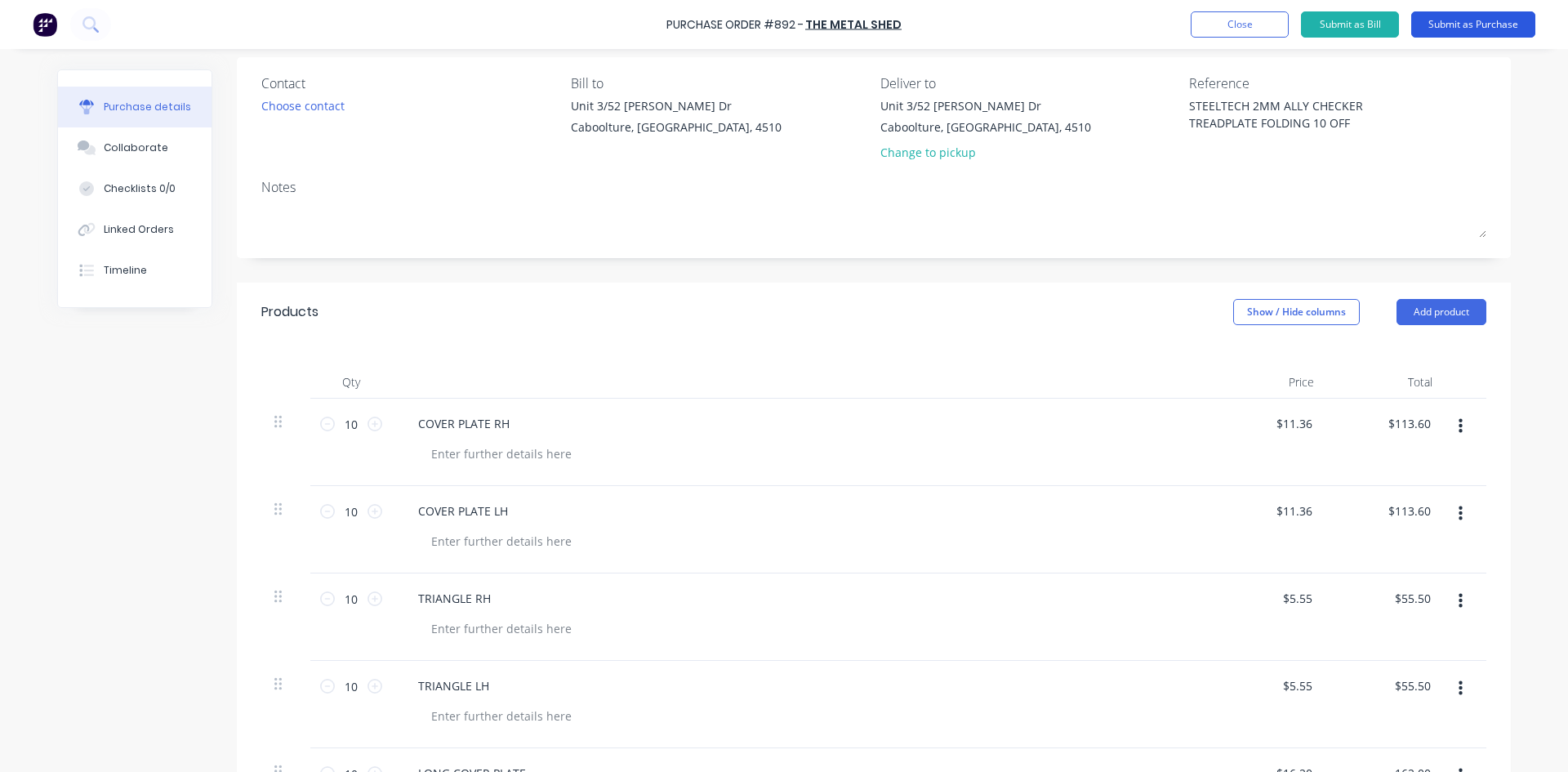
type textarea "x"
type input "$162.00"
click at [1441, 23] on button "Submit as Purchase" at bounding box center [1473, 24] width 124 height 27
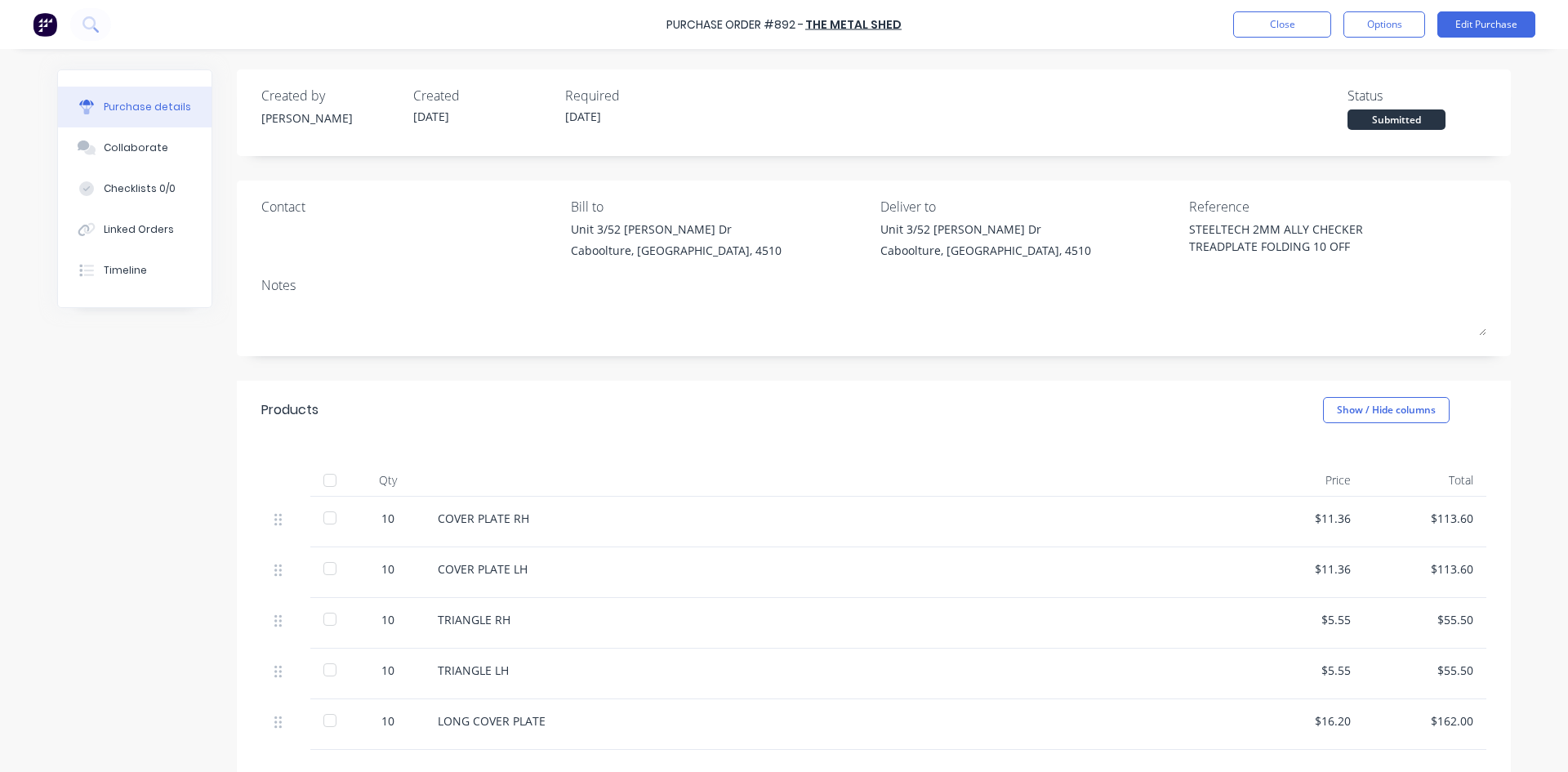
click at [321, 485] on div at bounding box center [330, 480] width 32 height 32
type textarea "x"
click at [124, 238] on button "Linked Orders" at bounding box center [135, 230] width 154 height 41
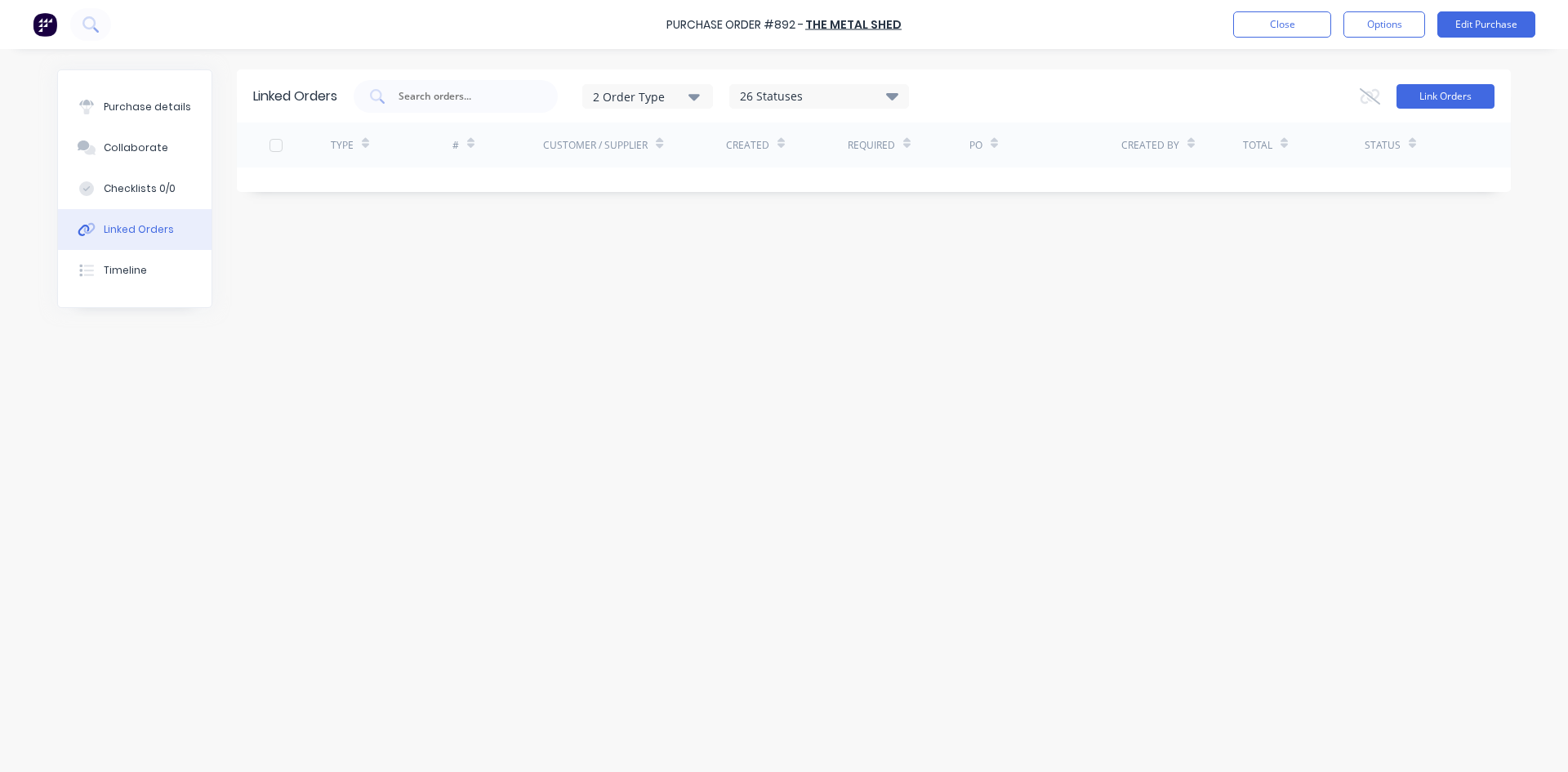
click at [1463, 102] on button "Link Orders" at bounding box center [1446, 96] width 98 height 25
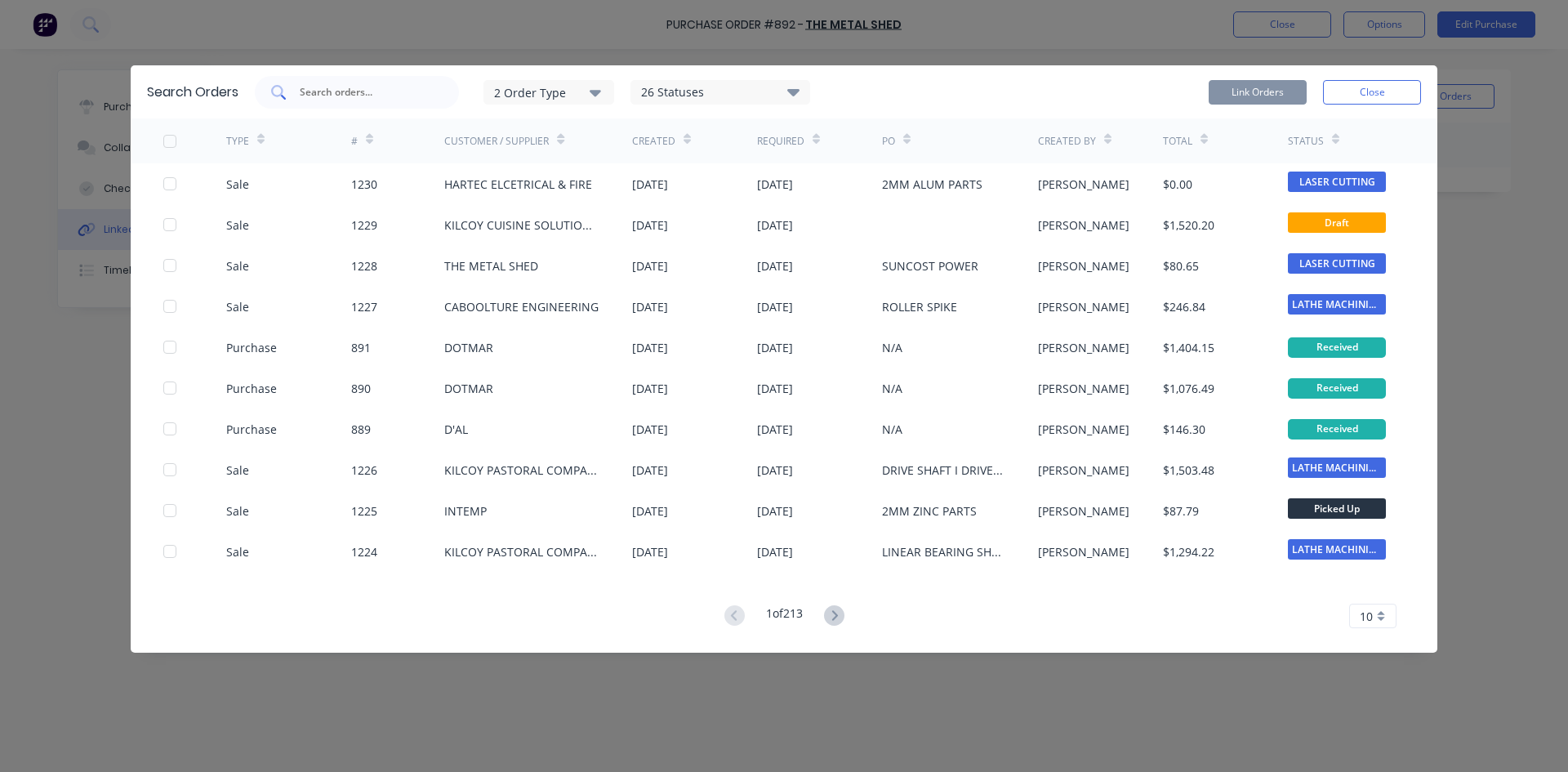
click at [332, 80] on div at bounding box center [357, 92] width 204 height 32
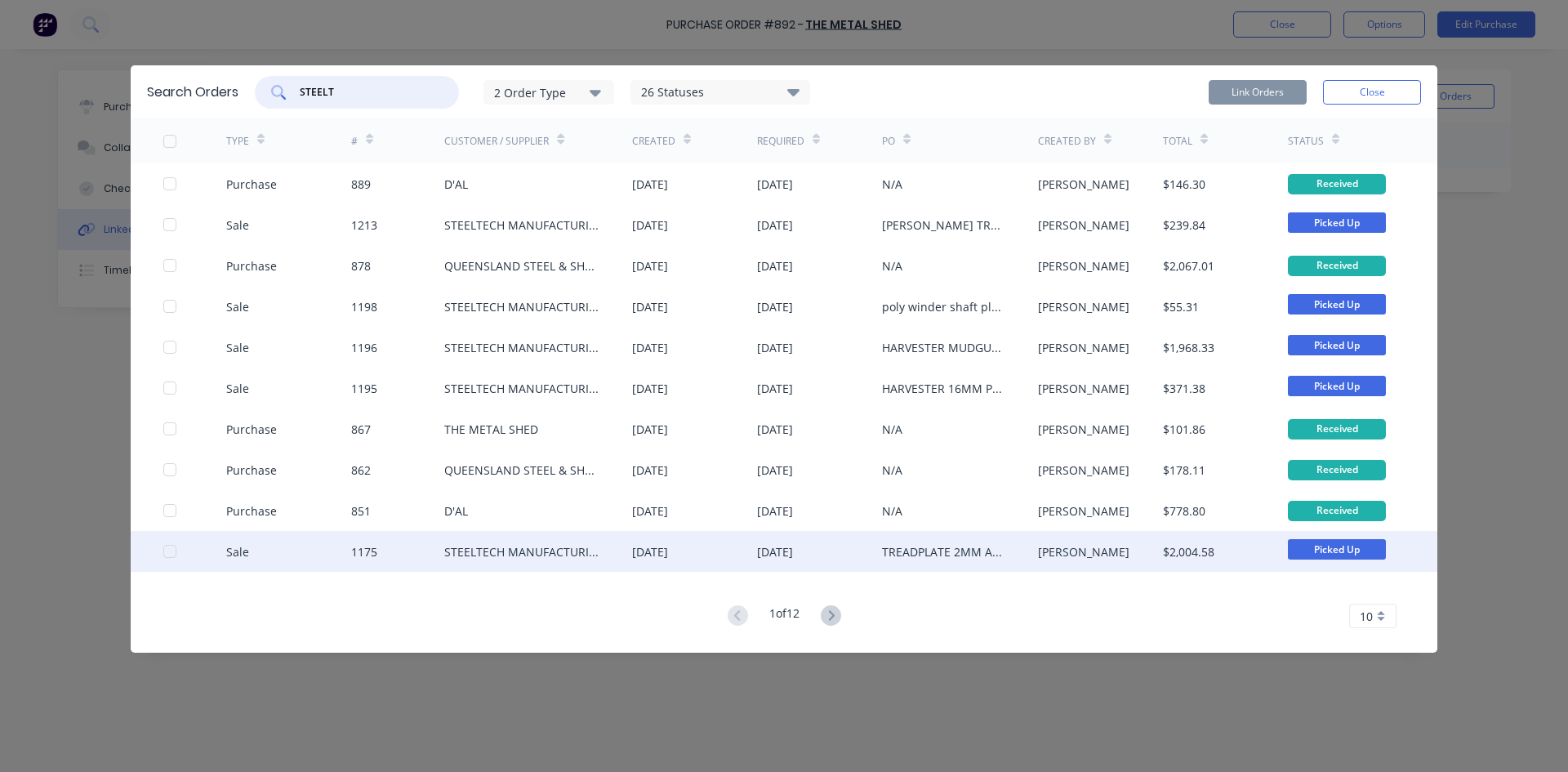
click at [165, 549] on div at bounding box center [170, 551] width 32 height 32
type input "STEELT"
click at [1258, 85] on button "Link Orders" at bounding box center [1258, 92] width 98 height 25
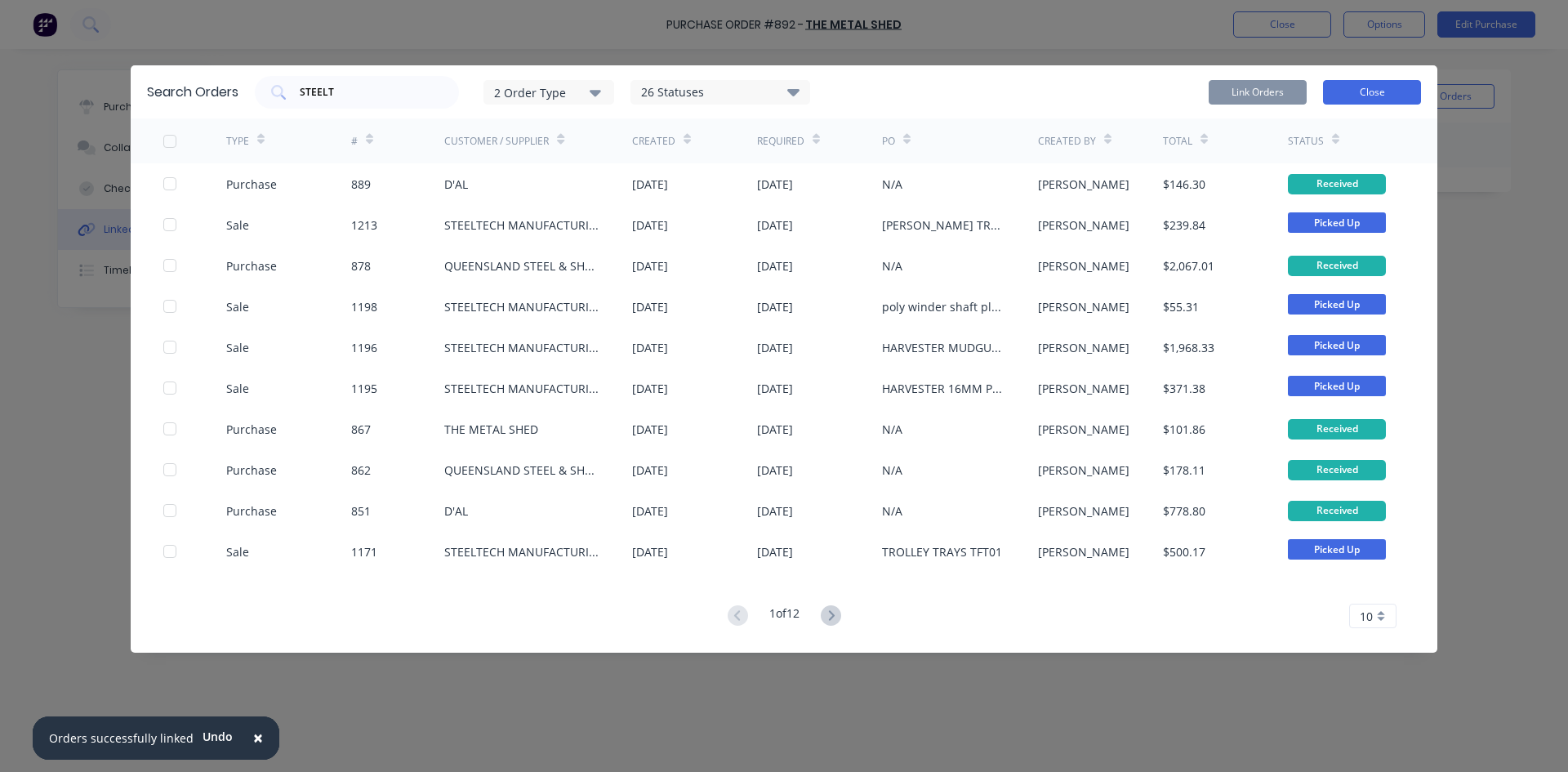
click at [1398, 84] on button "Close" at bounding box center [1372, 92] width 98 height 25
